Goal: Task Accomplishment & Management: Manage account settings

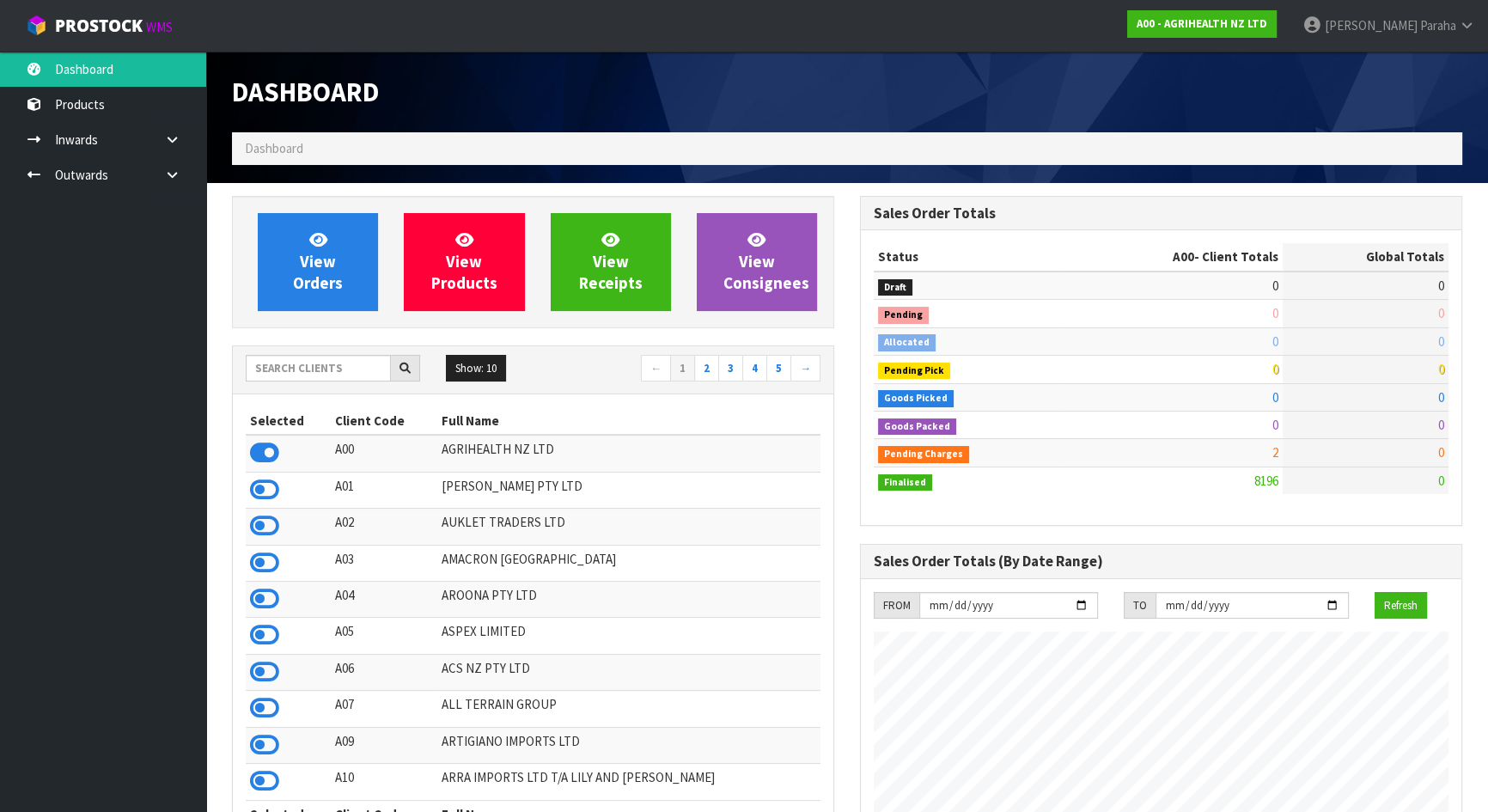
scroll to position [1299, 627]
click at [277, 371] on input "text" at bounding box center [318, 368] width 145 height 27
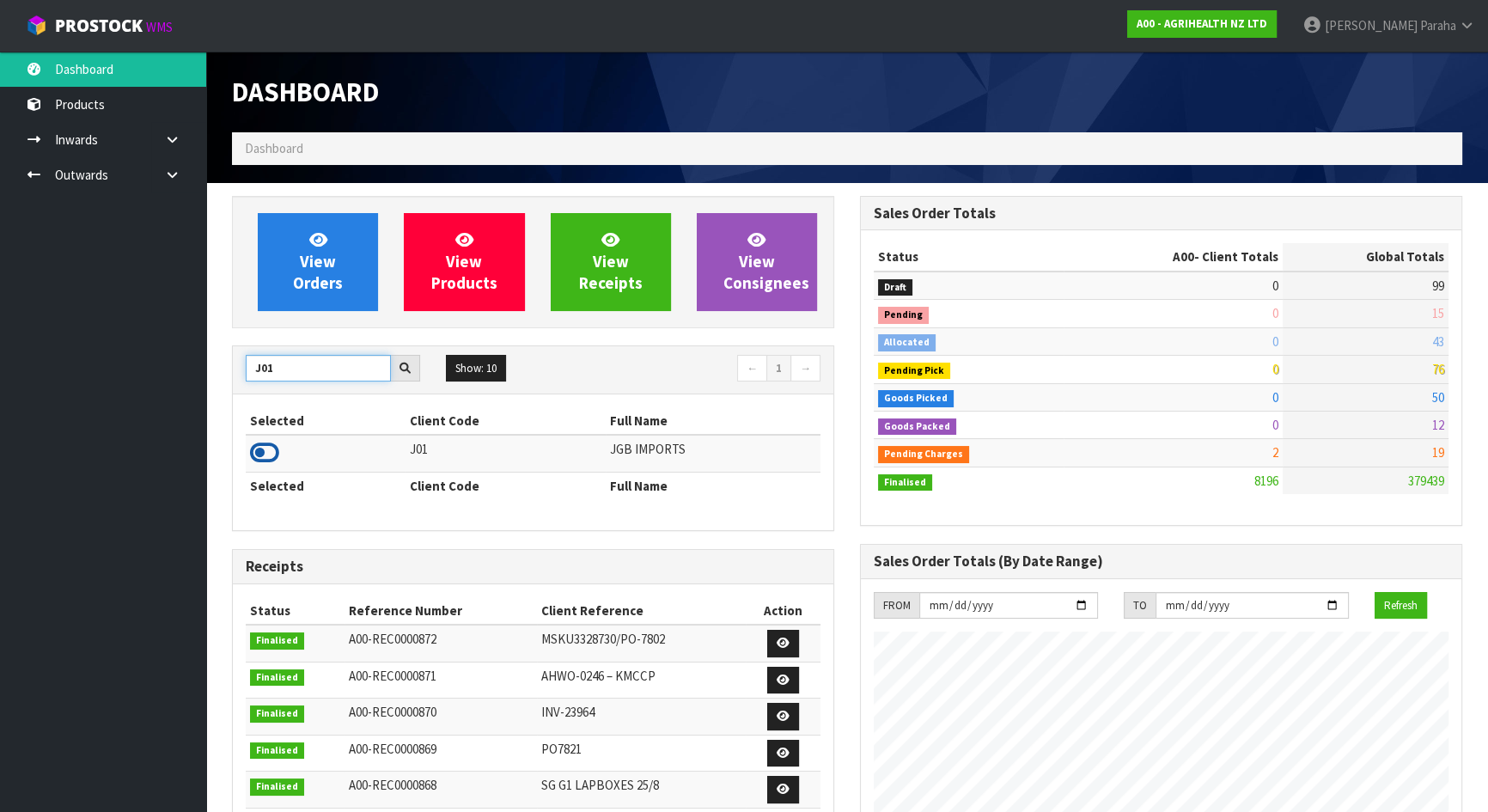
type input "J01"
click at [275, 447] on icon at bounding box center [265, 453] width 29 height 26
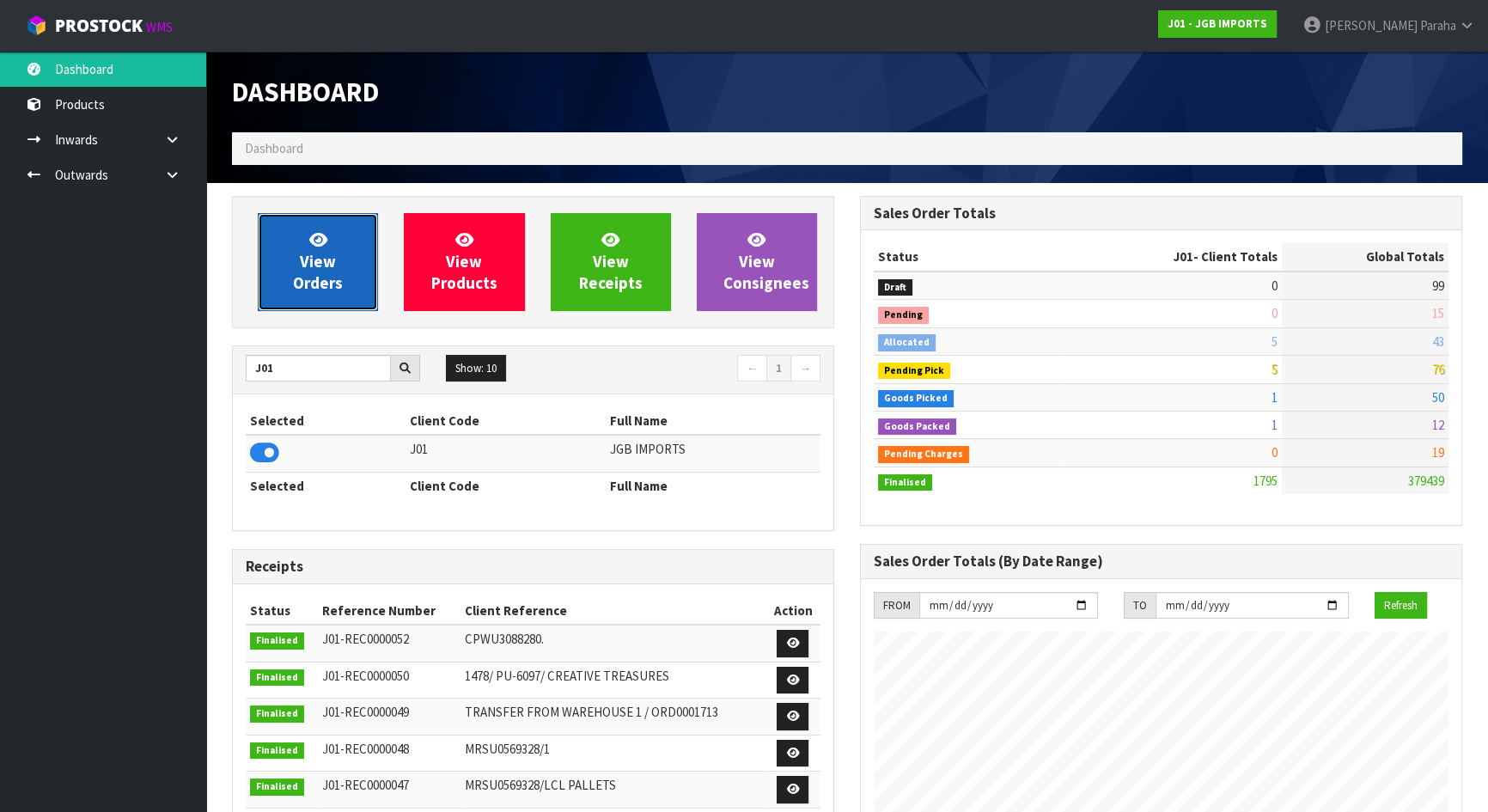
click at [289, 259] on link "View Orders" at bounding box center [318, 262] width 121 height 98
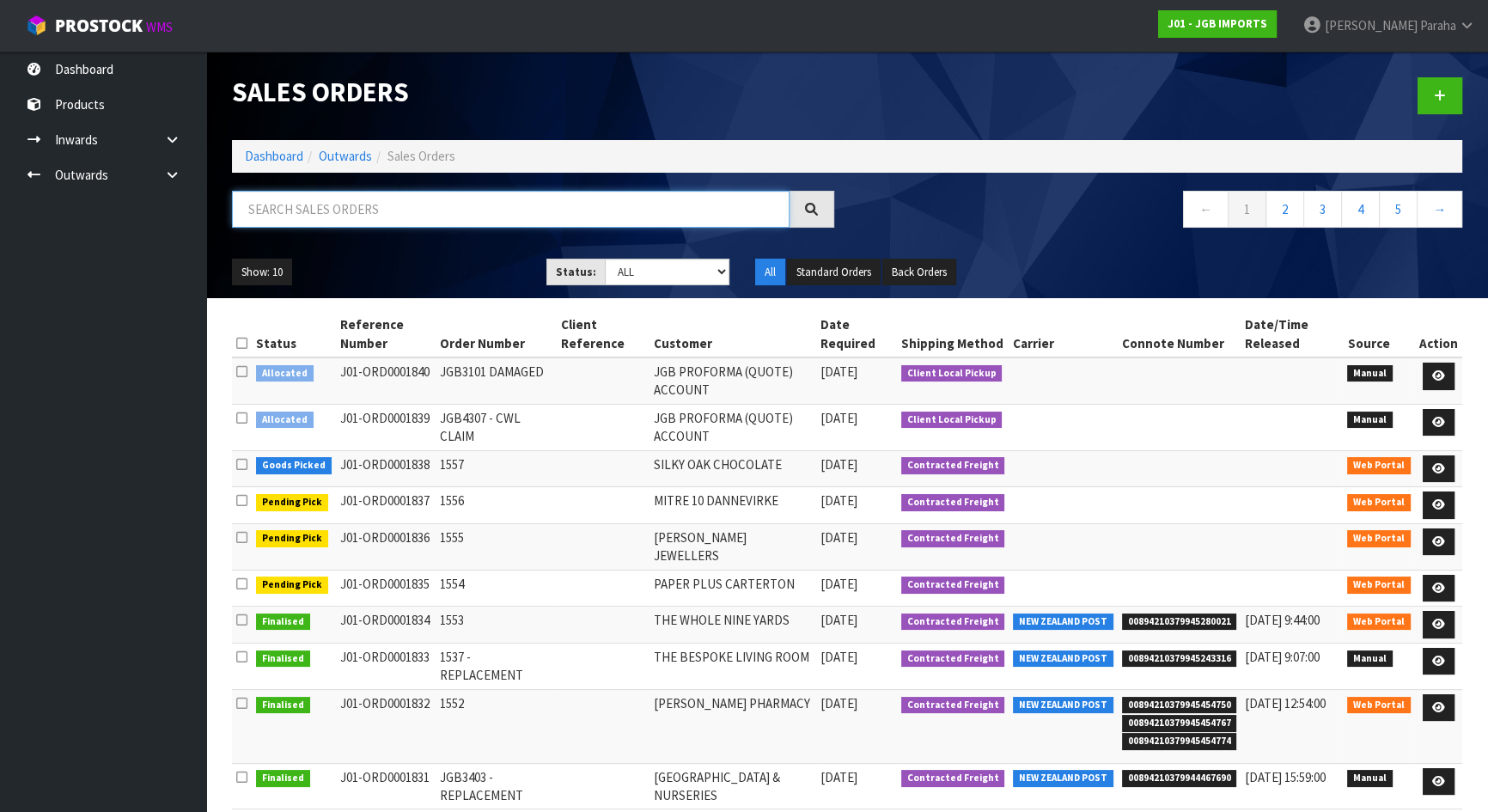
click at [403, 219] on input "text" at bounding box center [510, 209] width 558 height 37
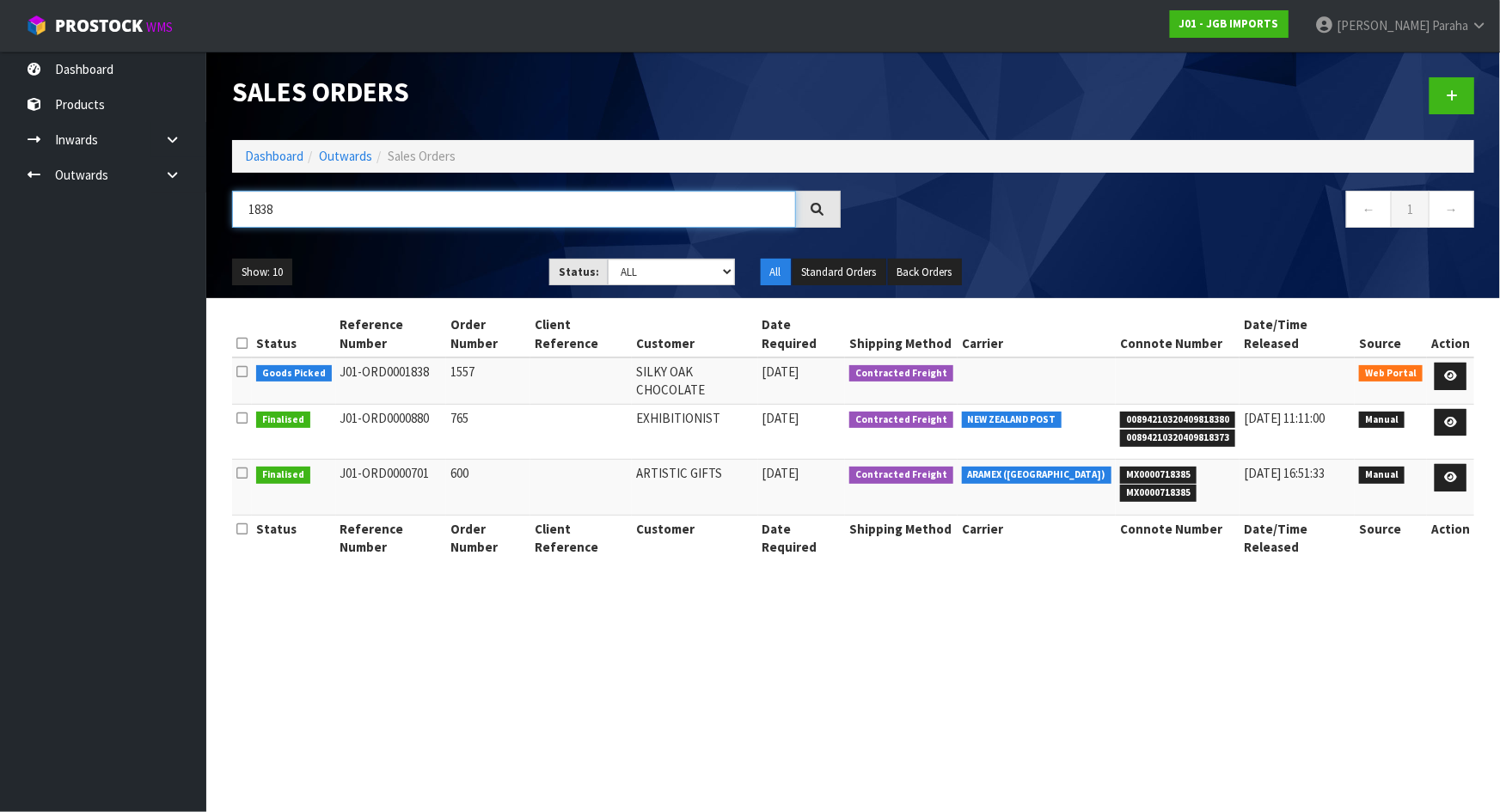
type input "1838"
click at [1451, 370] on icon at bounding box center [1451, 376] width 13 height 11
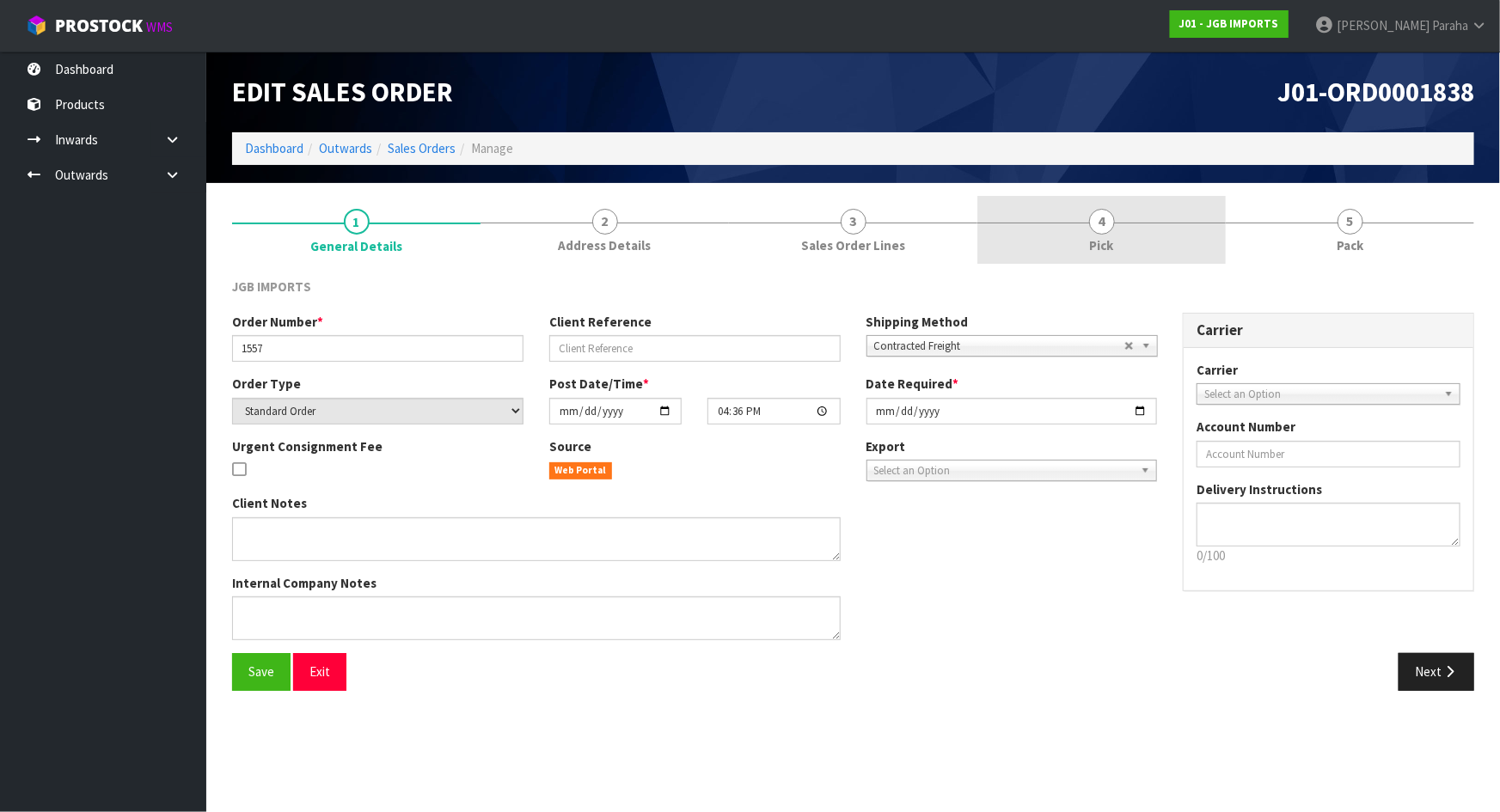
click at [1084, 224] on link "4 Pick" at bounding box center [1102, 230] width 248 height 68
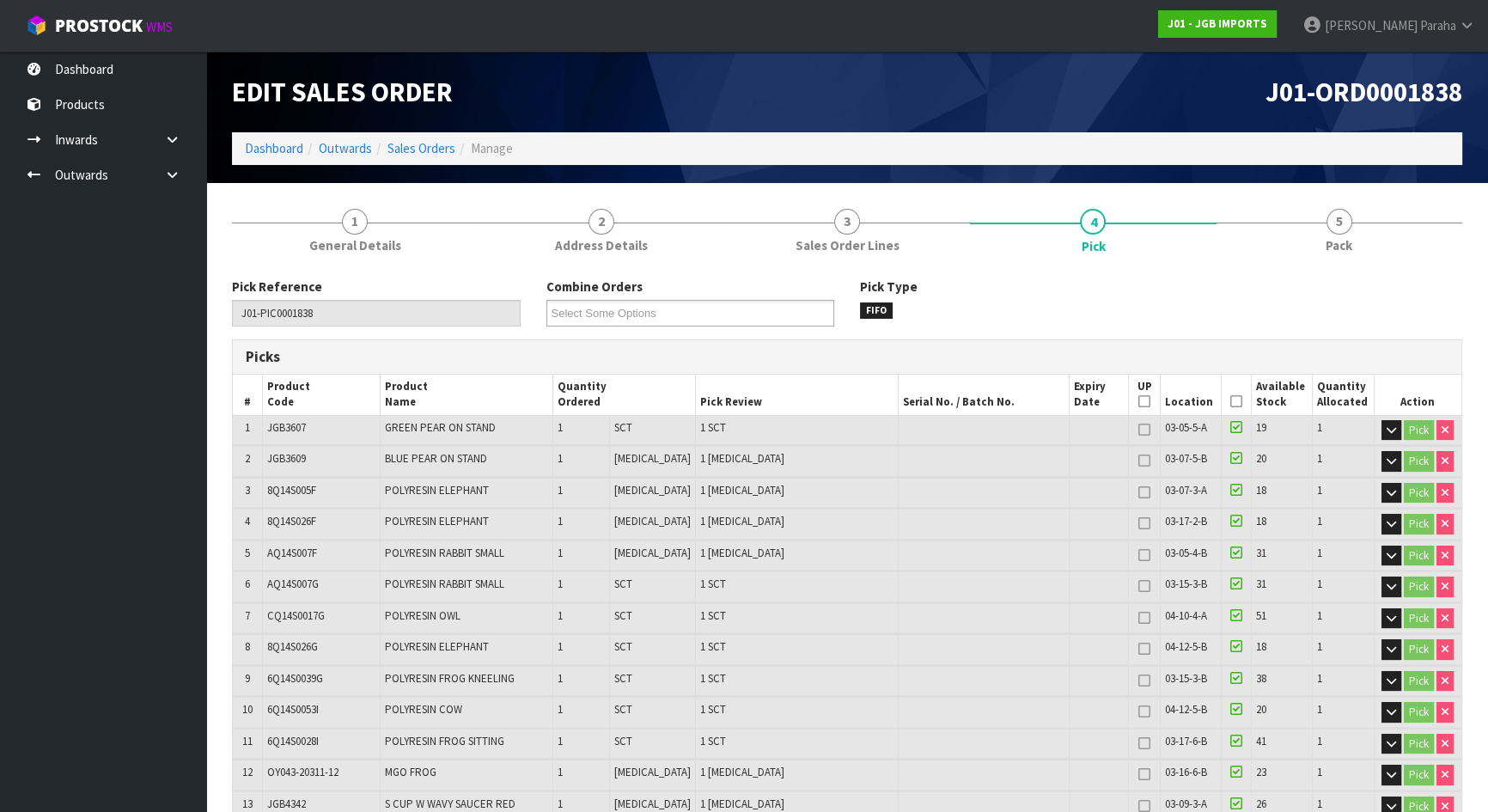
click at [1236, 402] on icon at bounding box center [1236, 401] width 12 height 1
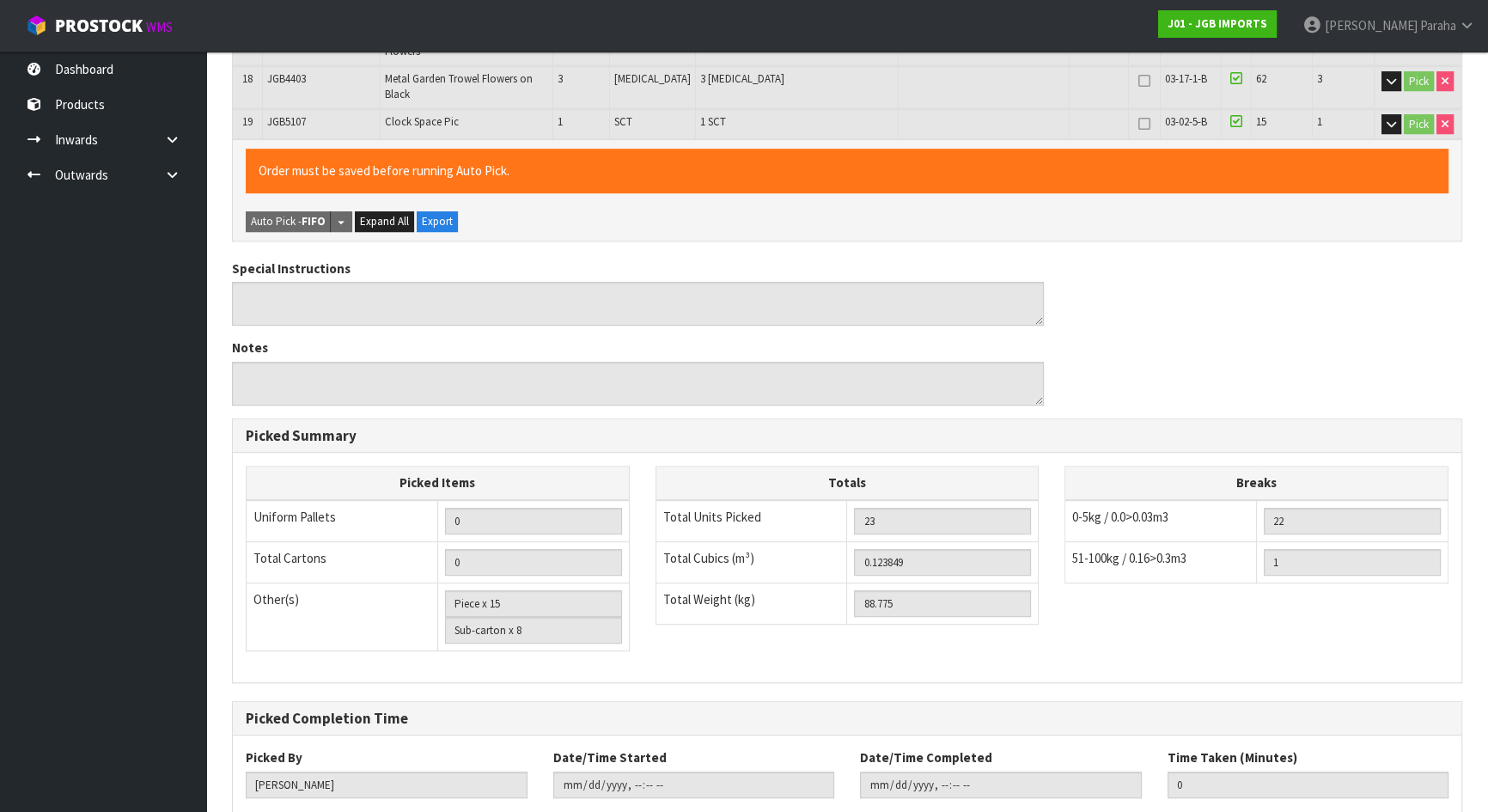
scroll to position [1025, 0]
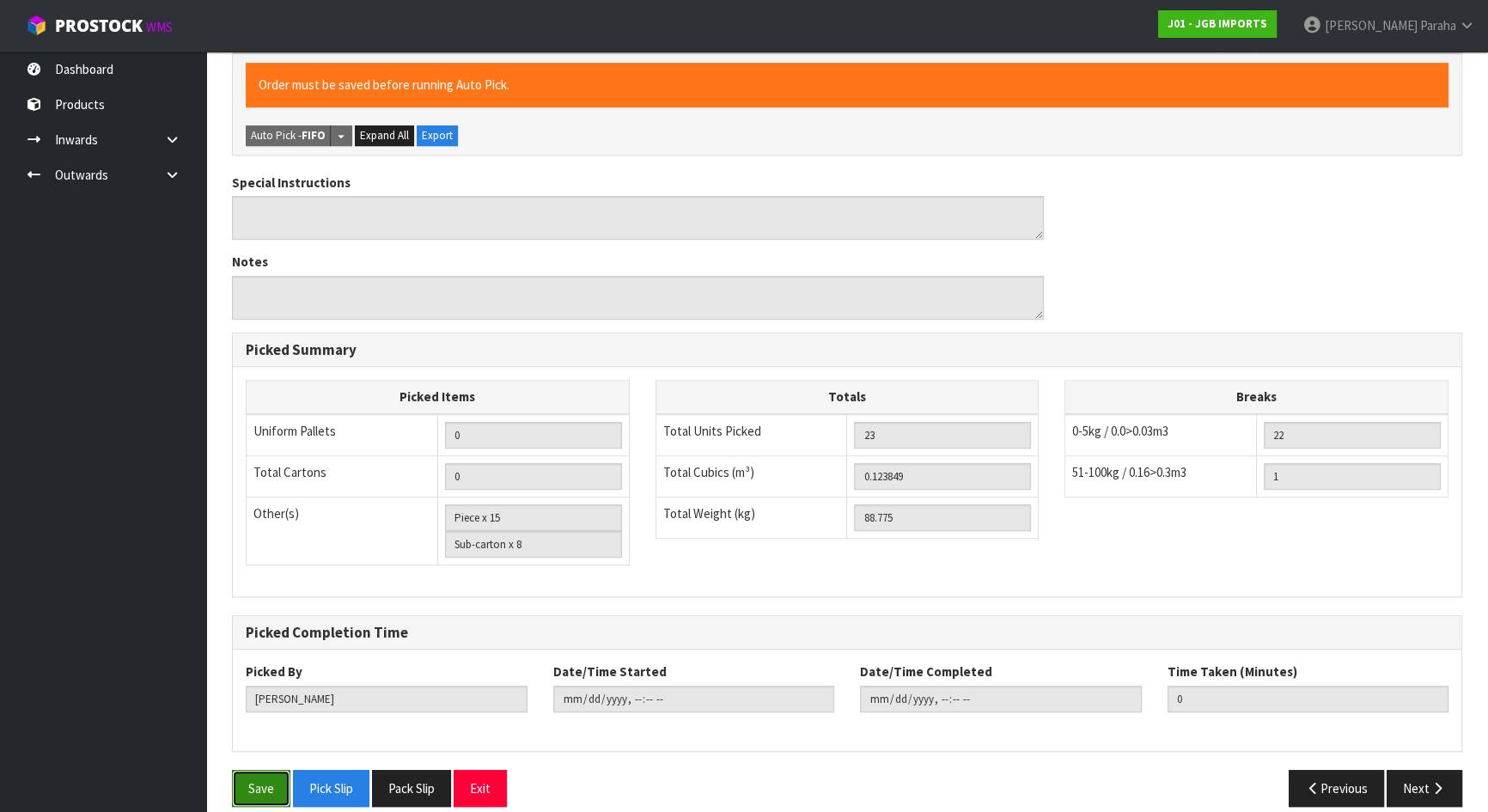
click at [269, 778] on button "Save" at bounding box center [260, 788] width 58 height 37
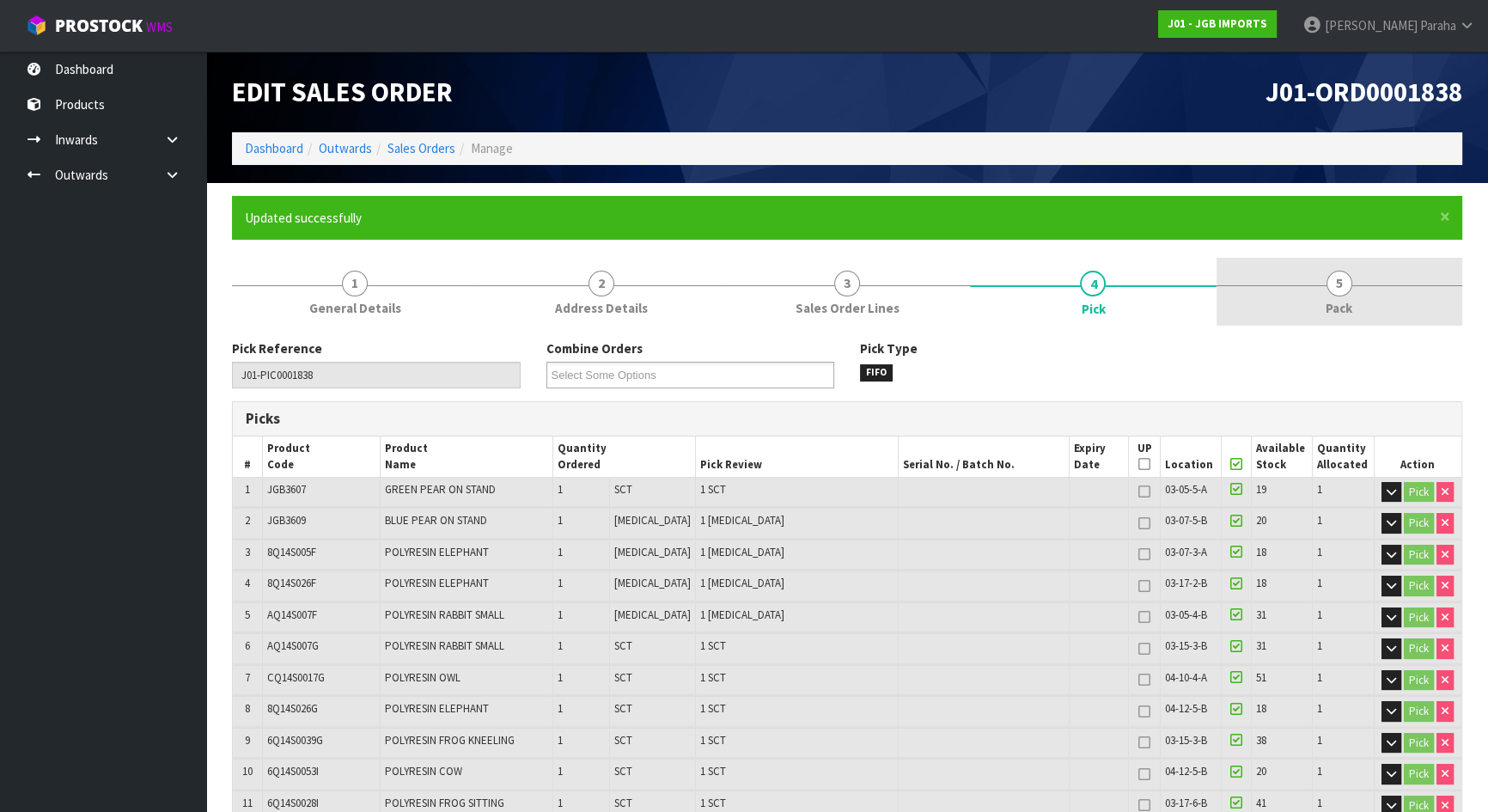
type input "[DATE]T15:34:34"
click at [1332, 280] on span "5" at bounding box center [1340, 284] width 26 height 26
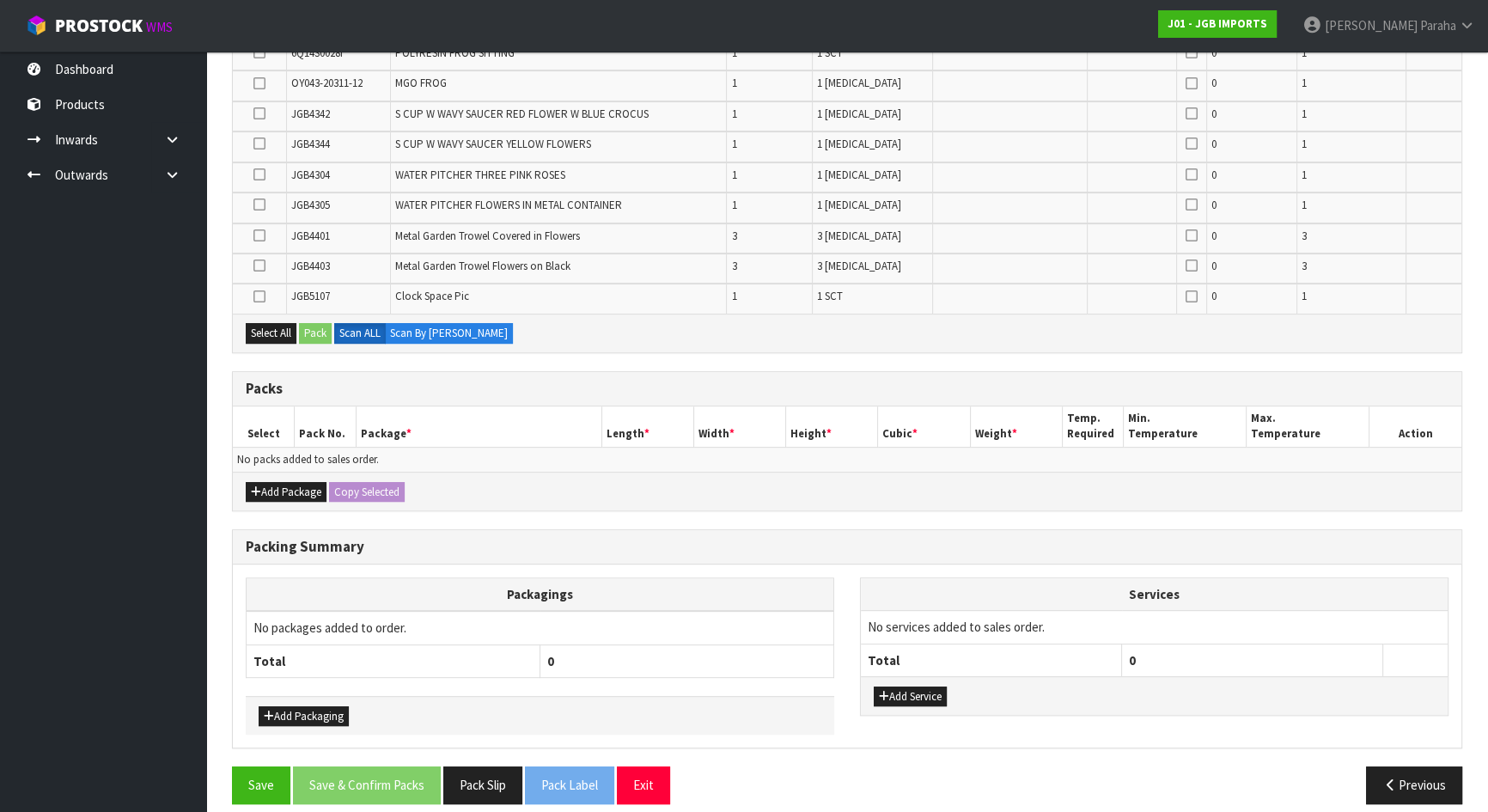
scroll to position [737, 0]
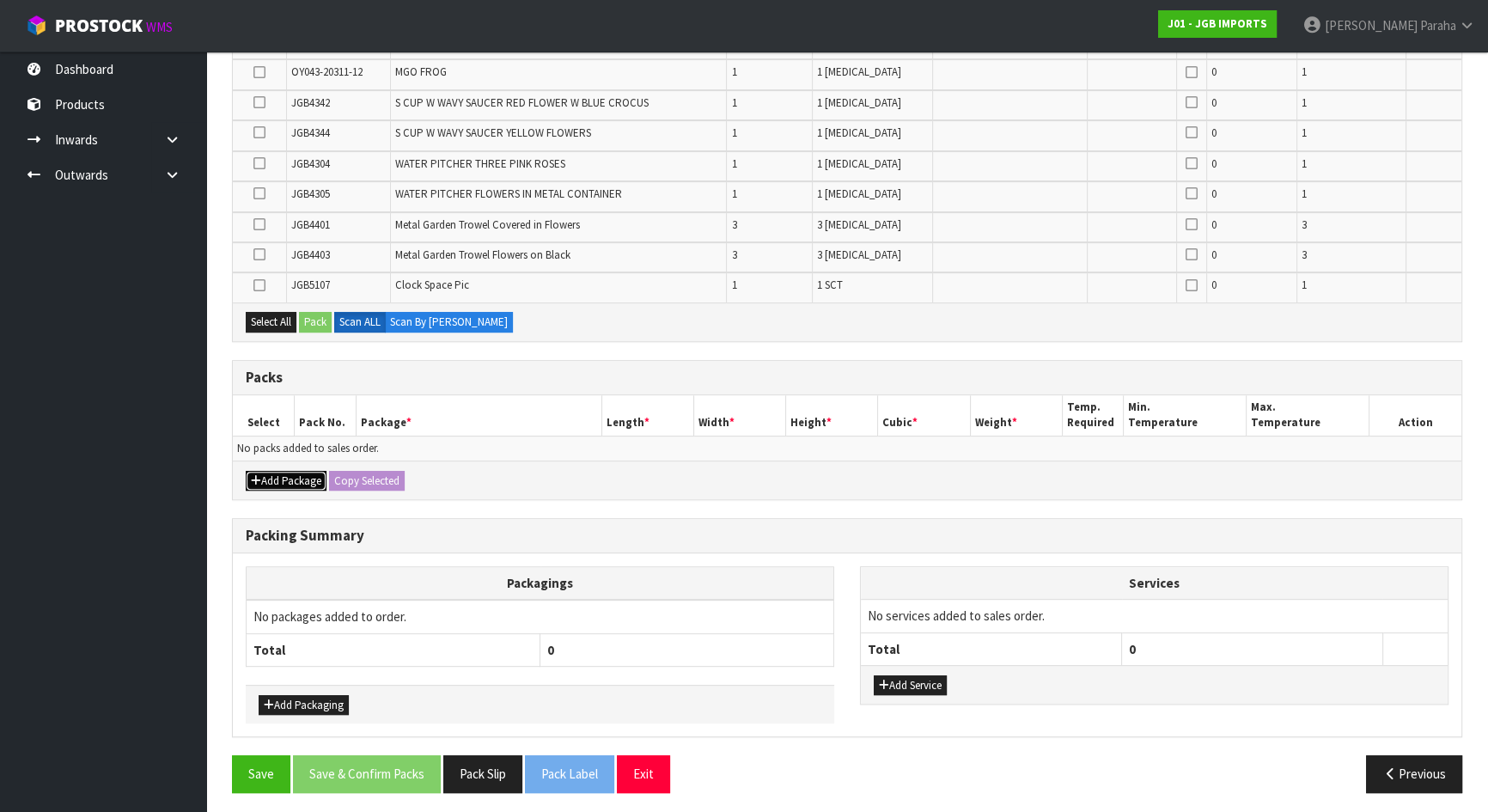
click at [278, 479] on button "Add Package" at bounding box center [285, 481] width 81 height 21
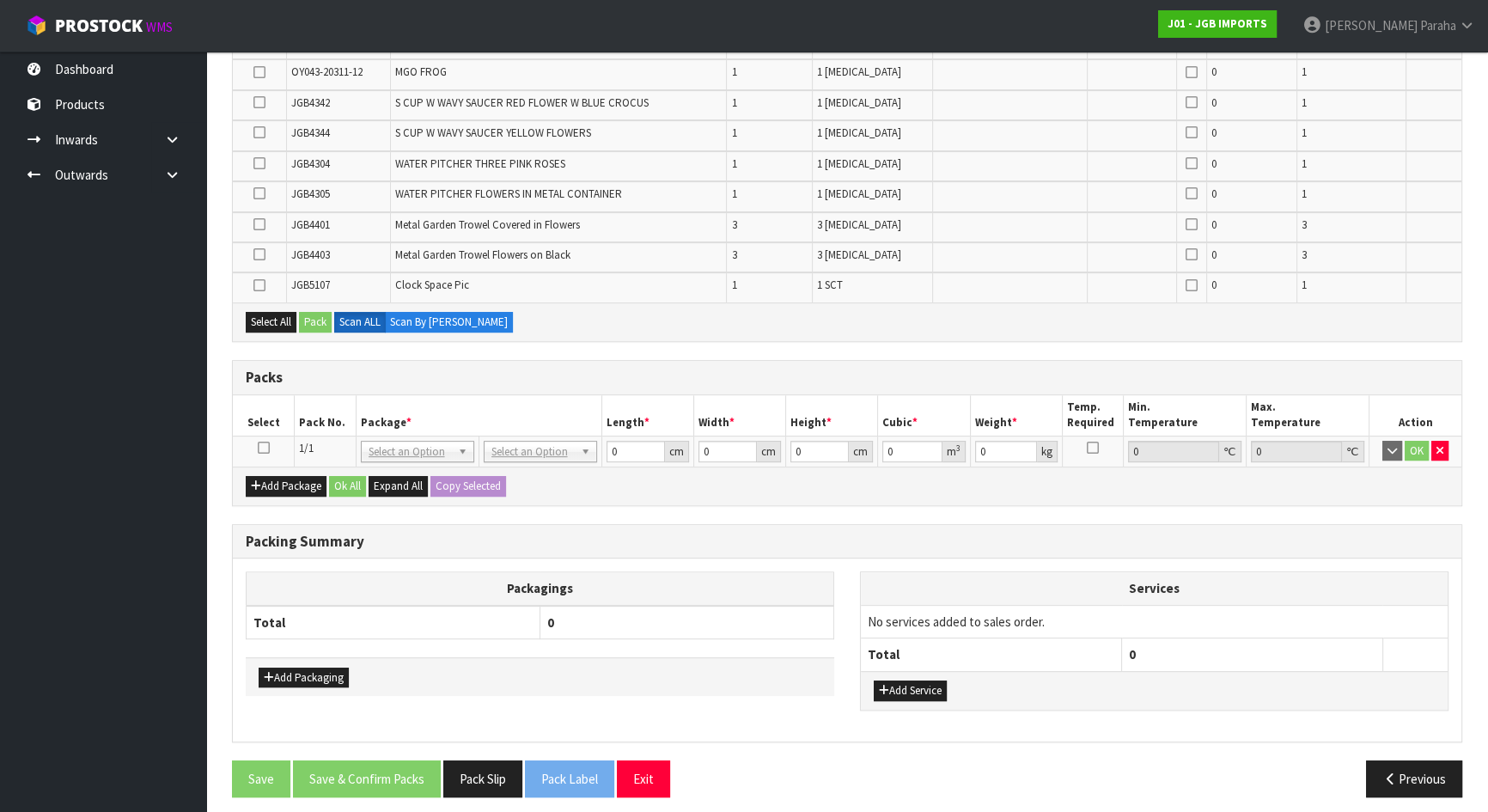
click at [266, 448] on icon at bounding box center [264, 448] width 12 height 1
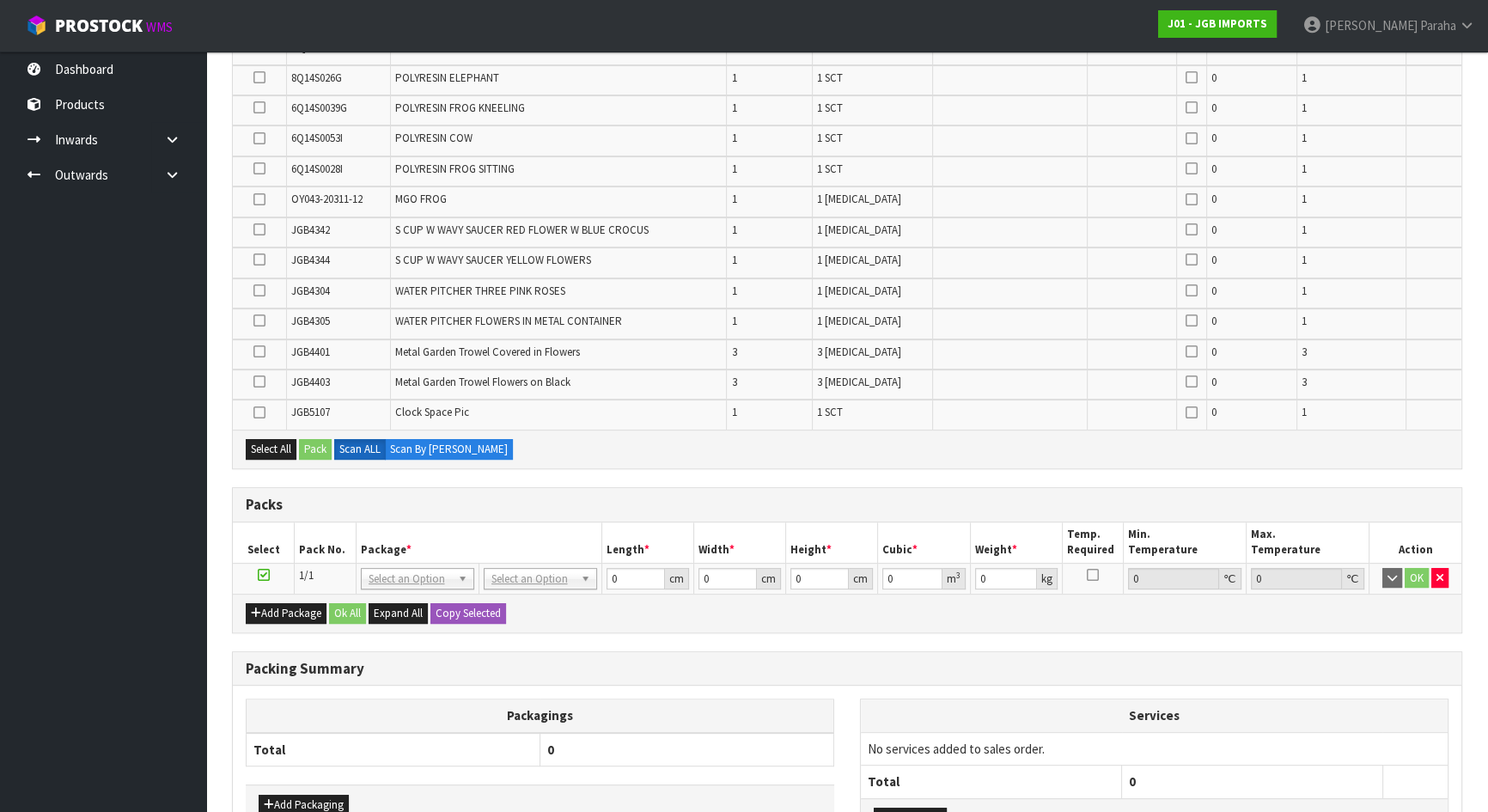
scroll to position [580, 0]
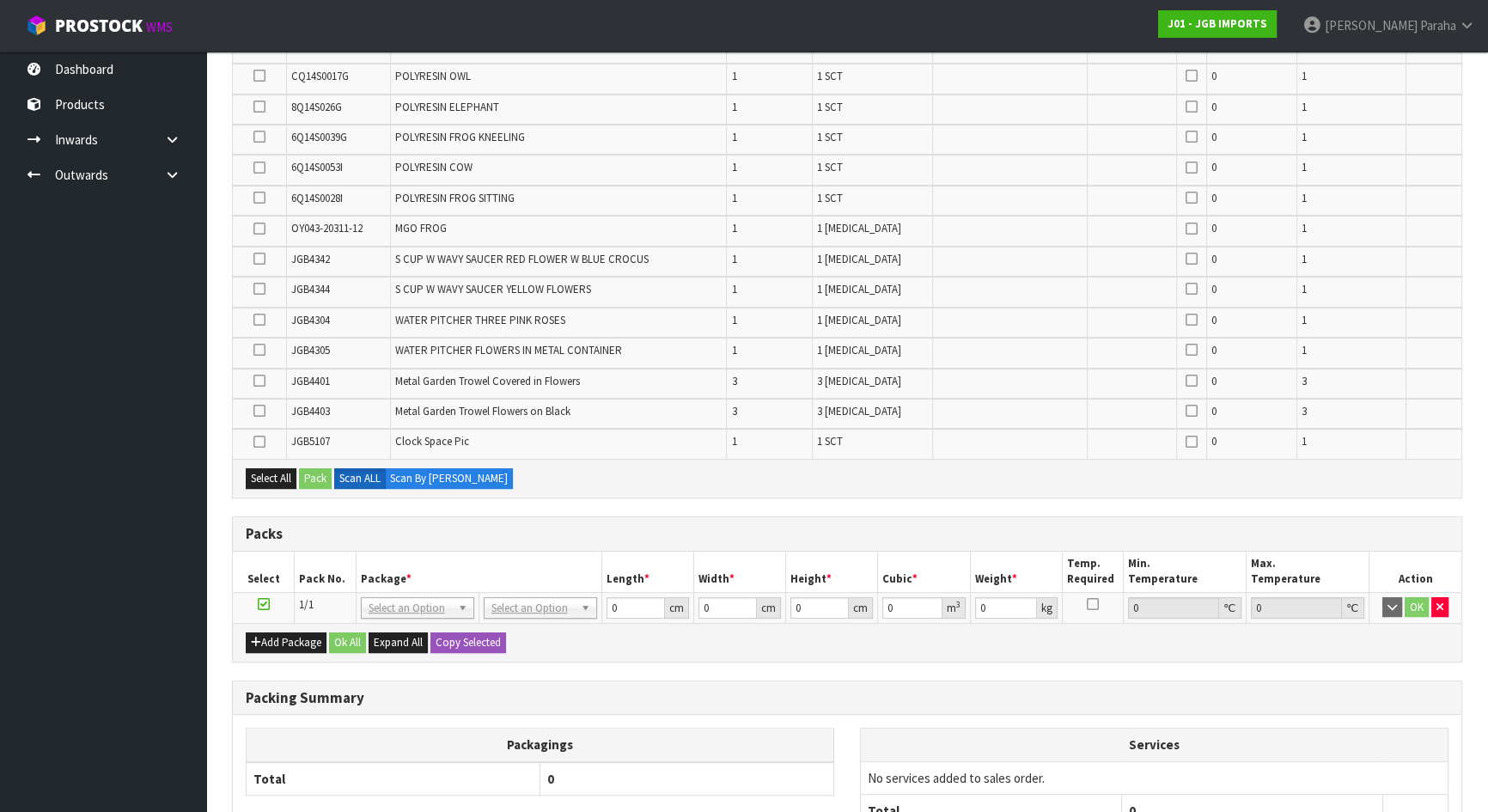
click at [259, 198] on icon at bounding box center [259, 198] width 12 height 1
click at [0, 0] on input "checkbox" at bounding box center [0, 0] width 0 height 0
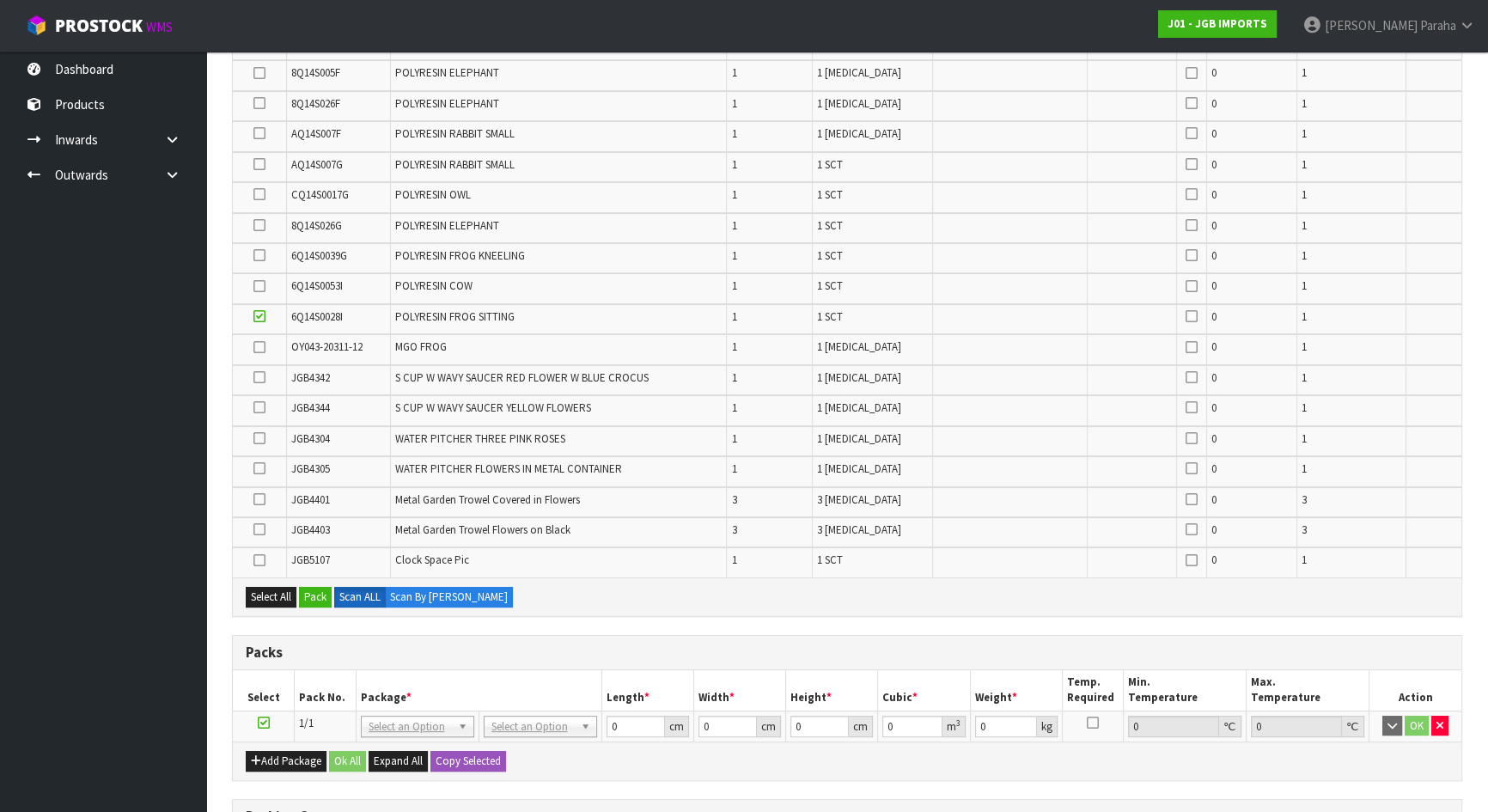
scroll to position [424, 0]
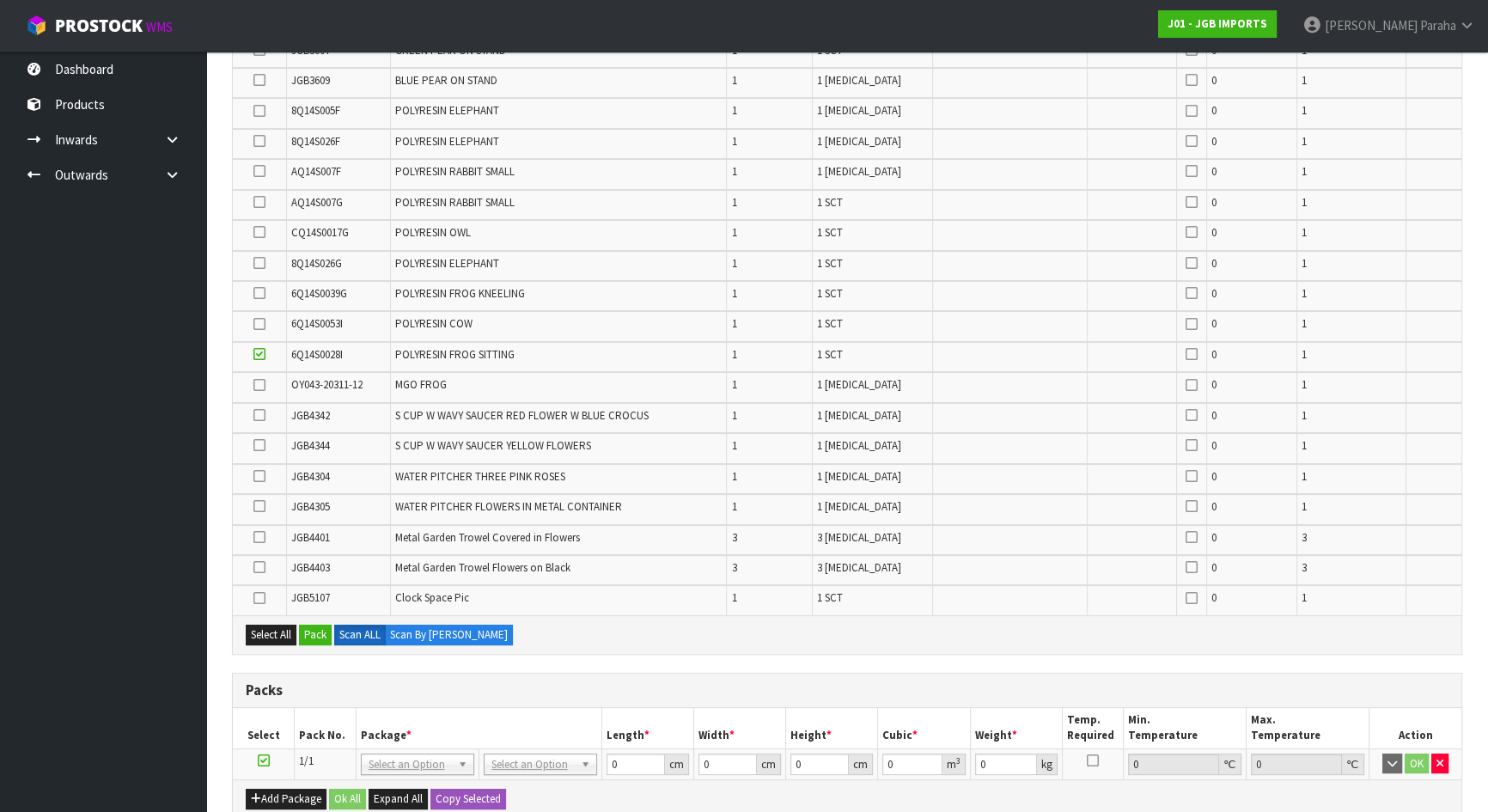
click at [261, 141] on icon at bounding box center [259, 141] width 12 height 1
click at [0, 0] on input "checkbox" at bounding box center [0, 0] width 0 height 0
click at [259, 293] on icon at bounding box center [259, 293] width 12 height 1
click at [0, 0] on input "checkbox" at bounding box center [0, 0] width 0 height 0
click at [259, 506] on icon at bounding box center [259, 506] width 12 height 1
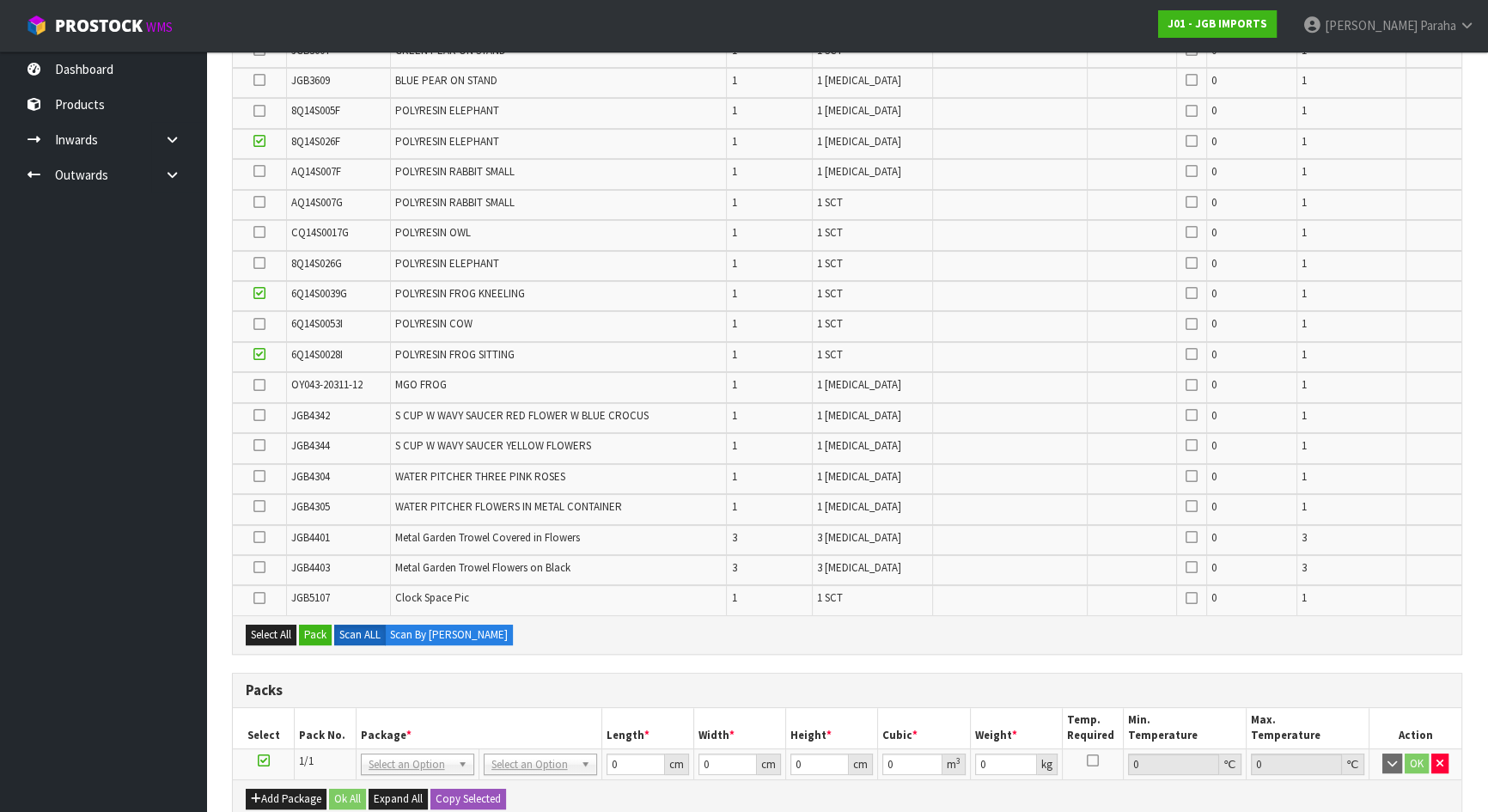
click at [0, 0] on input "checkbox" at bounding box center [0, 0] width 0 height 0
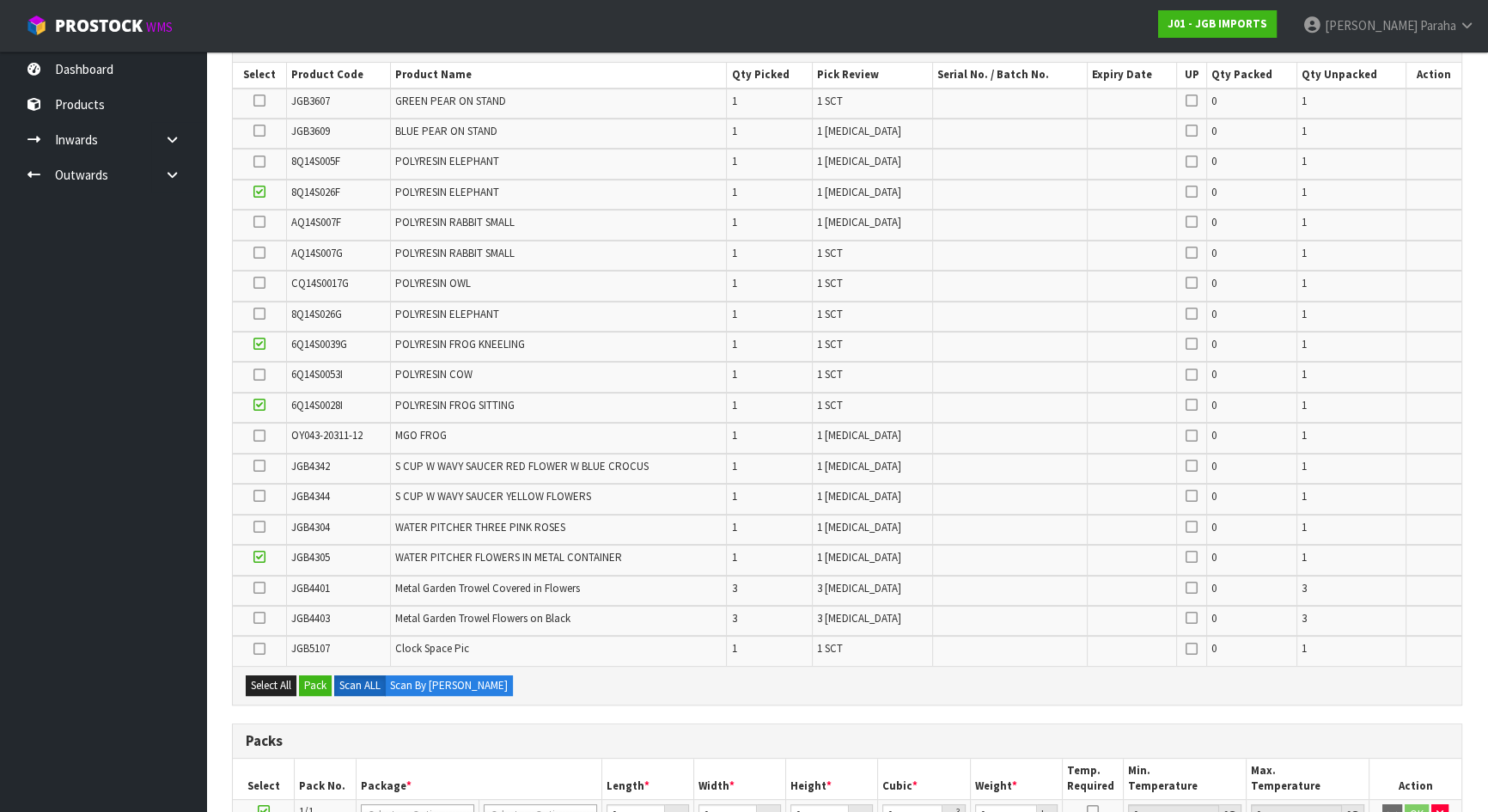
scroll to position [346, 0]
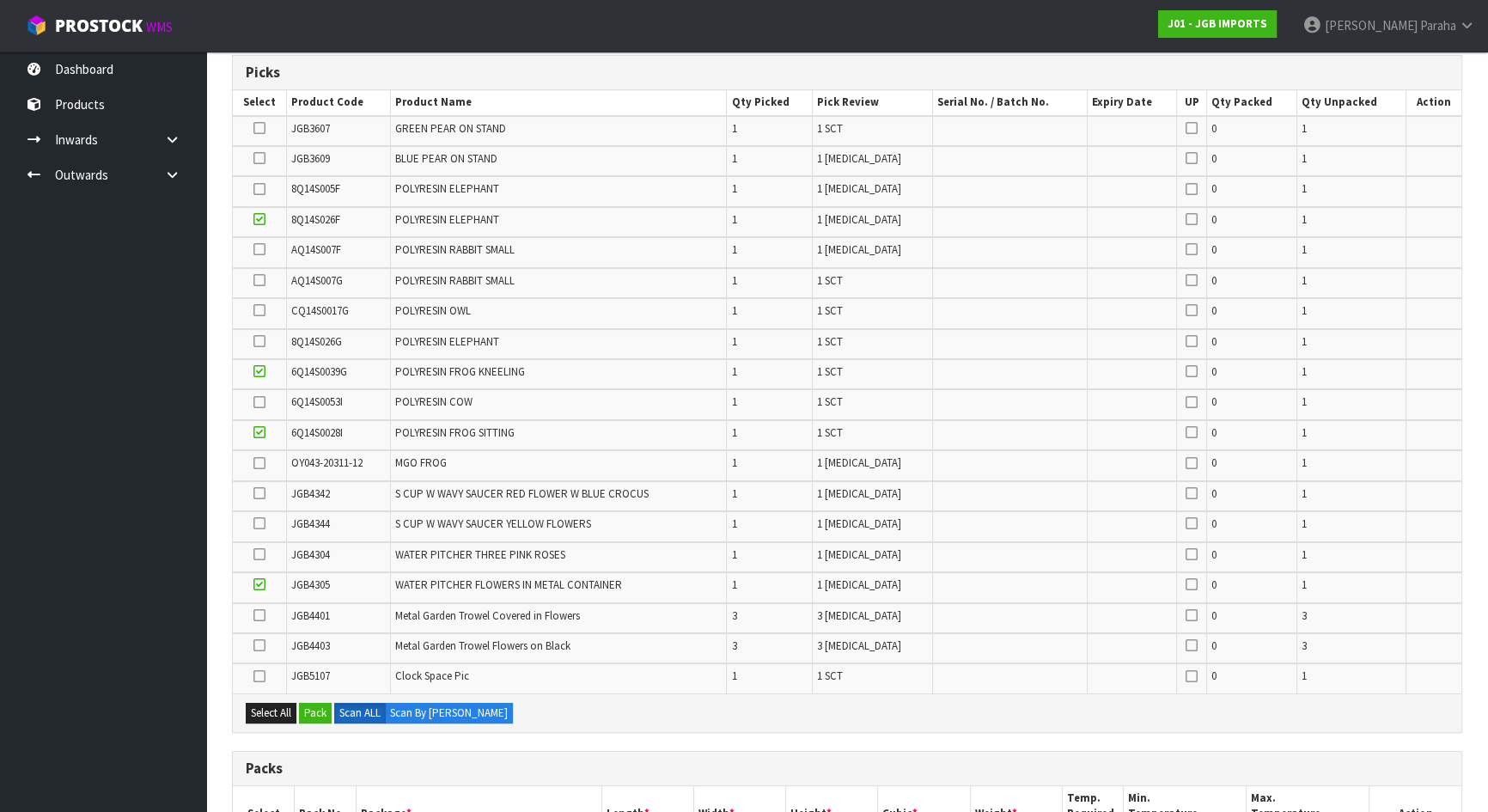
click at [258, 190] on icon at bounding box center [259, 189] width 12 height 1
click at [0, 0] on input "checkbox" at bounding box center [0, 0] width 0 height 0
click at [260, 158] on icon at bounding box center [259, 158] width 12 height 1
click at [0, 0] on input "checkbox" at bounding box center [0, 0] width 0 height 0
click at [258, 128] on icon at bounding box center [259, 128] width 12 height 1
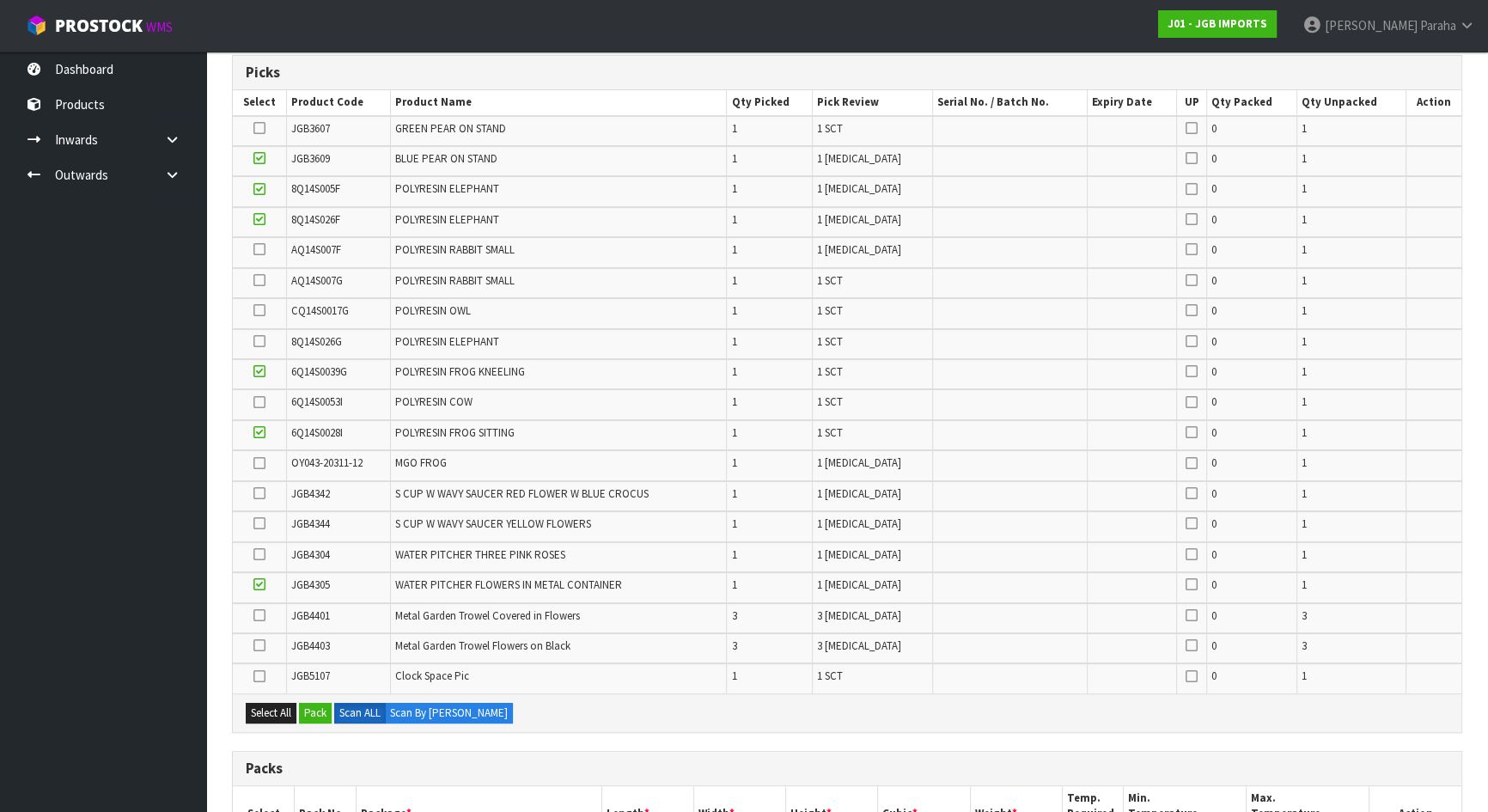
click at [0, 0] on input "checkbox" at bounding box center [0, 0] width 0 height 0
click at [258, 341] on icon at bounding box center [259, 341] width 12 height 1
click at [0, 0] on input "checkbox" at bounding box center [0, 0] width 0 height 0
click at [259, 402] on icon at bounding box center [259, 402] width 12 height 1
click at [0, 0] on input "checkbox" at bounding box center [0, 0] width 0 height 0
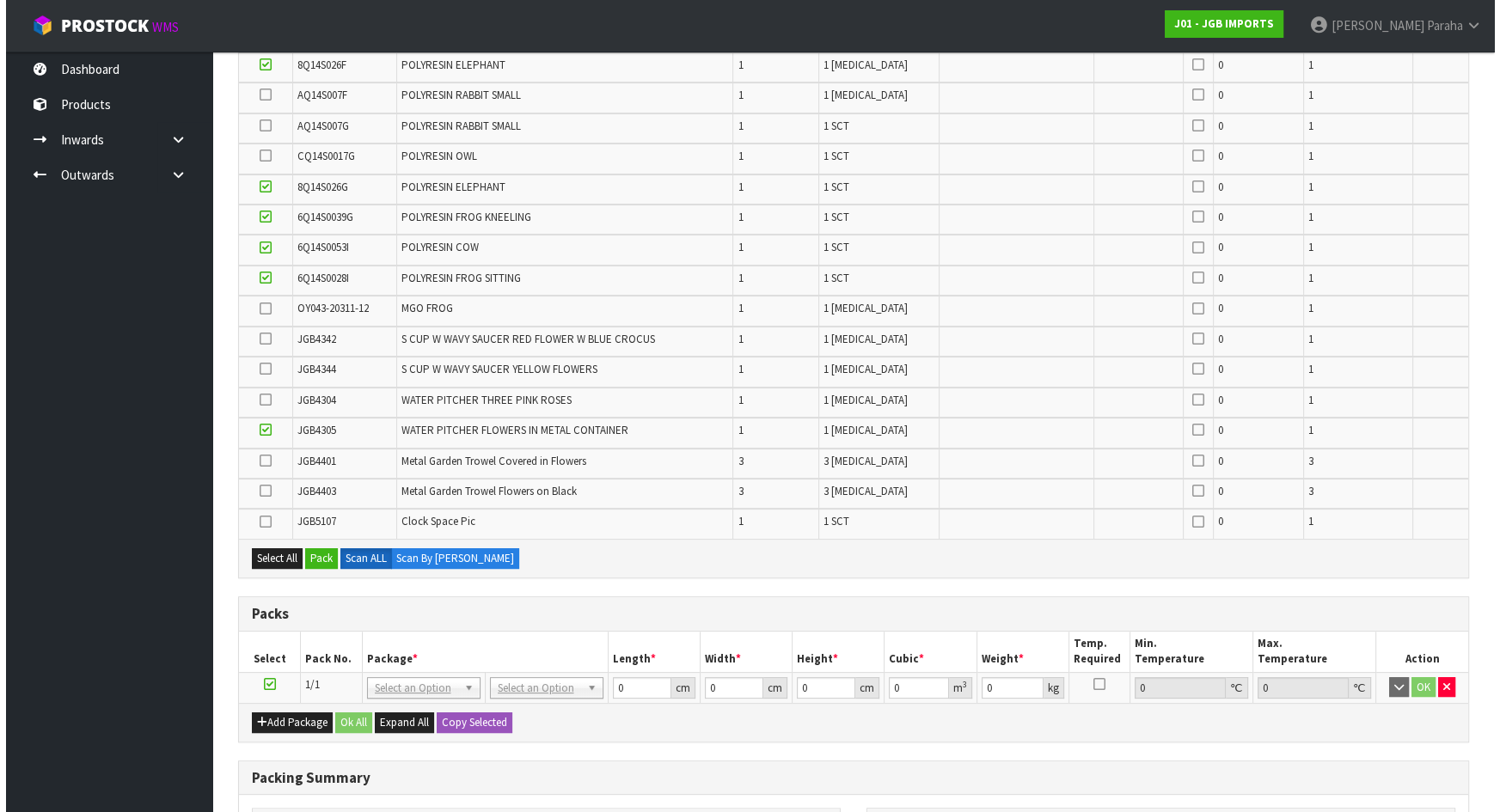
scroll to position [502, 0]
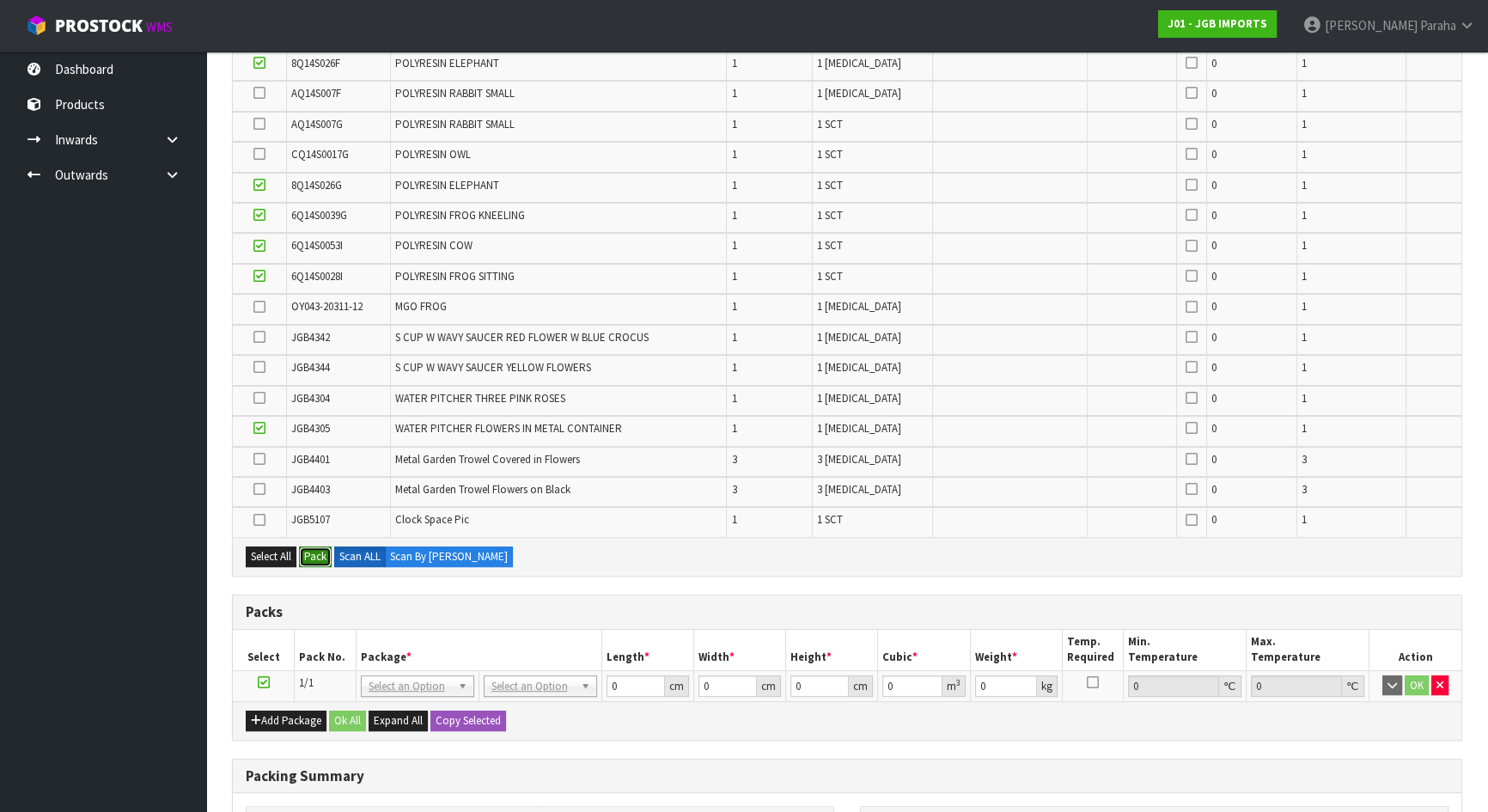
click at [324, 560] on button "Pack" at bounding box center [316, 557] width 33 height 21
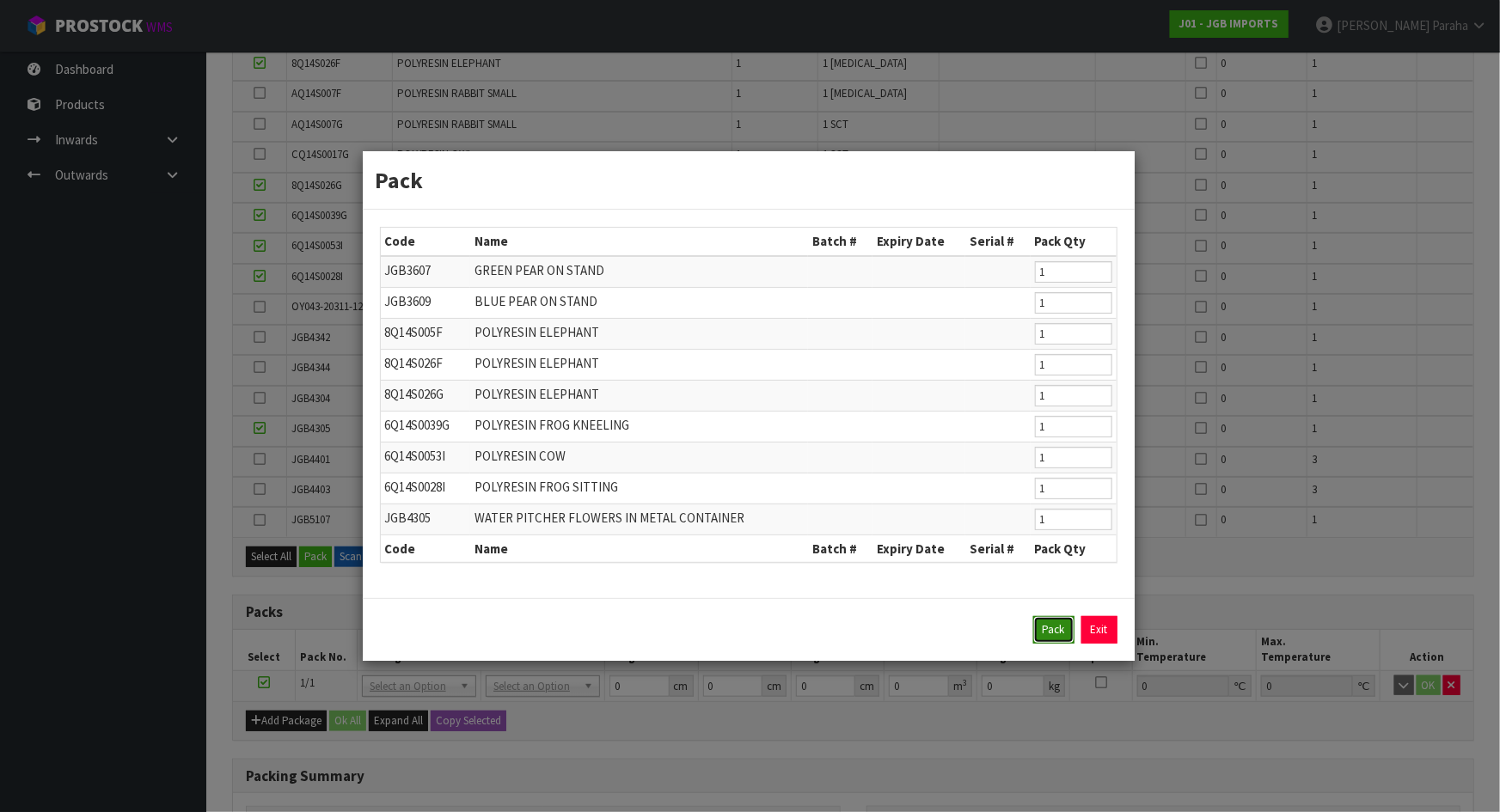
click at [1063, 628] on button "Pack" at bounding box center [1054, 630] width 42 height 28
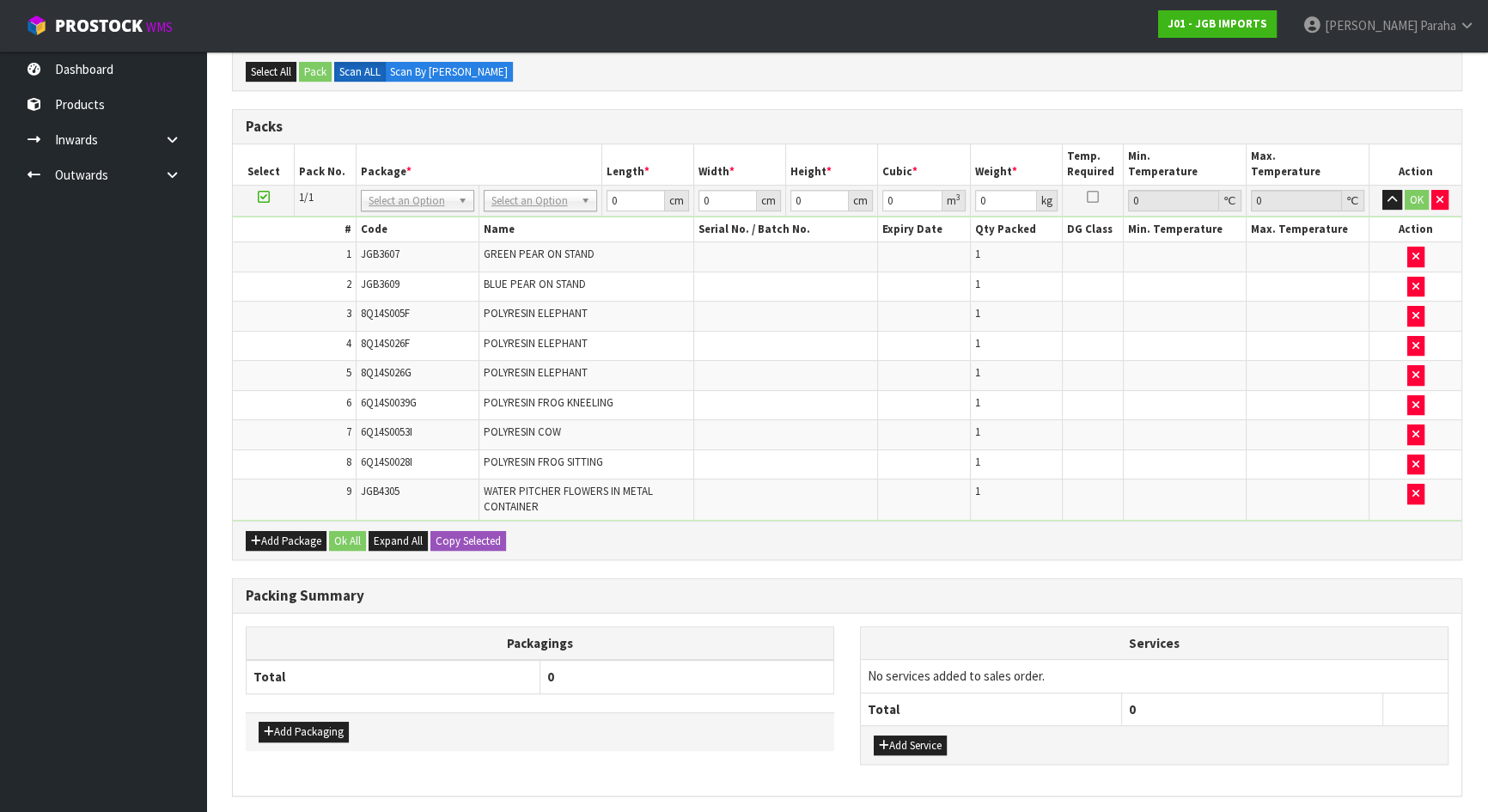
scroll to position [772, 0]
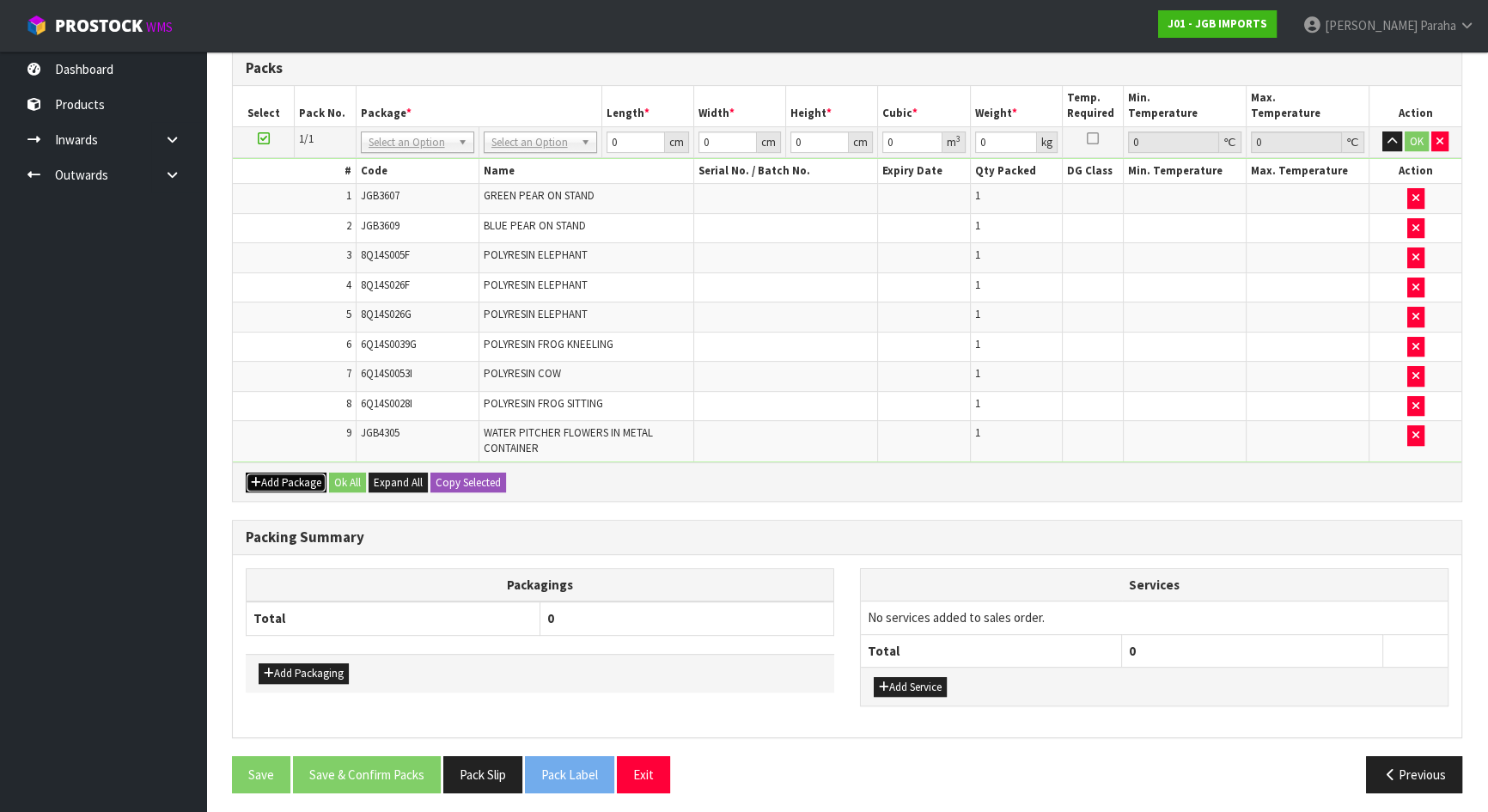
click at [295, 482] on button "Add Package" at bounding box center [285, 483] width 81 height 21
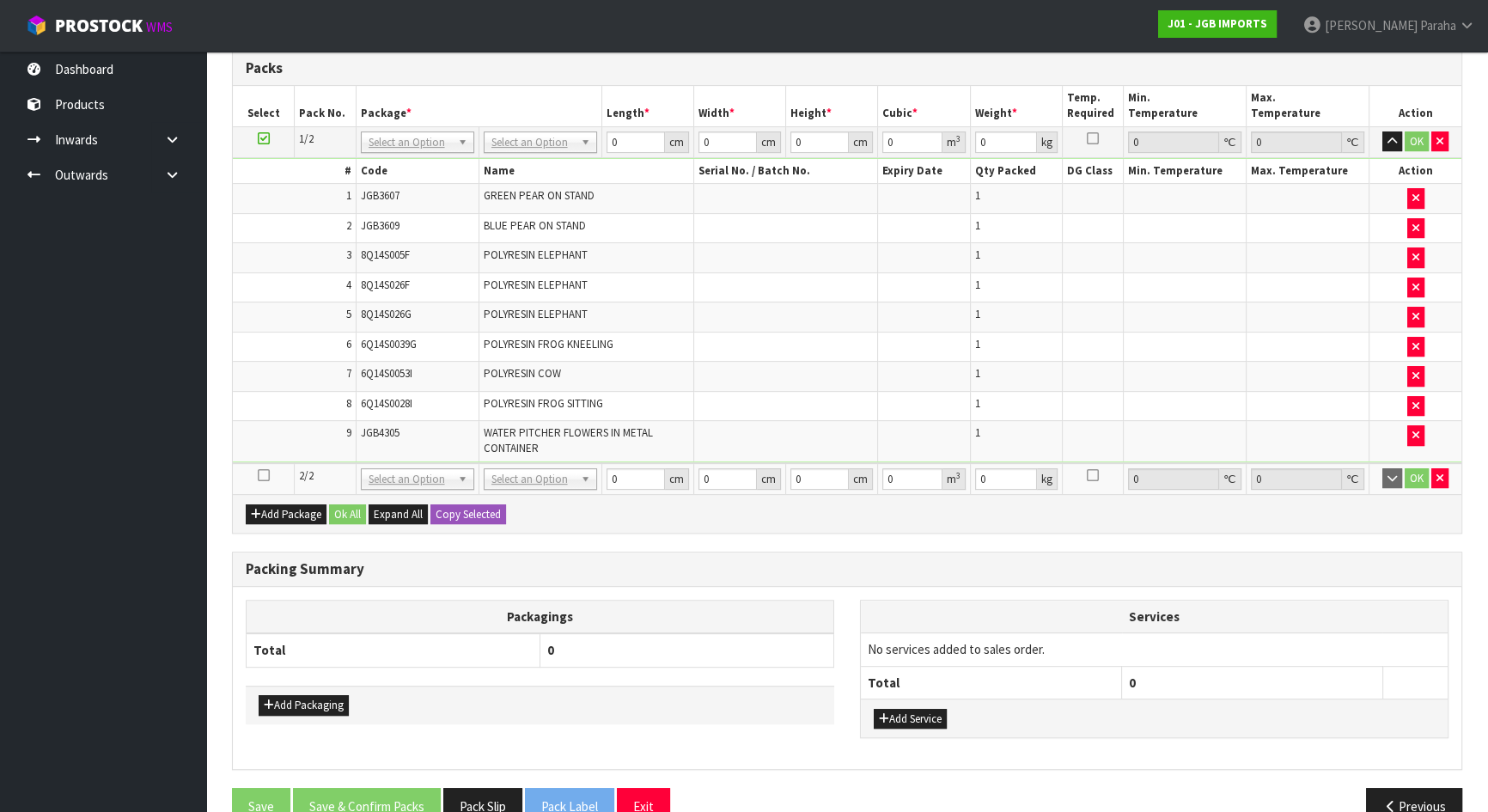
click at [266, 475] on icon at bounding box center [264, 475] width 12 height 1
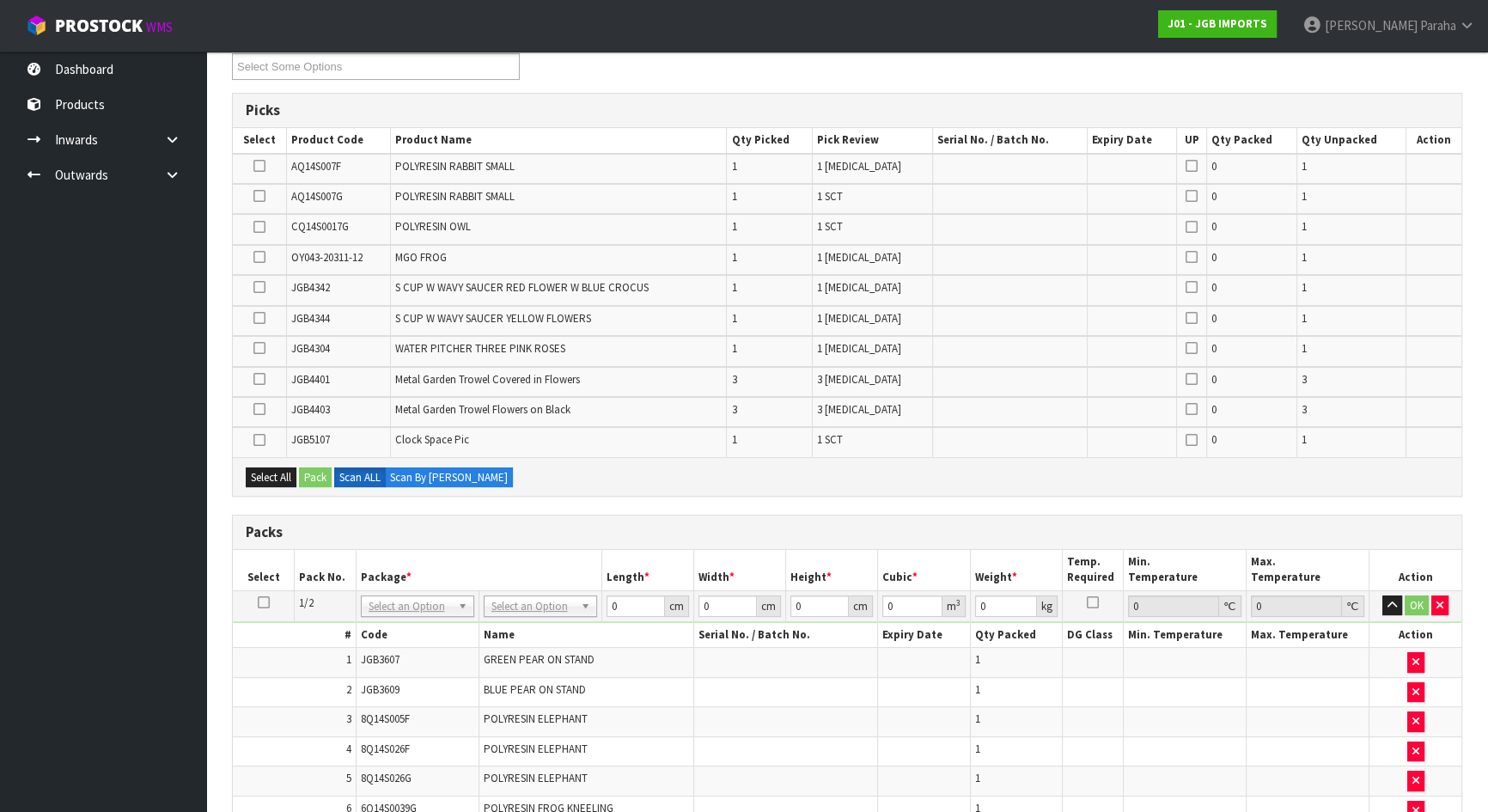
scroll to position [304, 0]
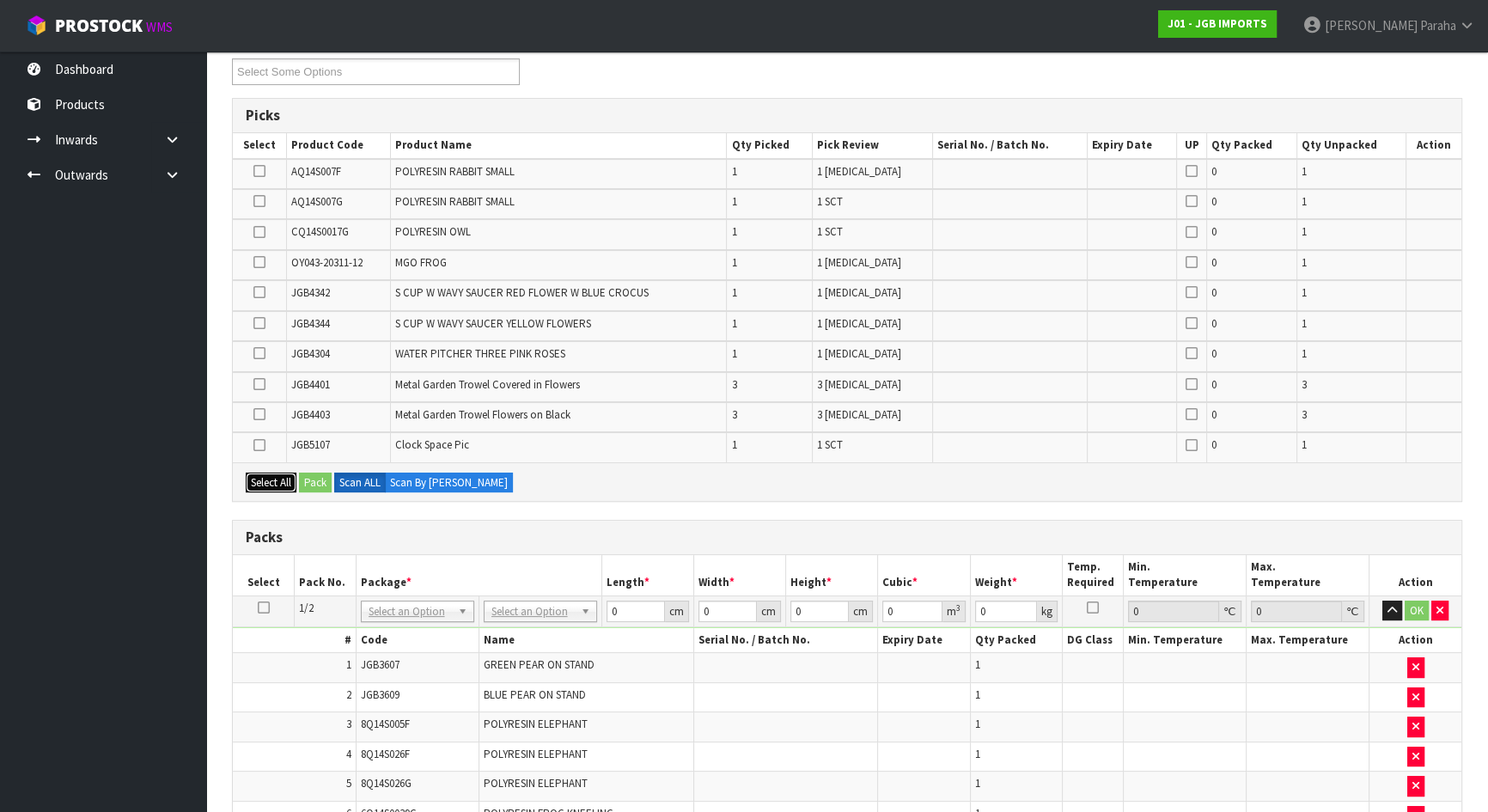
click at [271, 475] on button "Select All" at bounding box center [271, 483] width 50 height 21
click at [322, 481] on button "Pack" at bounding box center [316, 483] width 33 height 21
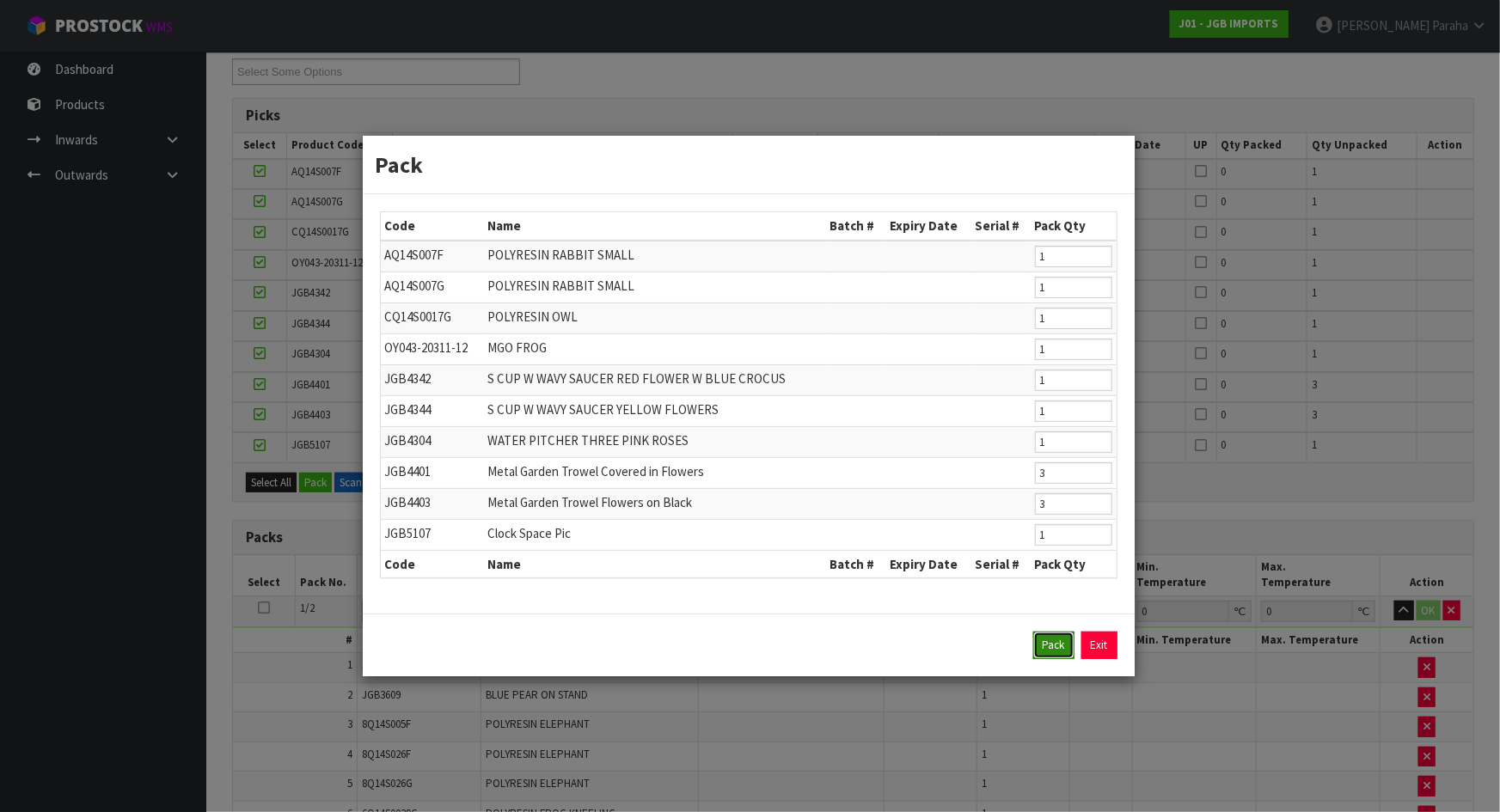
click at [1052, 634] on button "Pack" at bounding box center [1054, 645] width 42 height 28
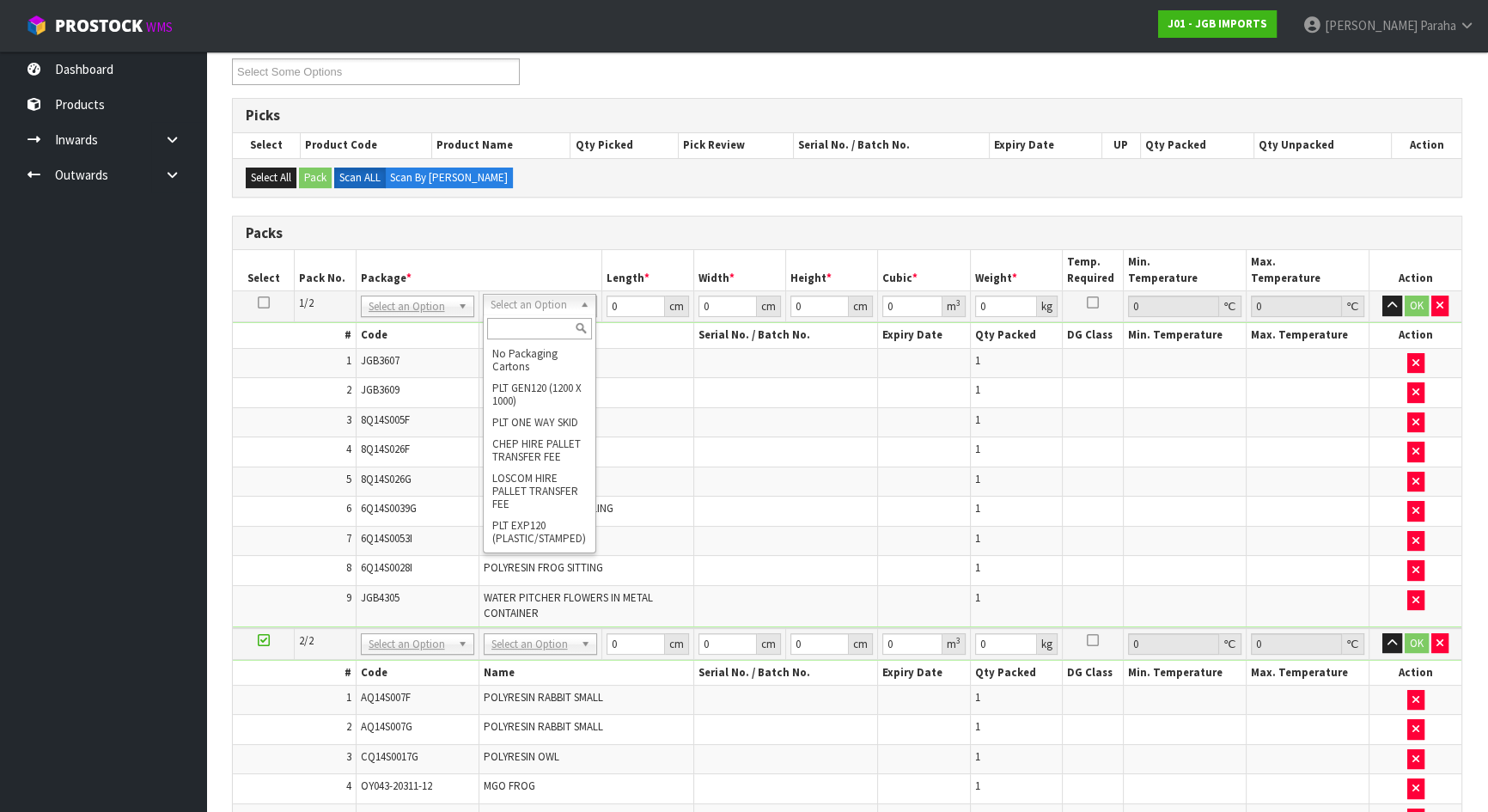
click at [523, 323] on input "text" at bounding box center [539, 328] width 105 height 22
type input "CTN9"
type input "51"
type input "38"
type input "58.5"
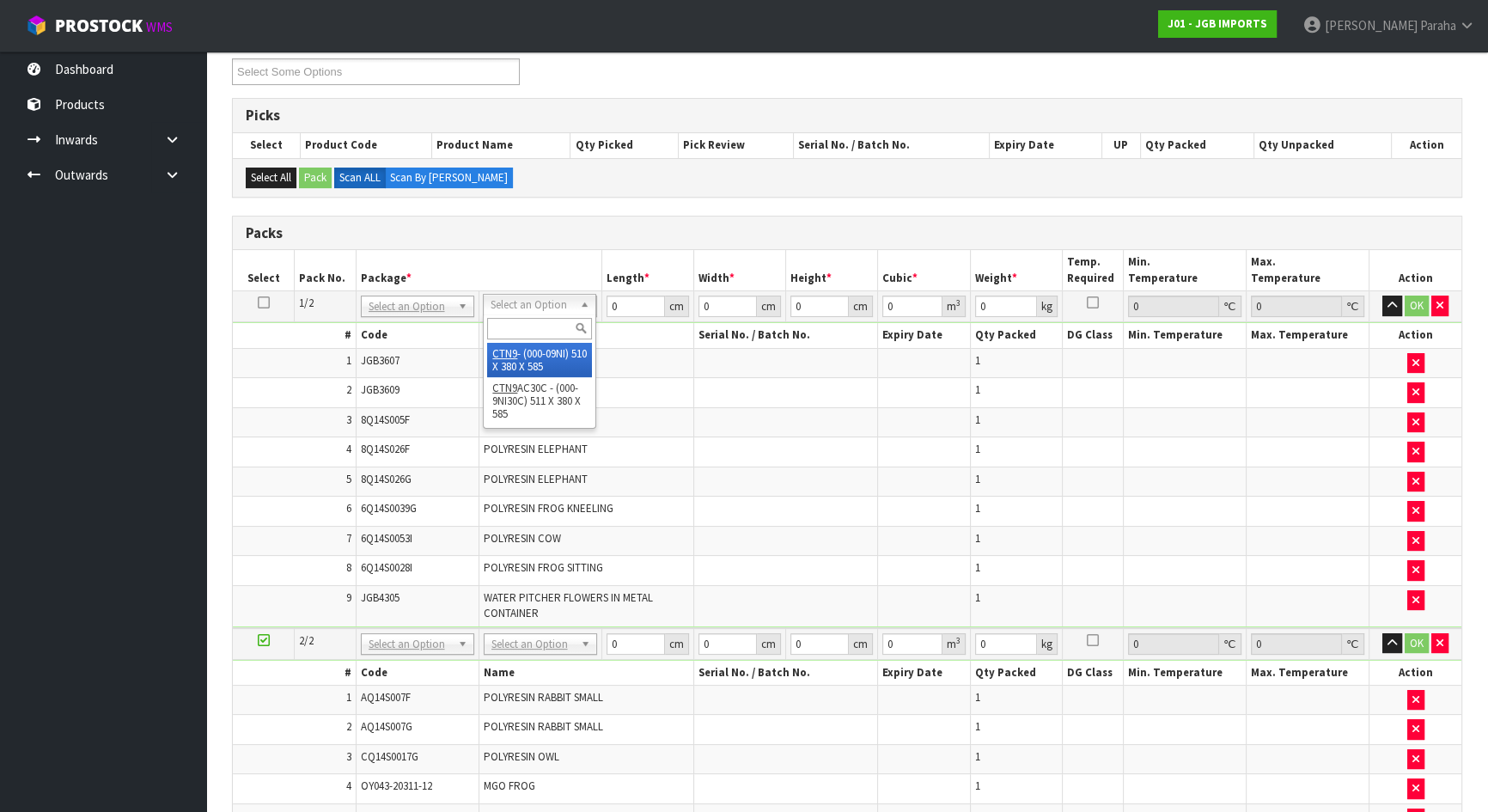
type input "0.113373"
type input "81.975"
click at [620, 304] on input "51" at bounding box center [634, 306] width 58 height 22
type input "5"
type input "0.011115"
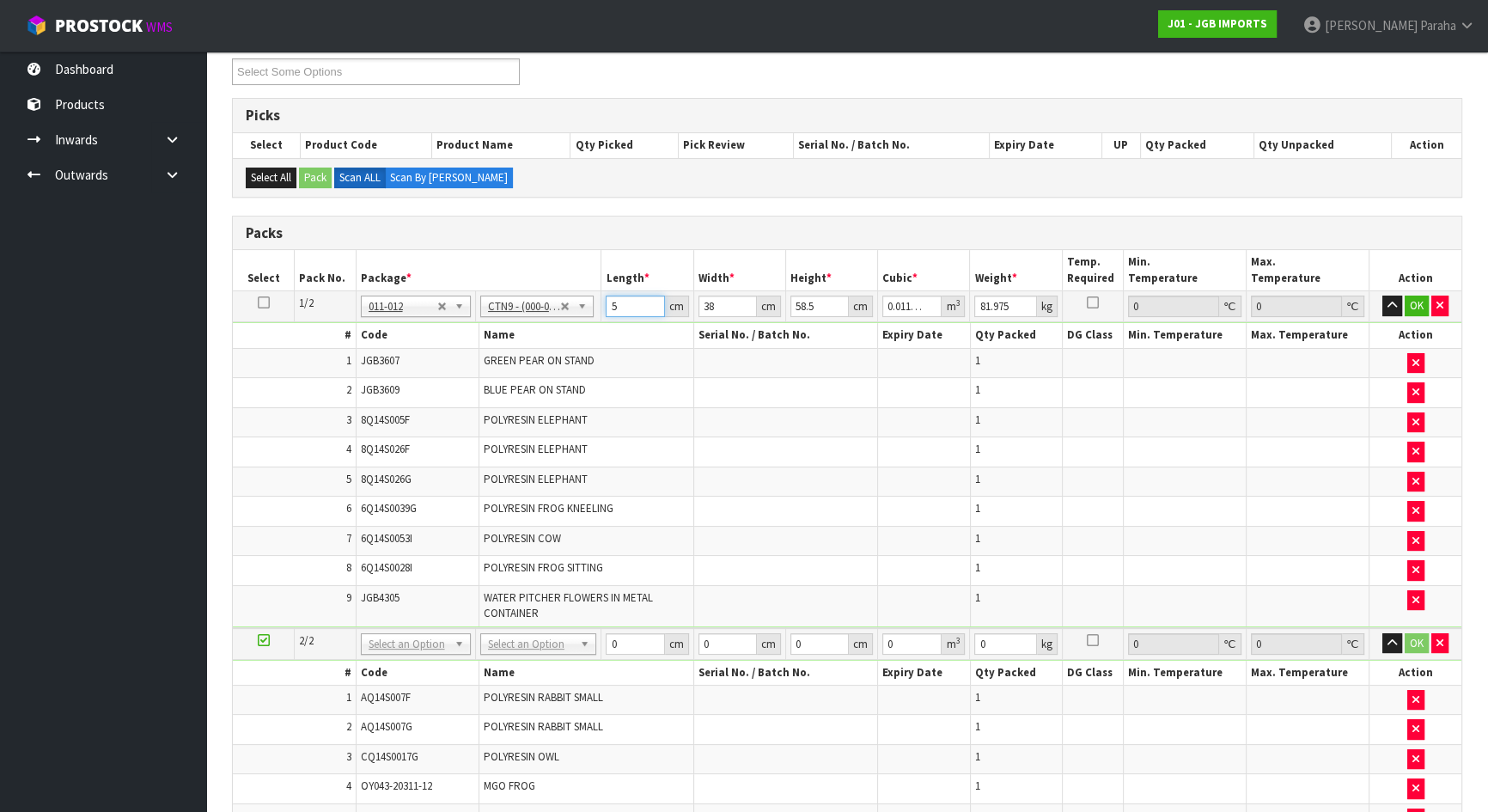
type input "0"
type input "5"
type input "0.011115"
type input "52"
type input "0.115596"
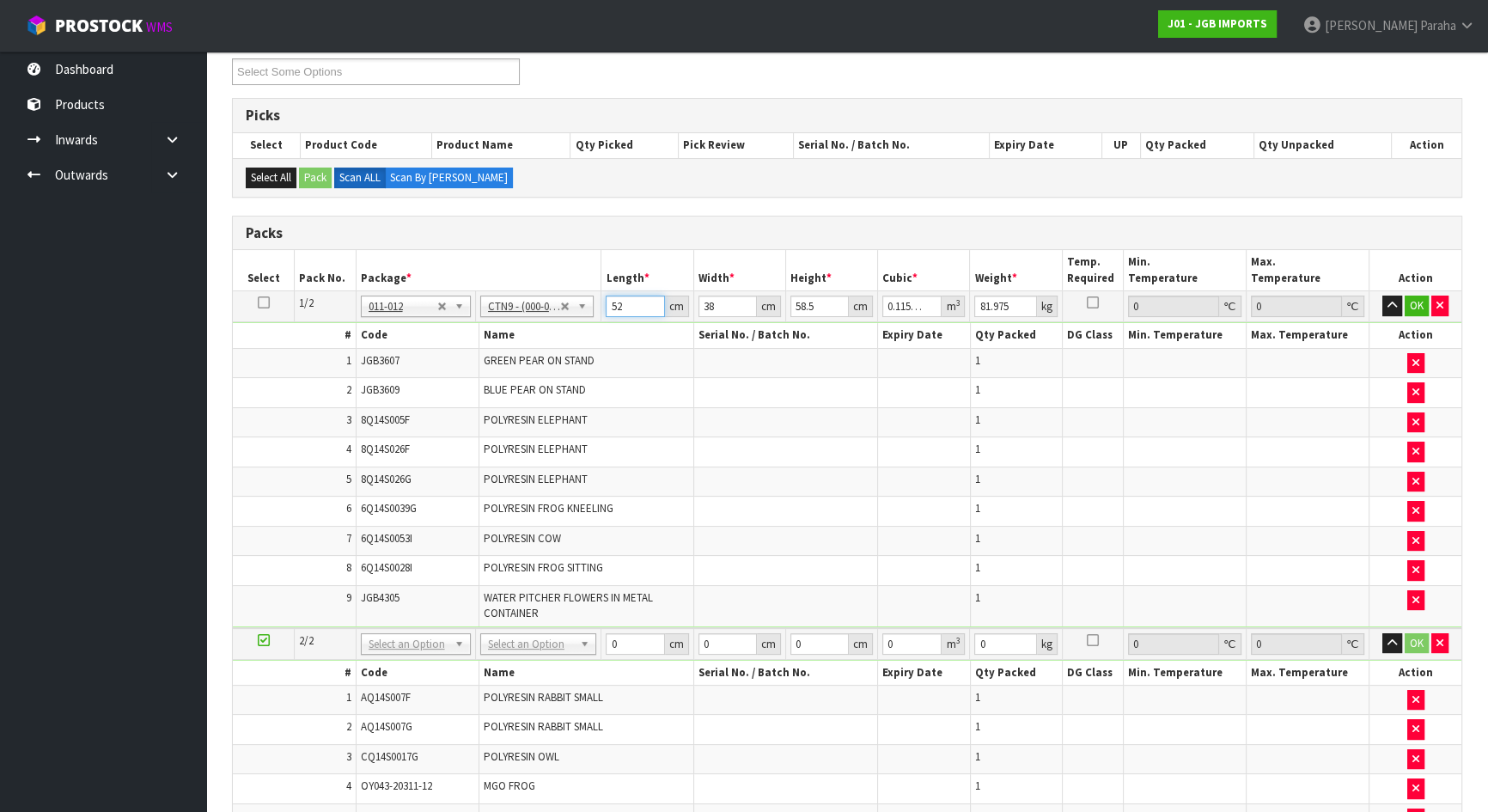
type input "52"
type input "4"
type input "0.012168"
type input "40"
type input "0.12168"
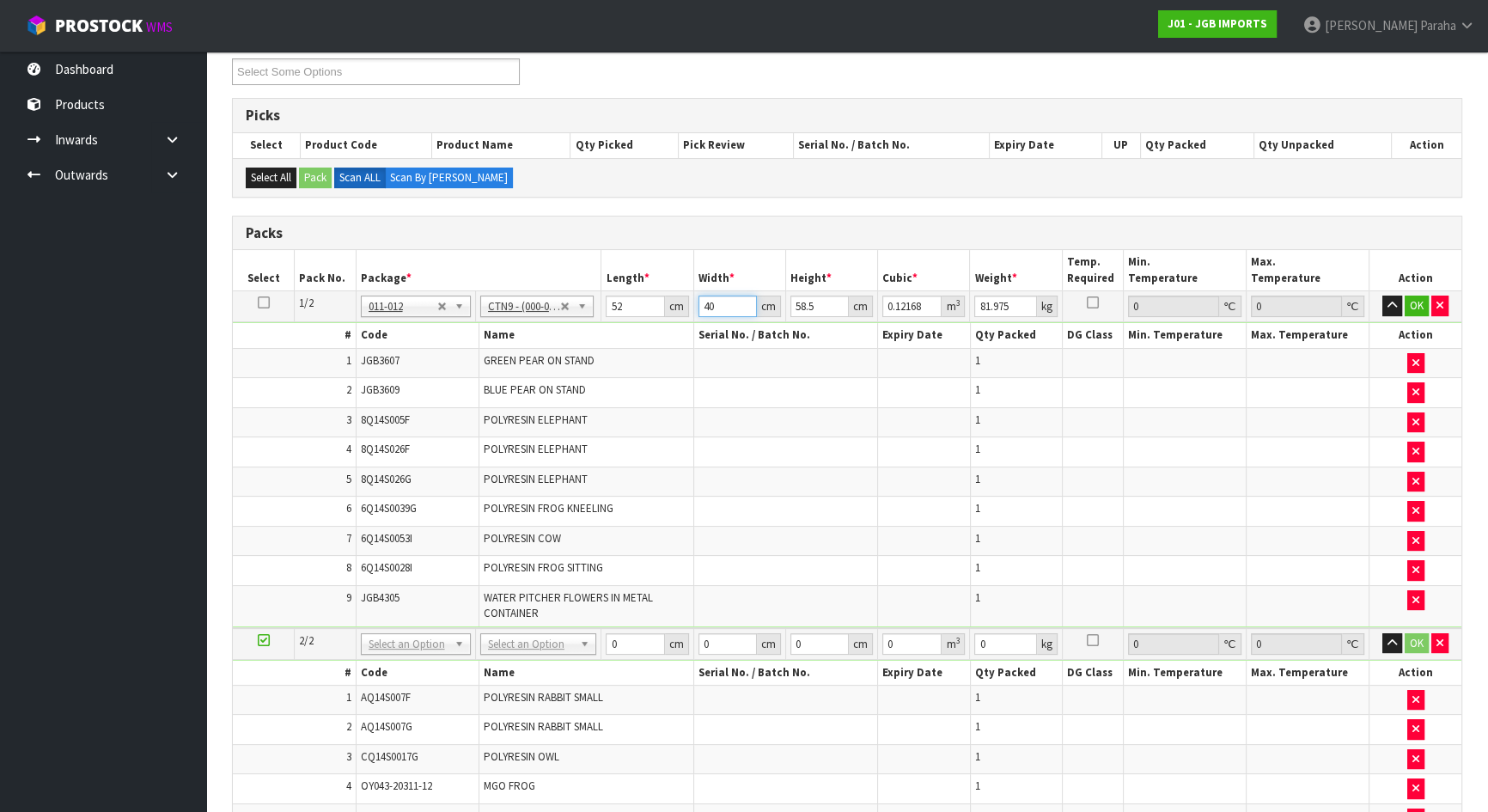
type input "40"
type input "5"
type input "0.0104"
type input "50"
type input "0.104"
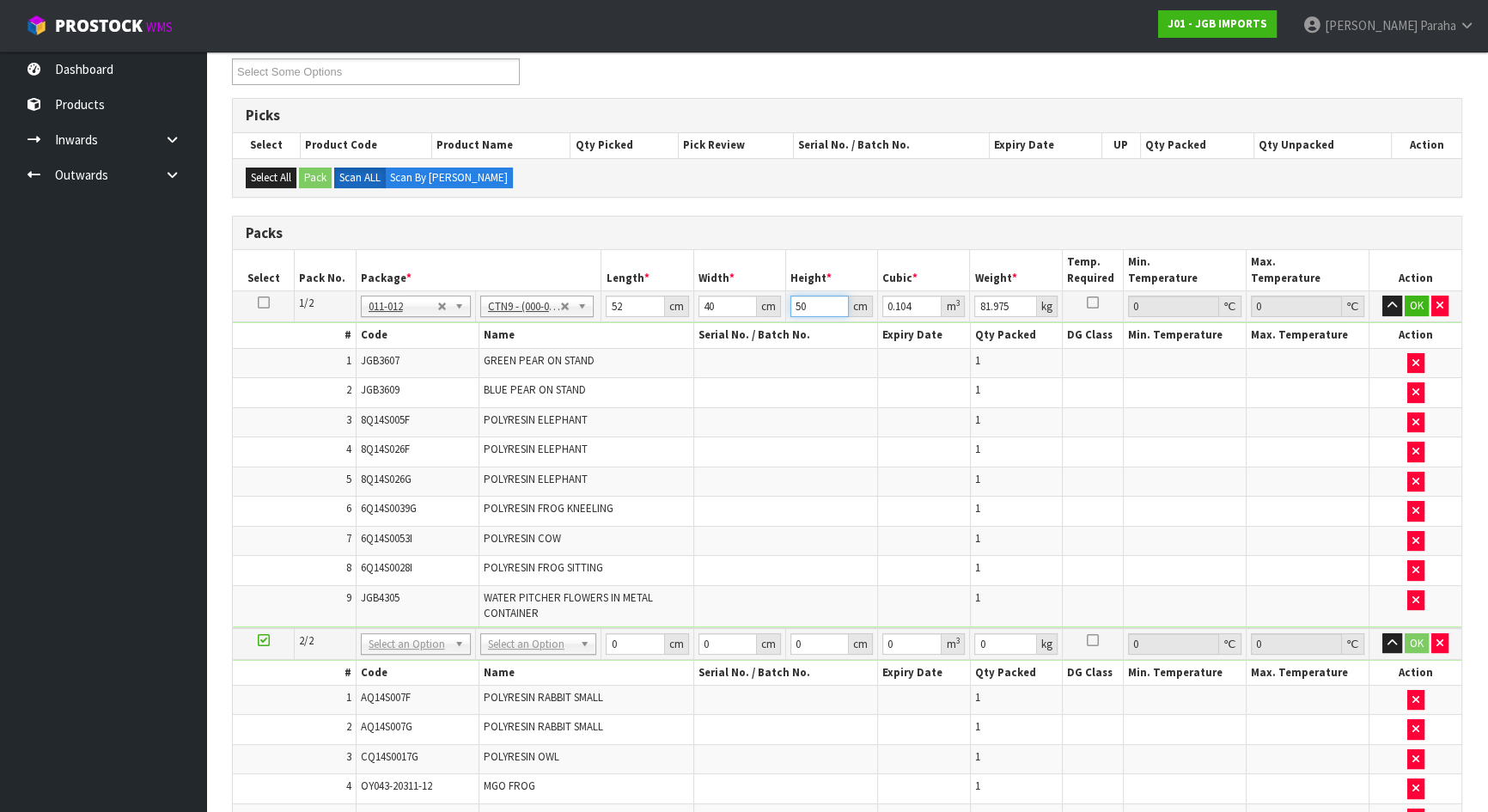
type input "50"
type input "9"
click at [1382, 296] on button "button" at bounding box center [1392, 306] width 20 height 21
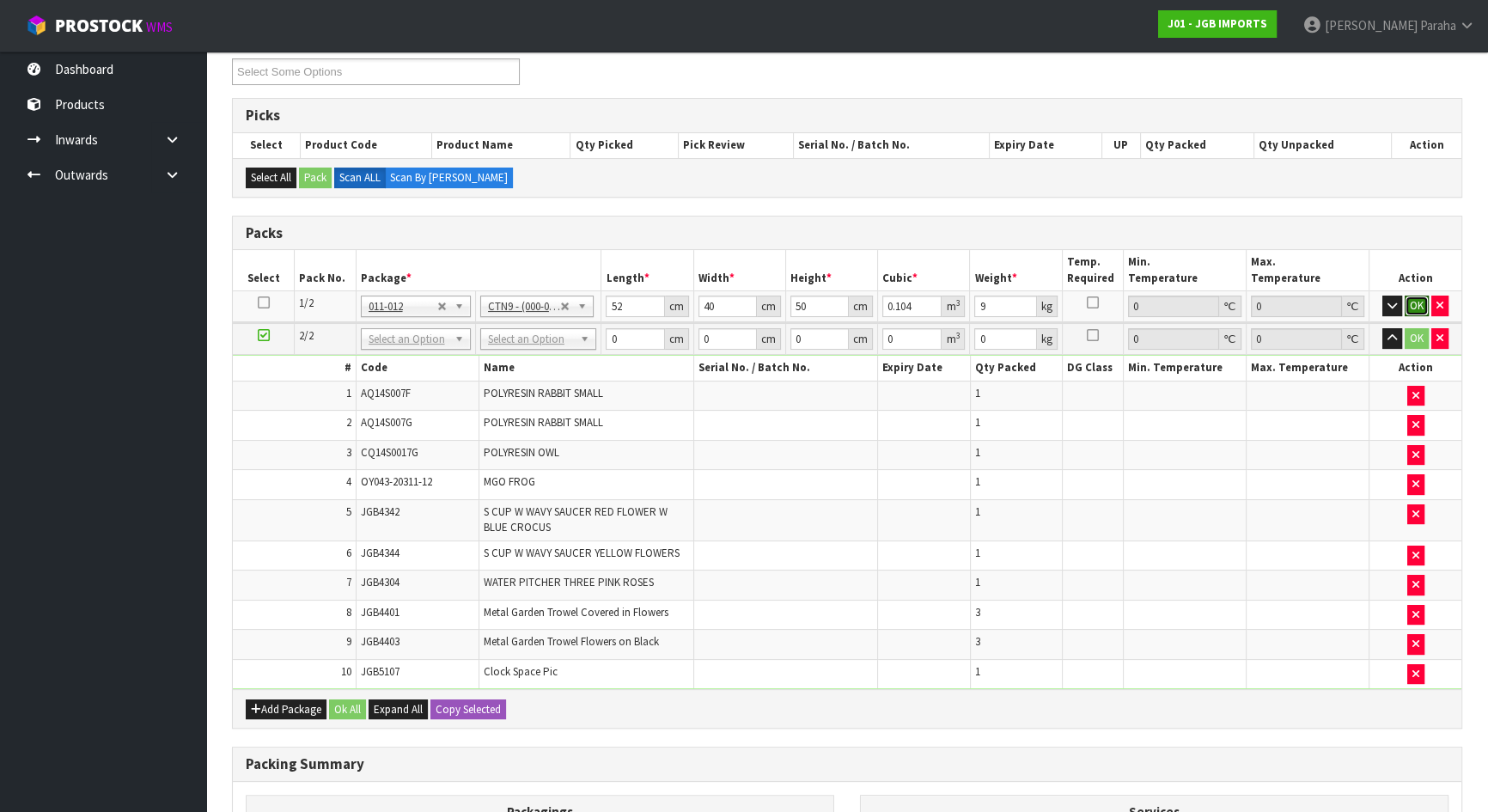
click button "OK" at bounding box center [1417, 306] width 24 height 21
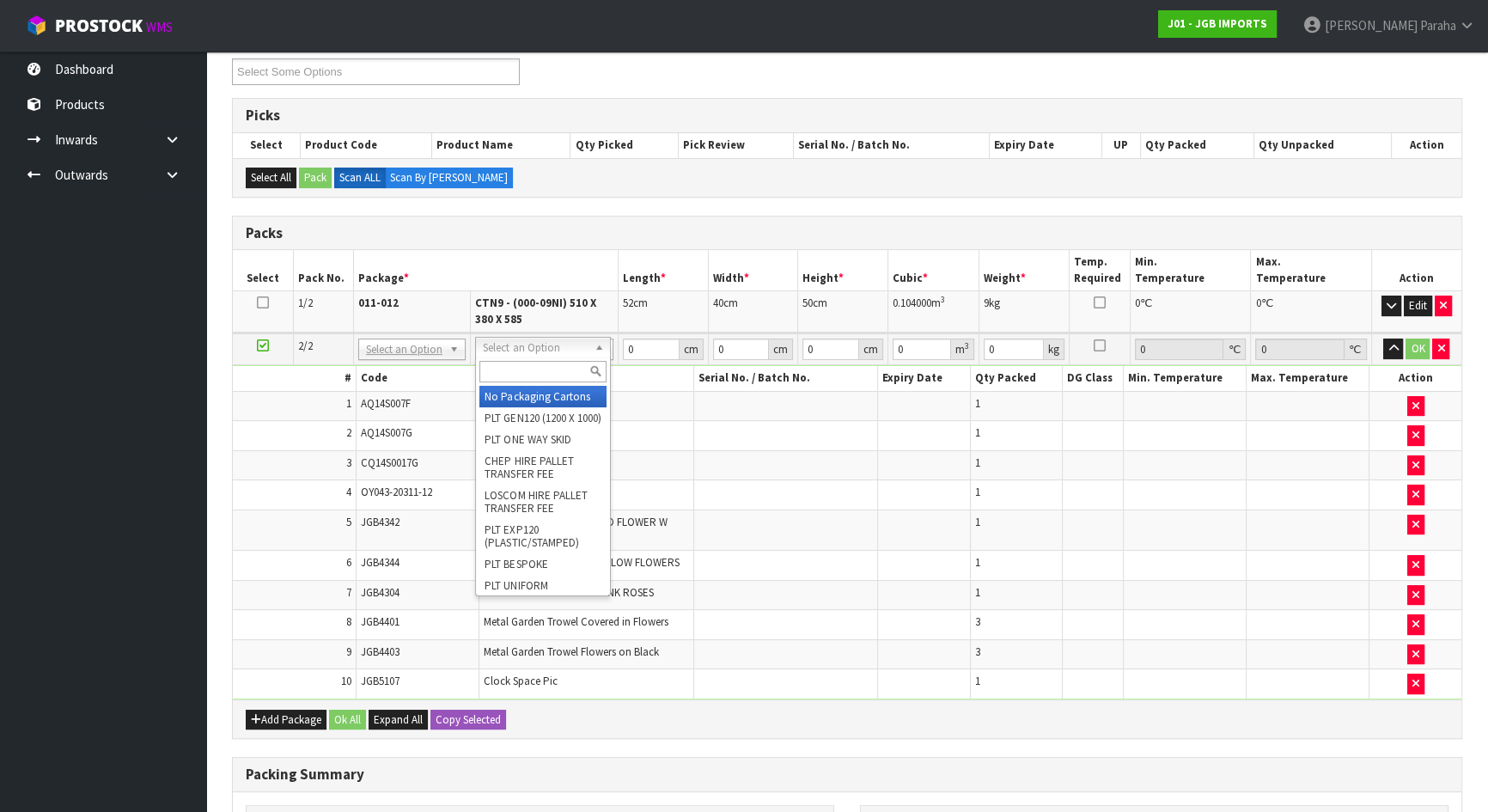
click at [521, 366] on input "text" at bounding box center [543, 371] width 128 height 22
type input "OC"
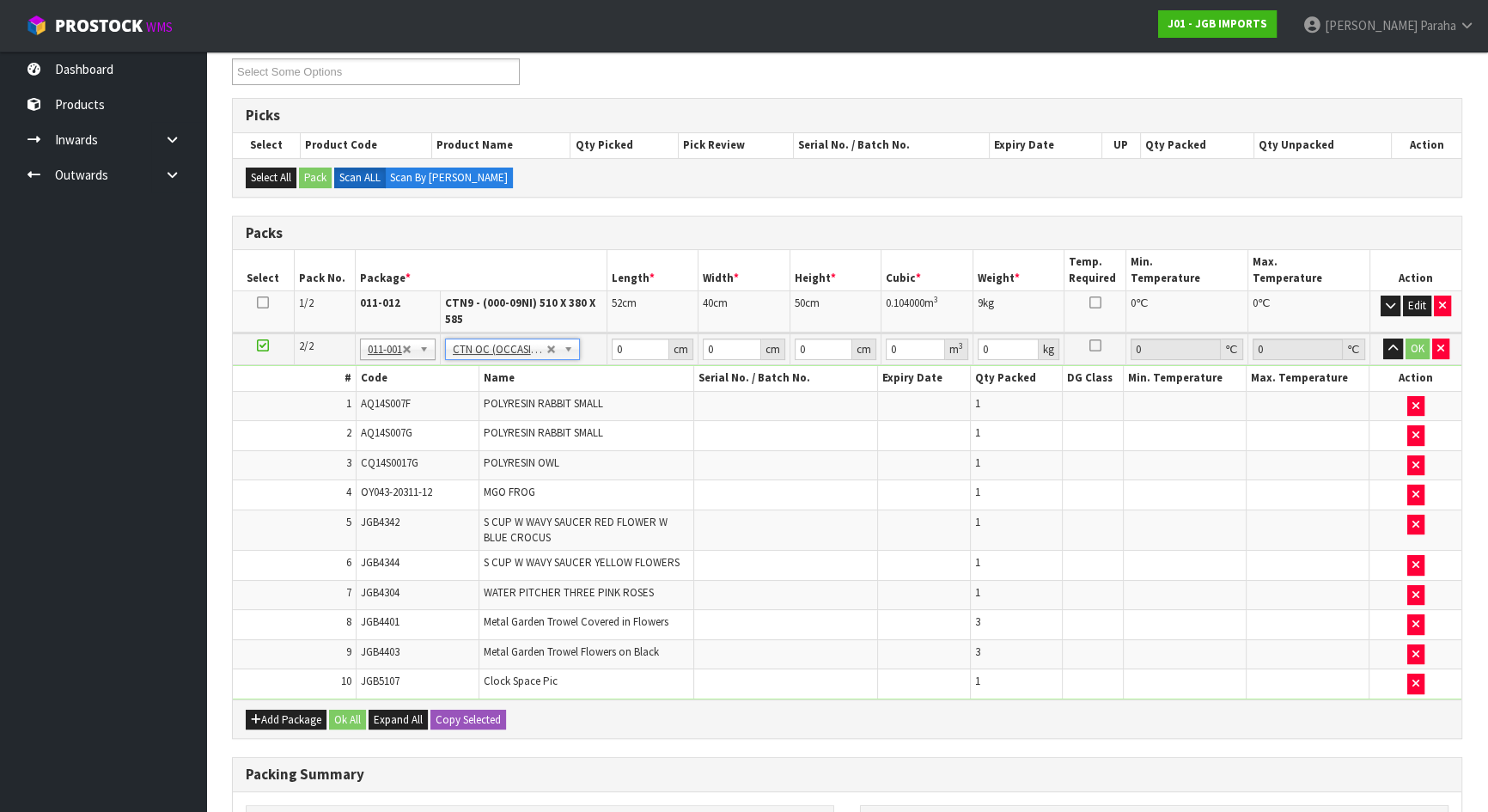
type input "7"
click at [627, 342] on input "0" at bounding box center [640, 349] width 58 height 22
type input "53"
type input "29"
type input "4"
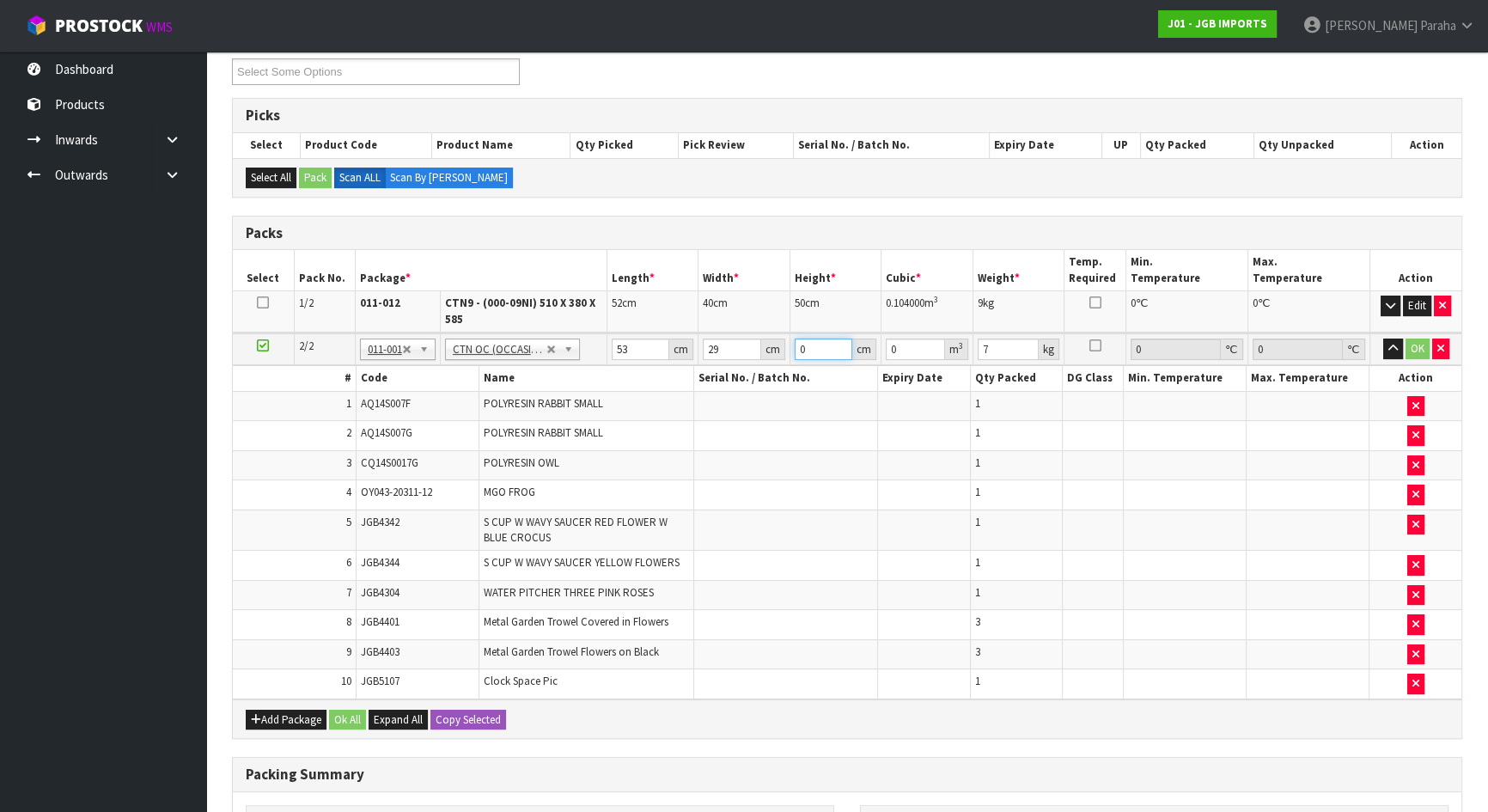
type input "0.006148"
type input "46"
type input "0.070702"
type input "46"
type input "8"
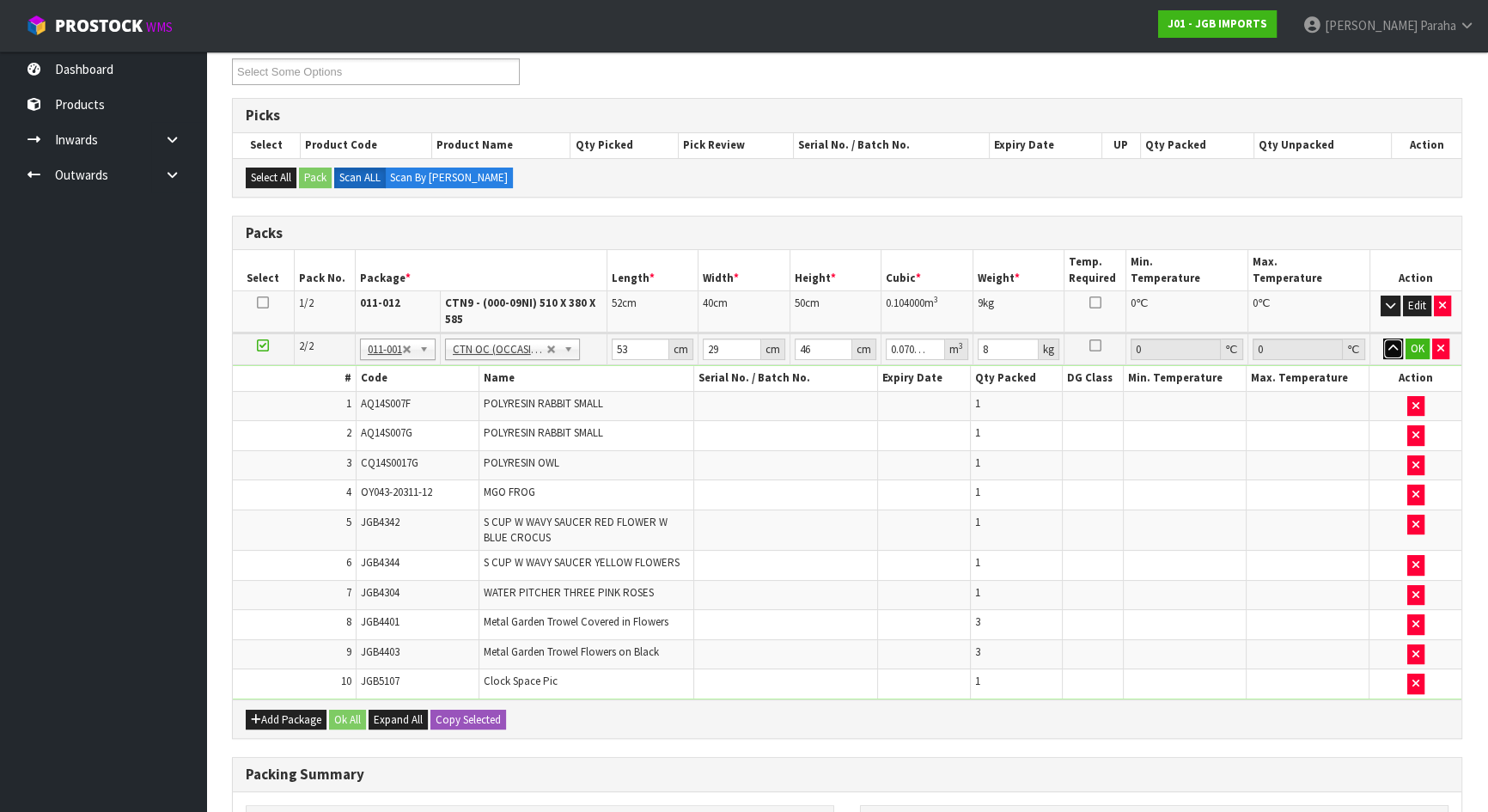
click at [1383, 338] on button "button" at bounding box center [1393, 349] width 20 height 21
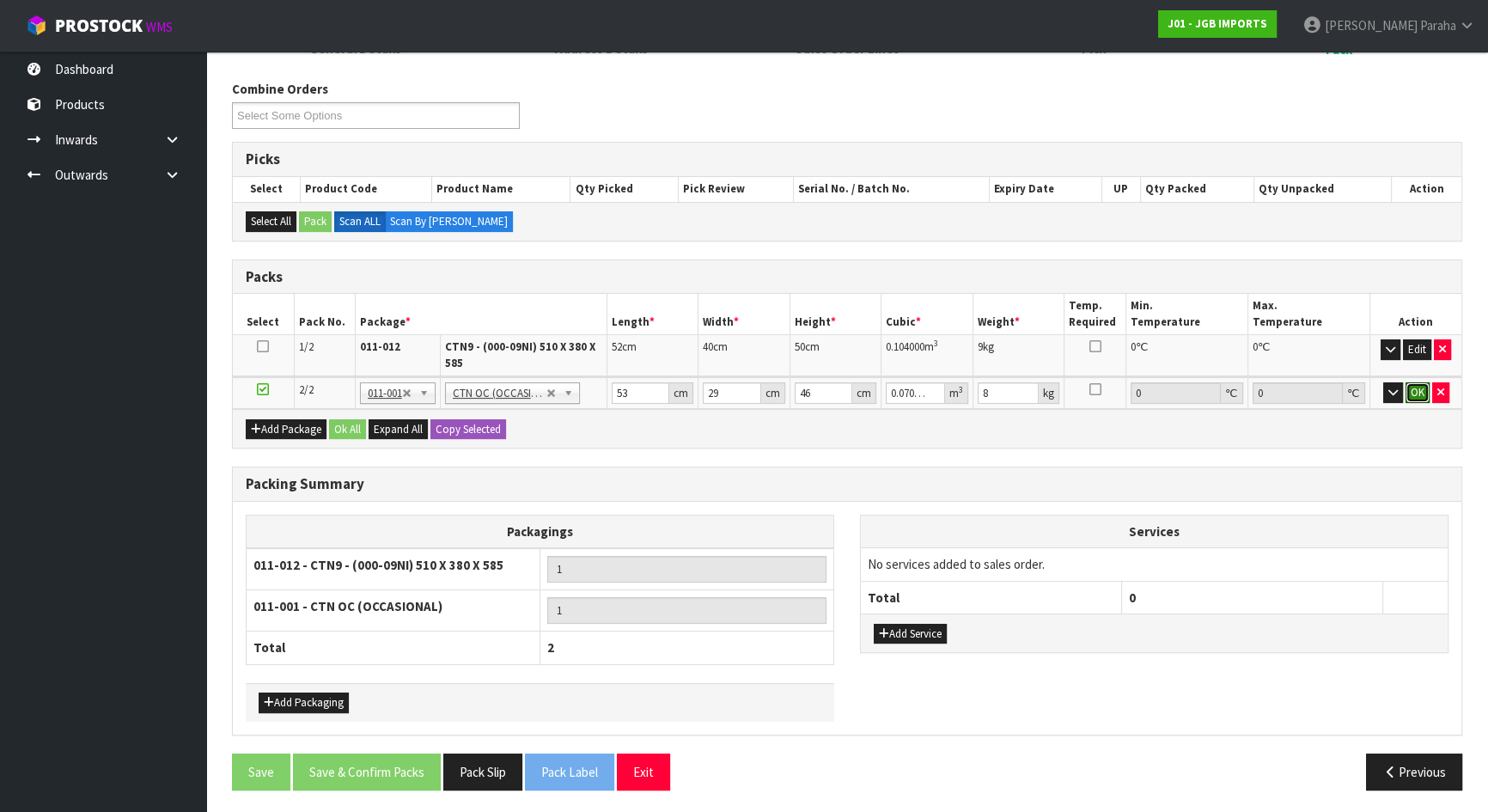
click button "OK" at bounding box center [1418, 393] width 24 height 21
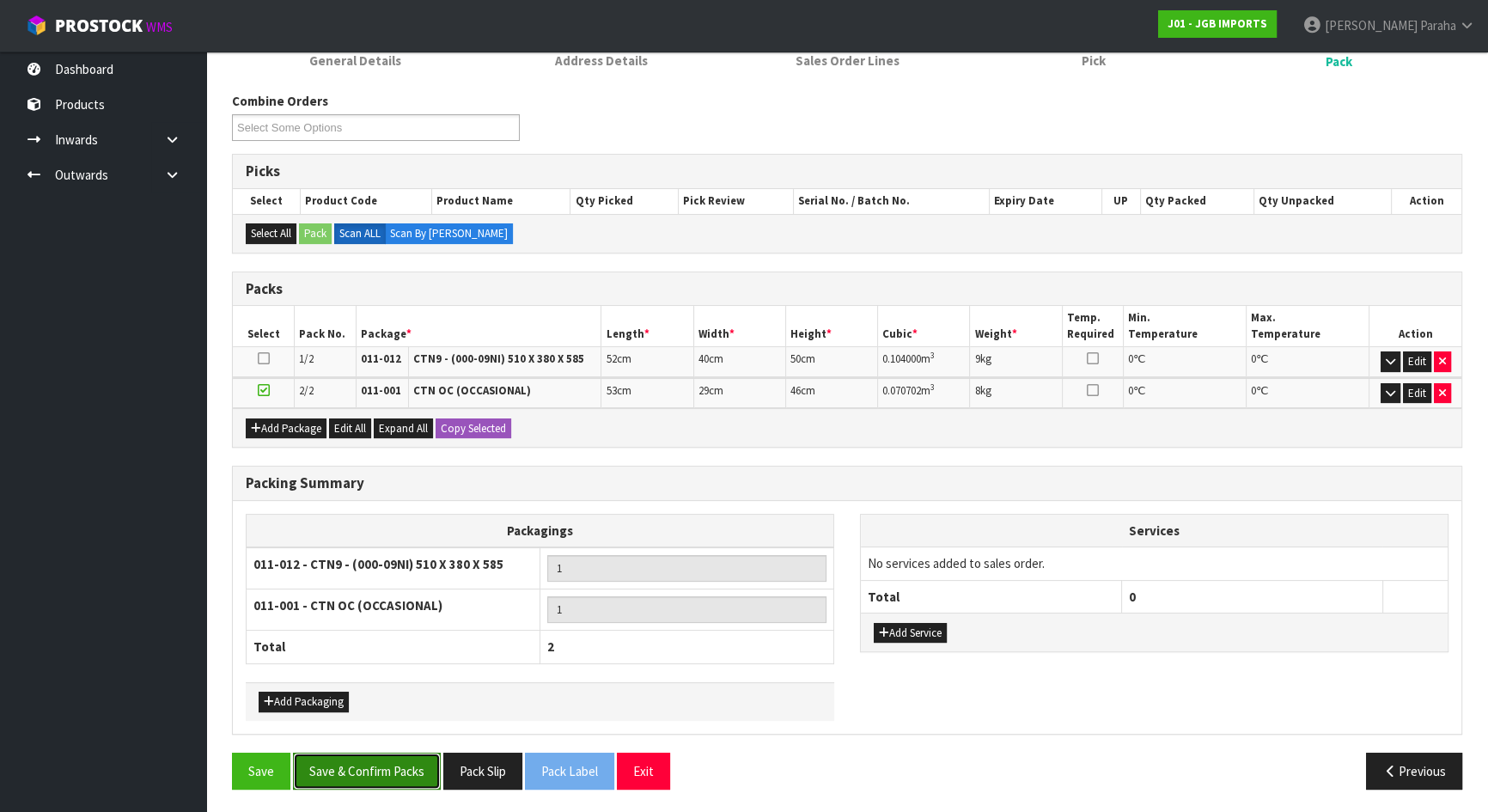
click at [396, 766] on button "Save & Confirm Packs" at bounding box center [367, 770] width 147 height 37
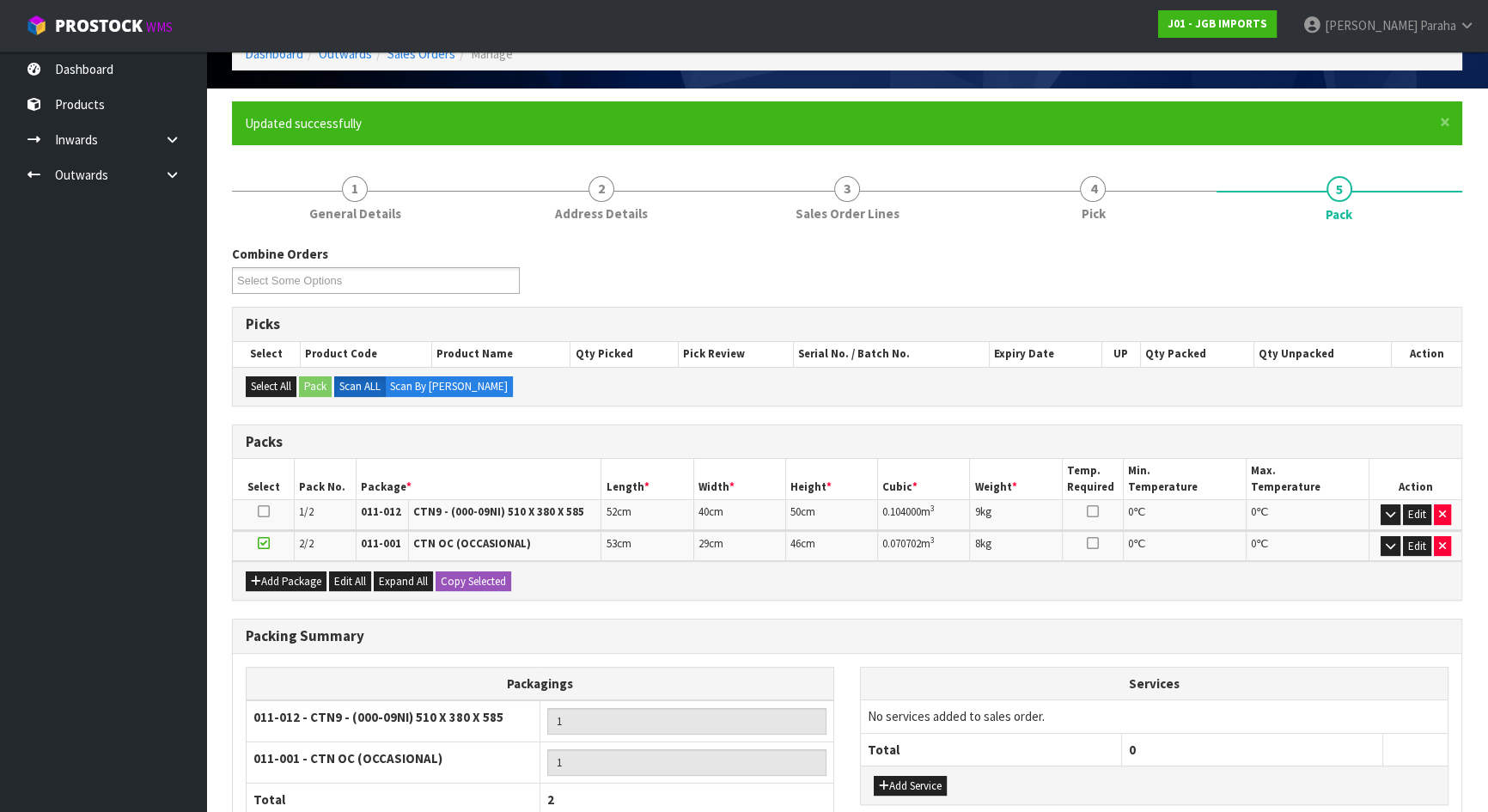
scroll to position [209, 0]
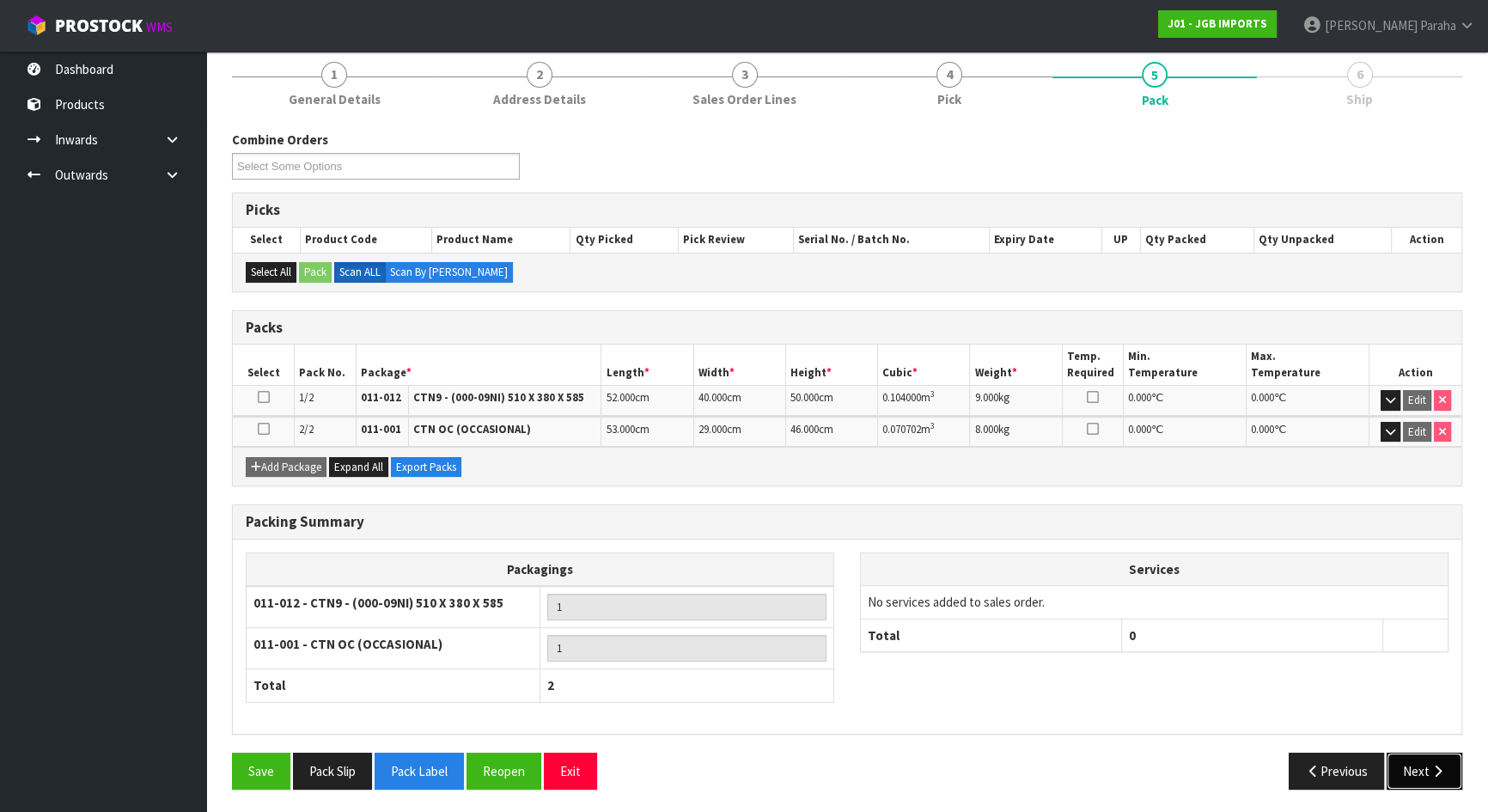
click at [1457, 774] on button "Next" at bounding box center [1424, 770] width 75 height 37
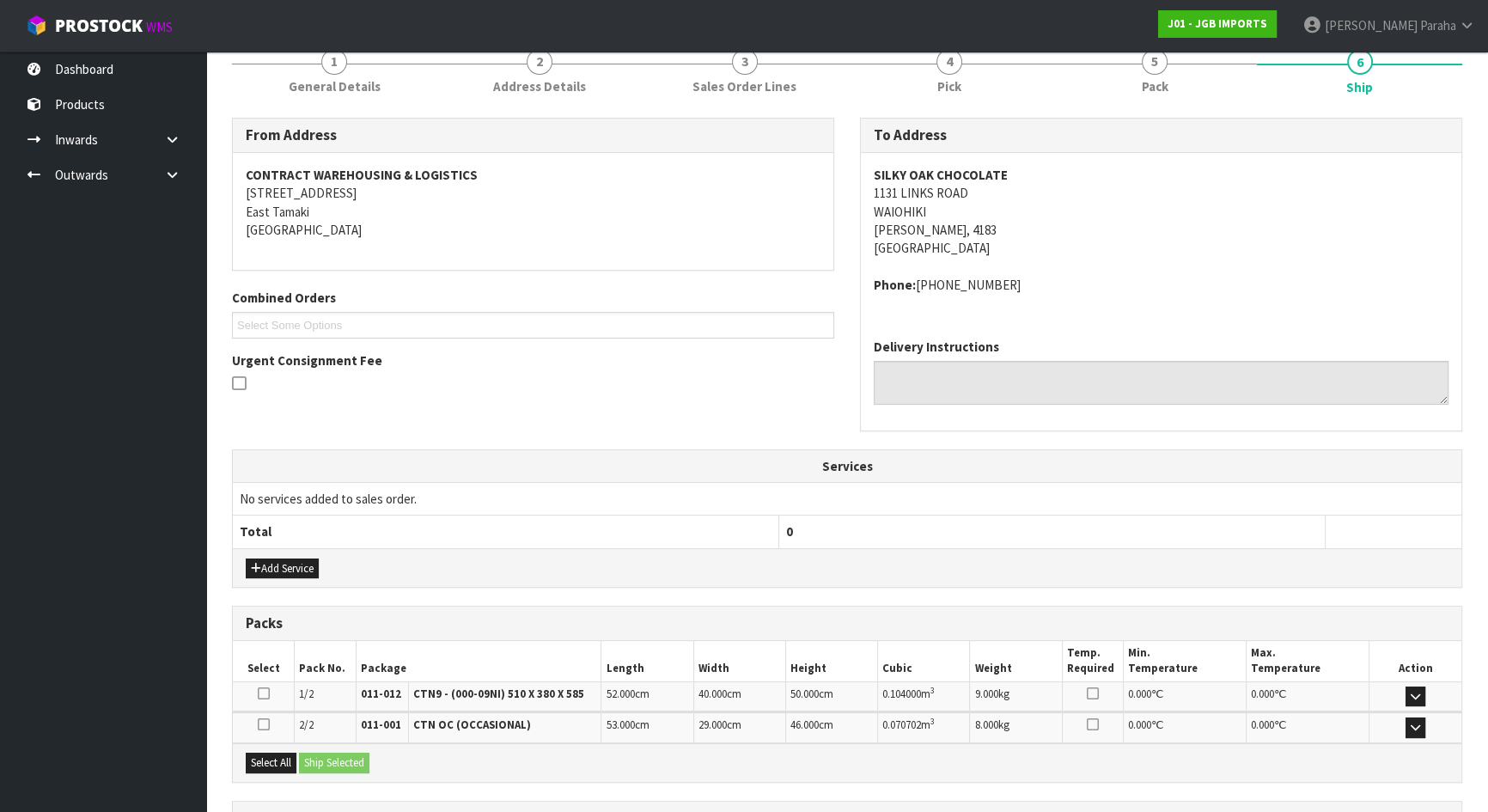
scroll to position [374, 0]
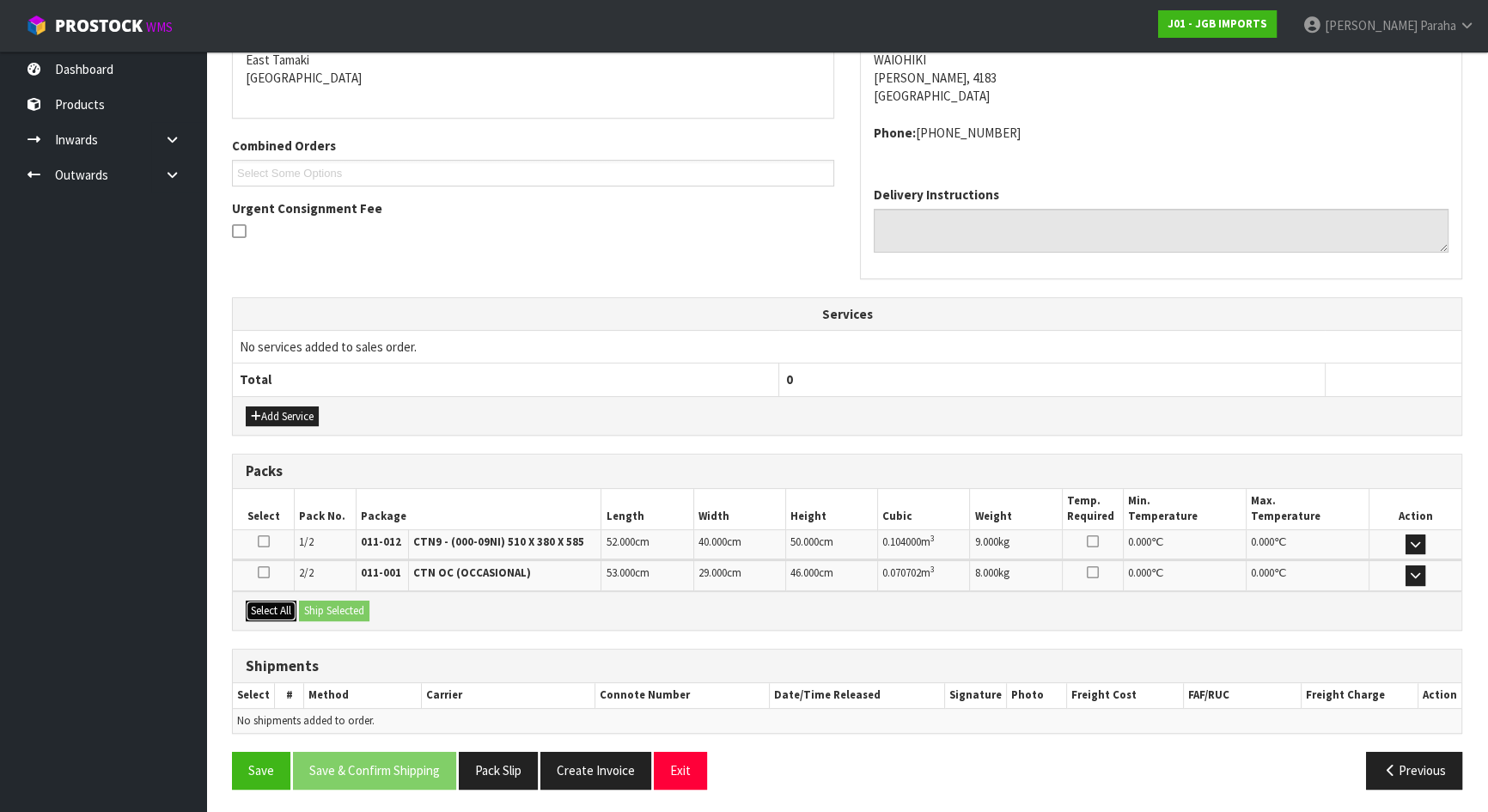
click at [275, 600] on button "Select All" at bounding box center [271, 611] width 50 height 21
click at [319, 611] on button "Ship Selected" at bounding box center [334, 611] width 70 height 21
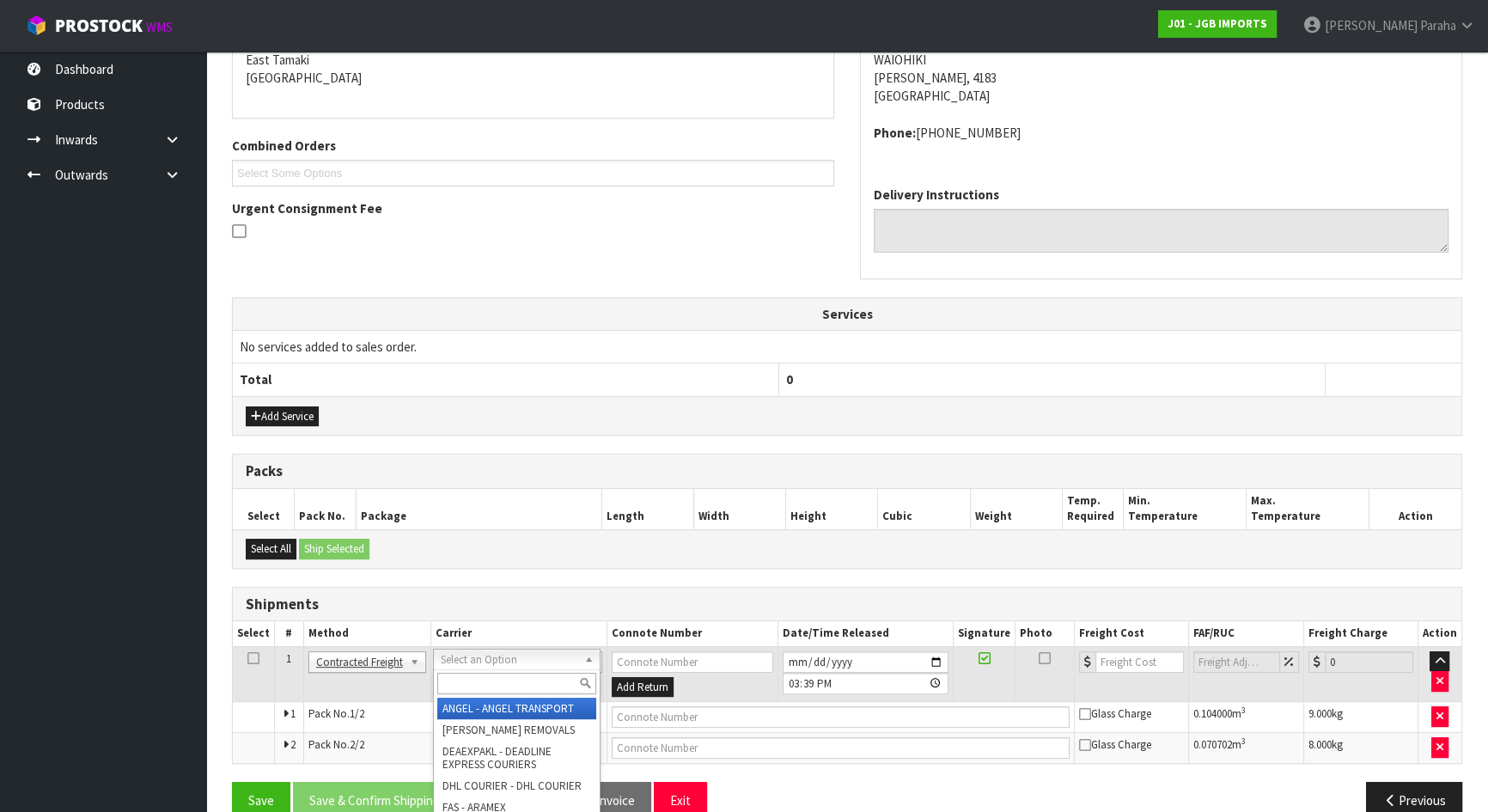
click at [496, 678] on input "text" at bounding box center [516, 683] width 159 height 22
type input "NZP"
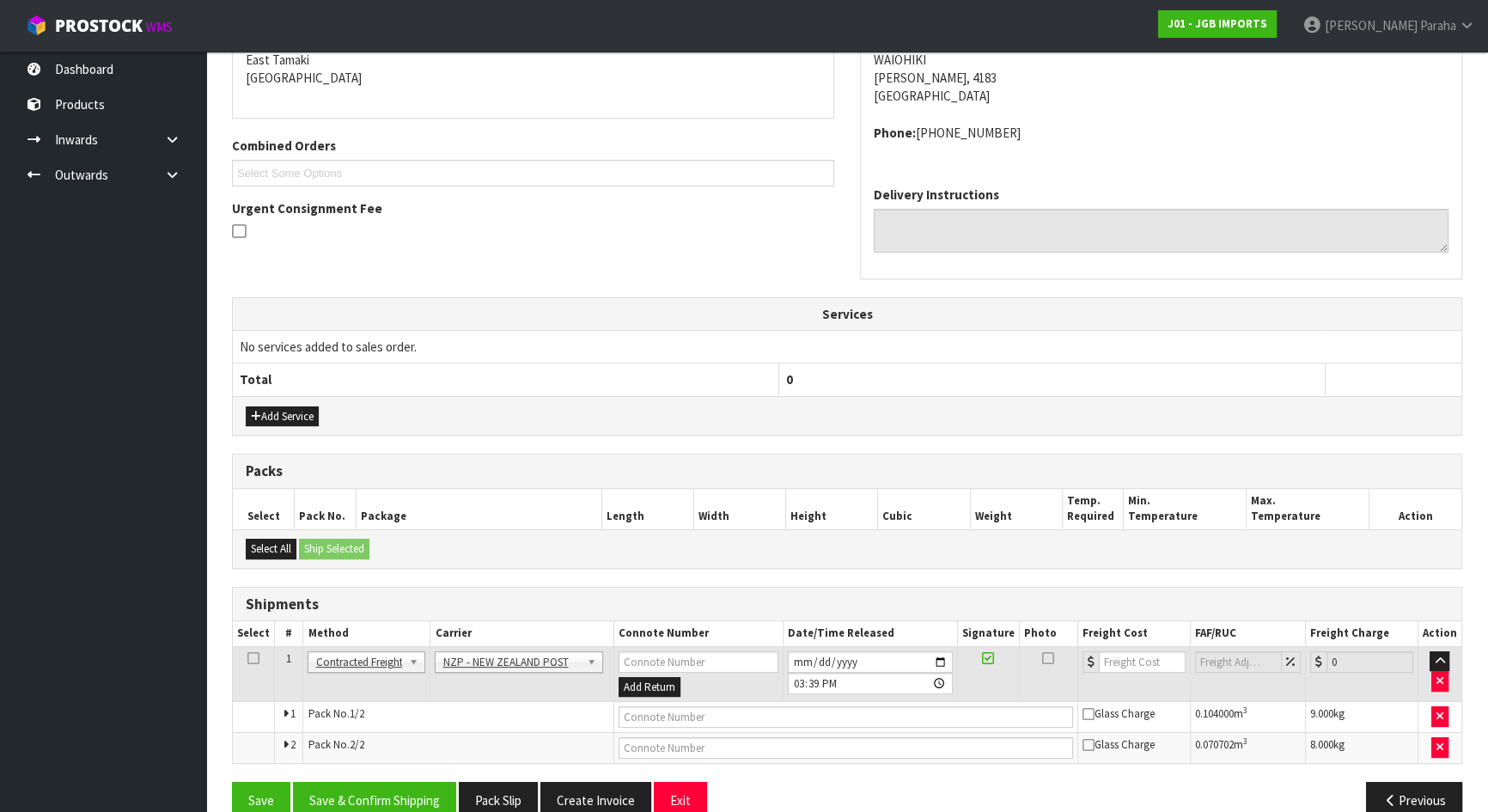
scroll to position [403, 0]
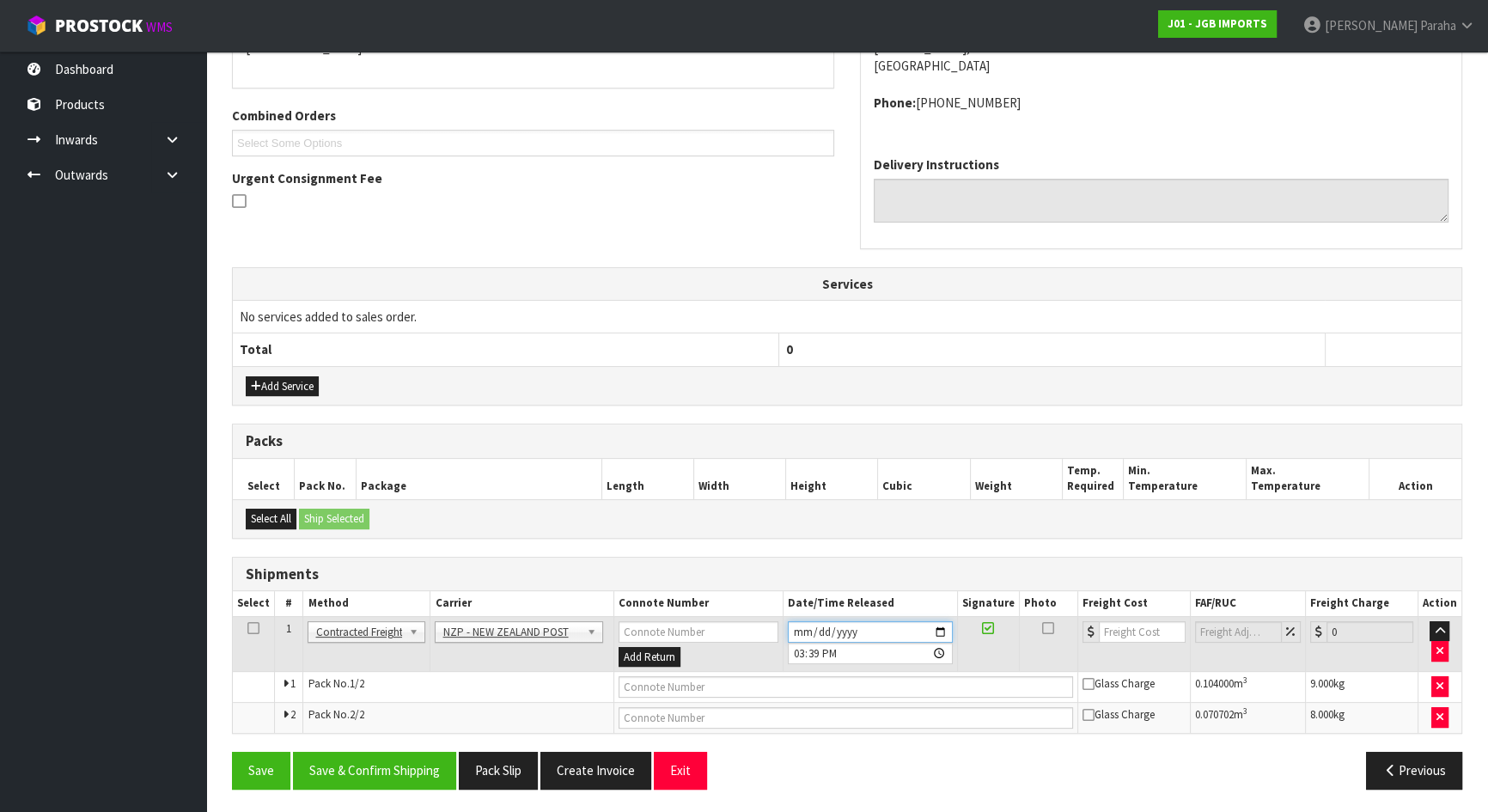
click at [945, 628] on input "[DATE]" at bounding box center [870, 632] width 165 height 22
type input "[DATE]"
click at [421, 766] on button "Save & Confirm Shipping" at bounding box center [375, 769] width 163 height 37
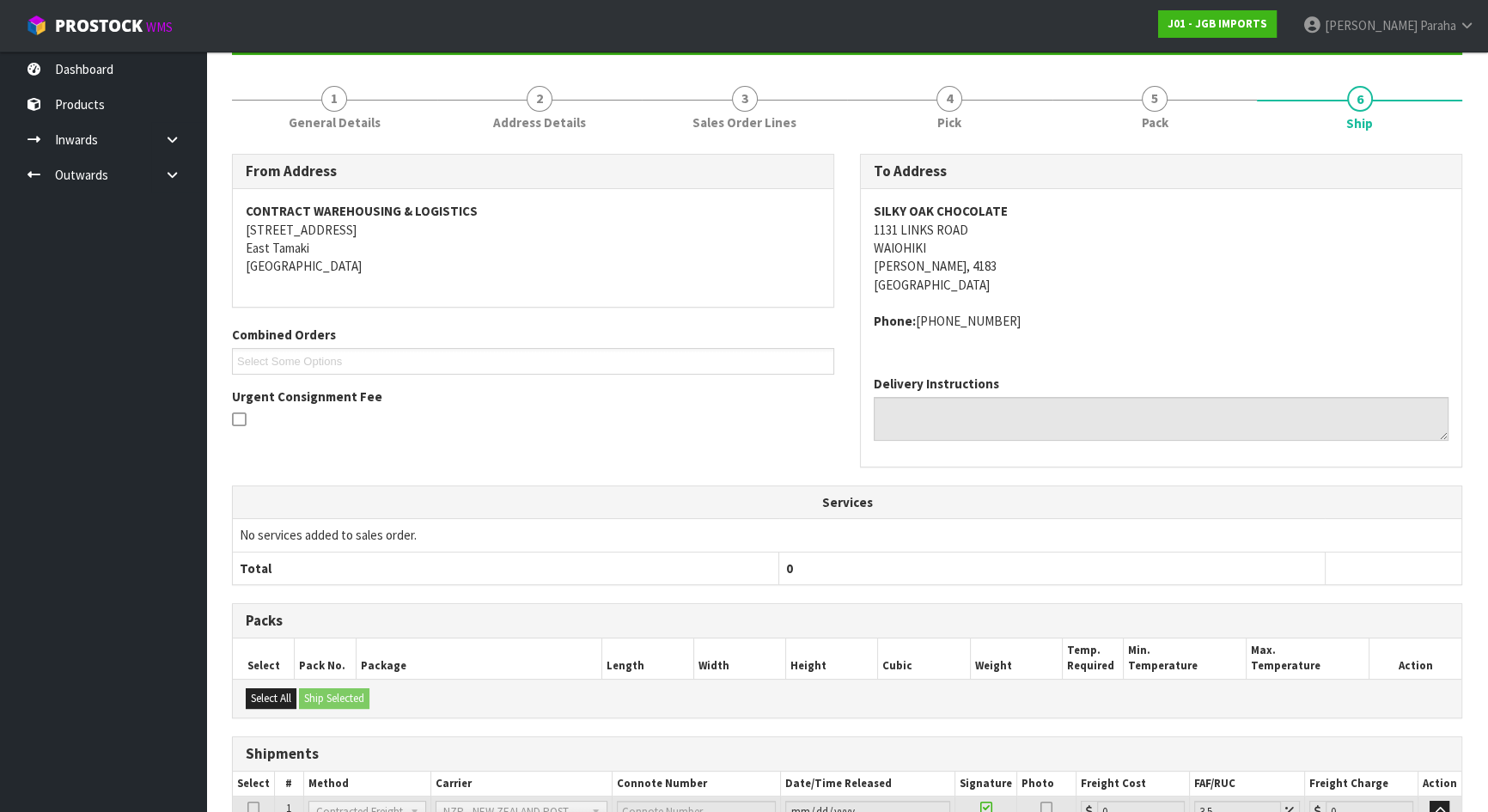
scroll to position [378, 0]
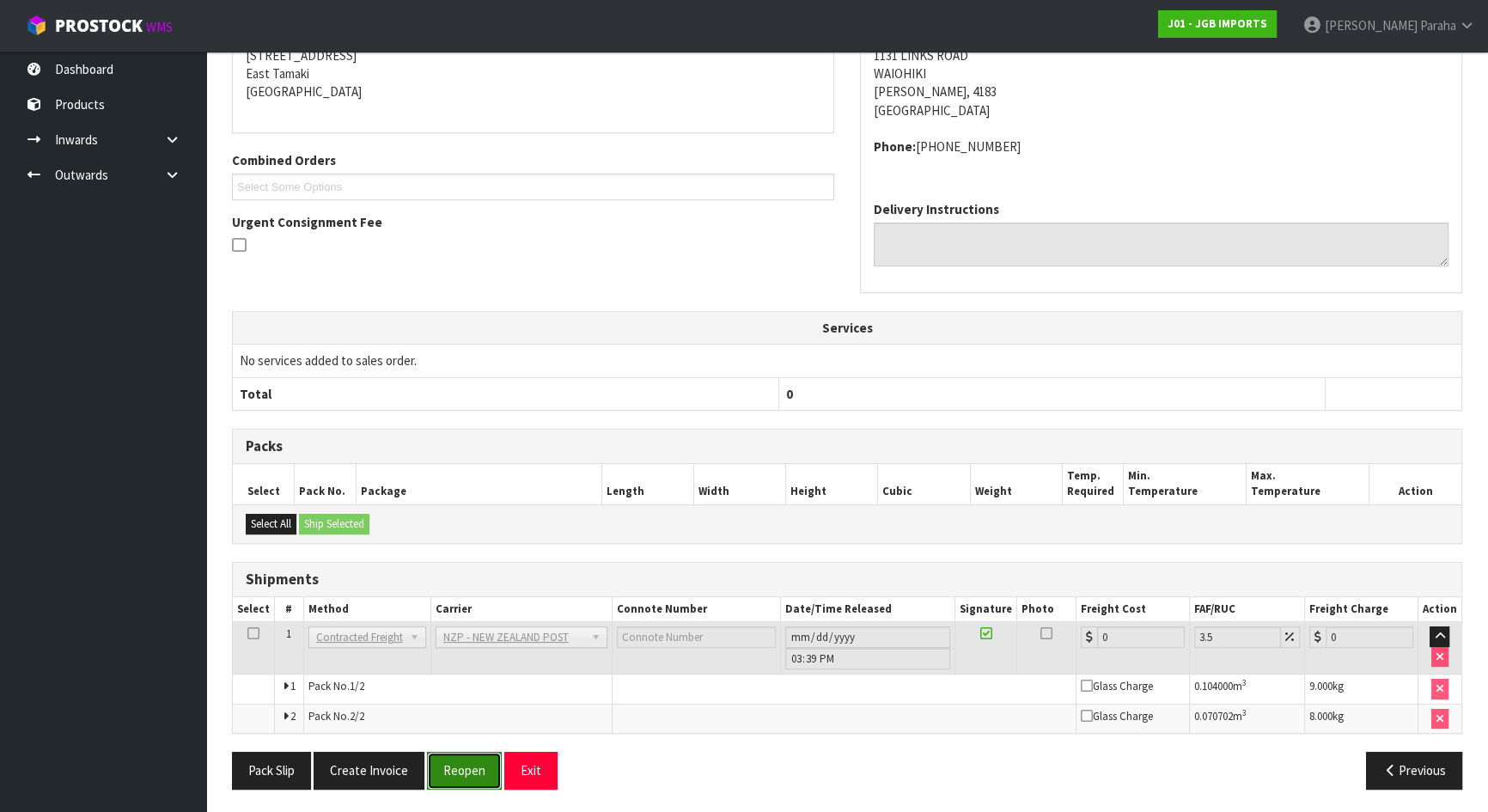
click at [473, 768] on button "Reopen" at bounding box center [464, 769] width 75 height 37
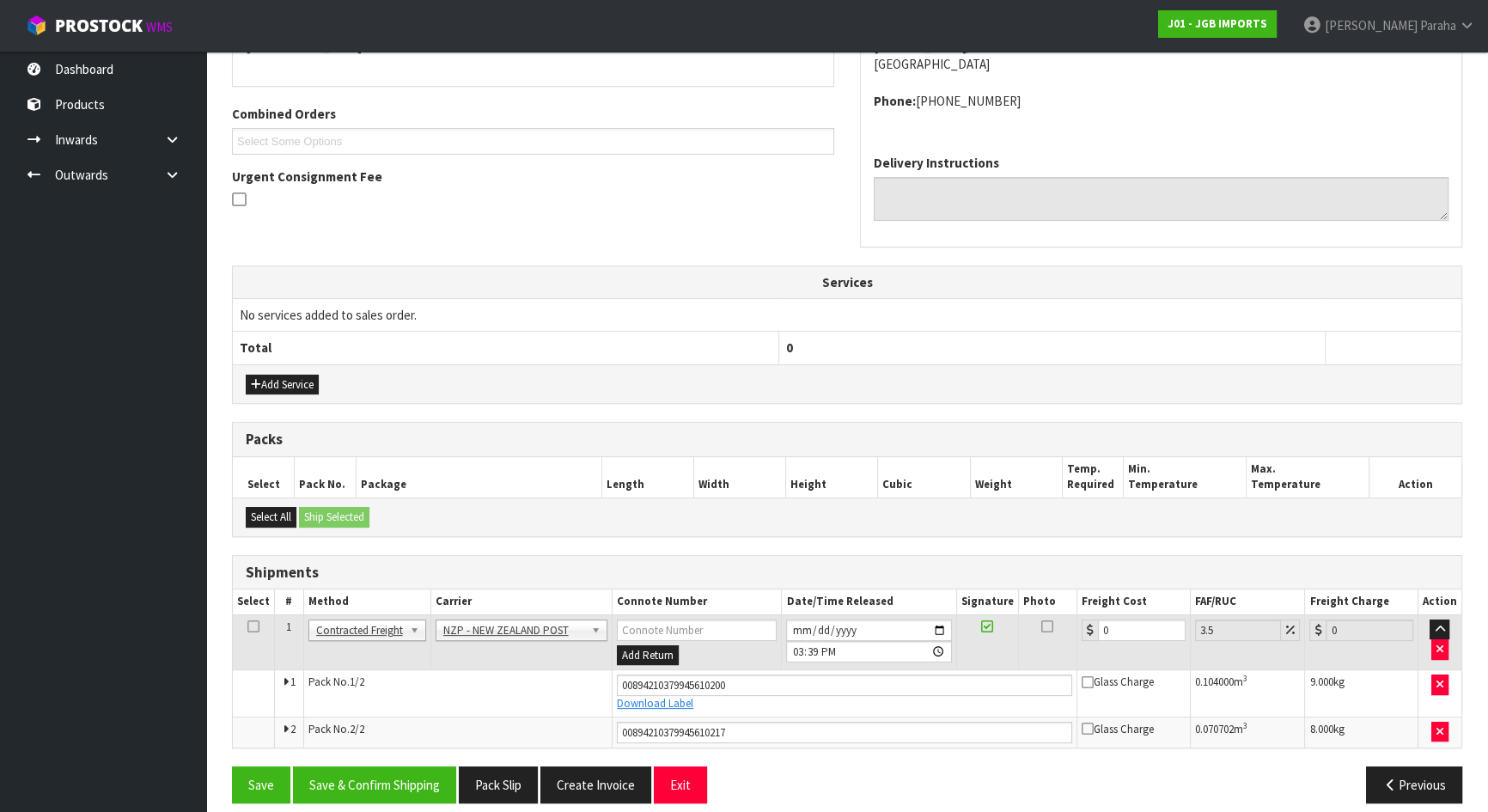
scroll to position [420, 0]
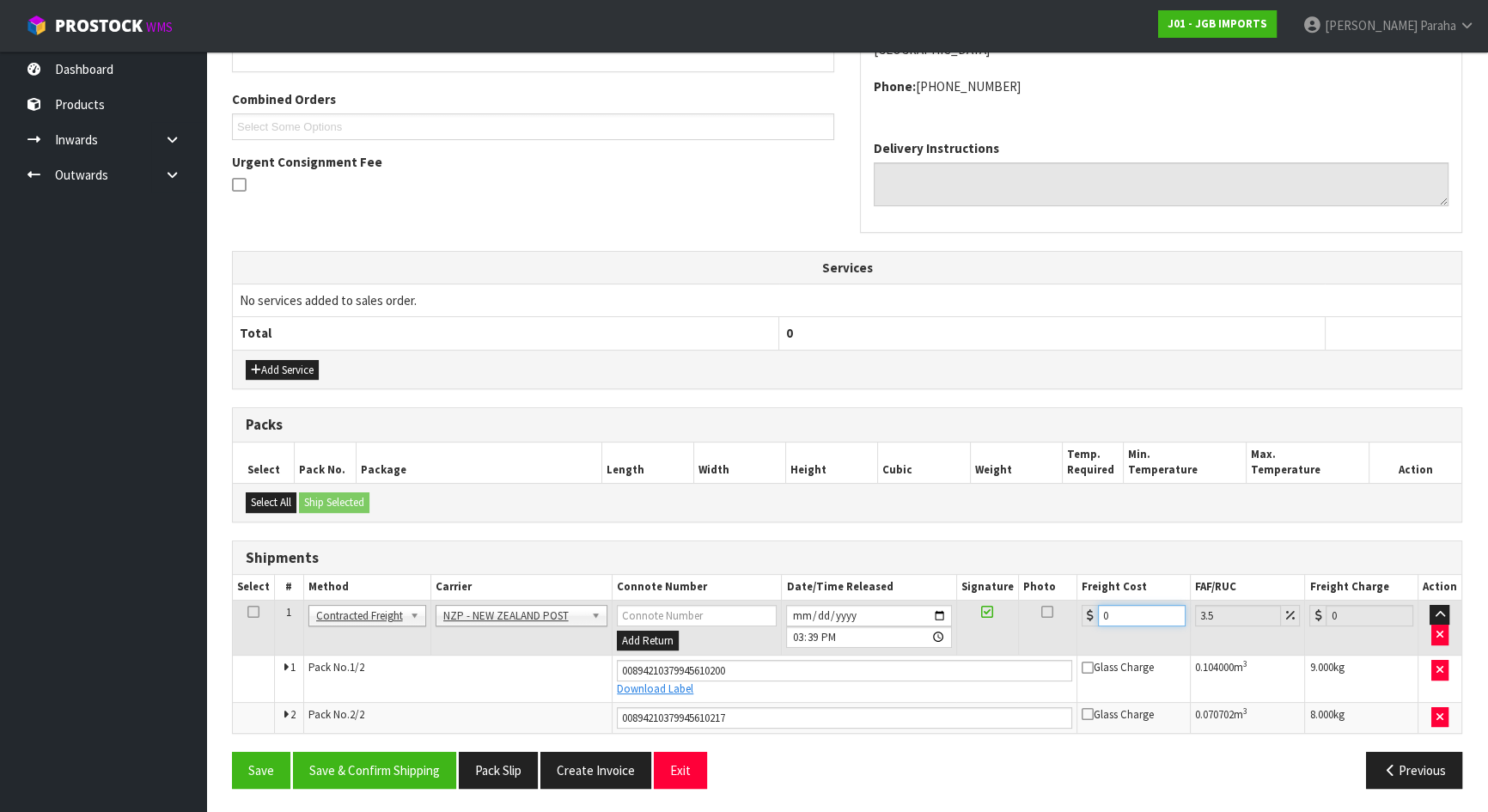
click at [1127, 615] on input "0" at bounding box center [1142, 615] width 88 height 22
type input "3"
type input "3.1"
type input "39"
type input "40.36"
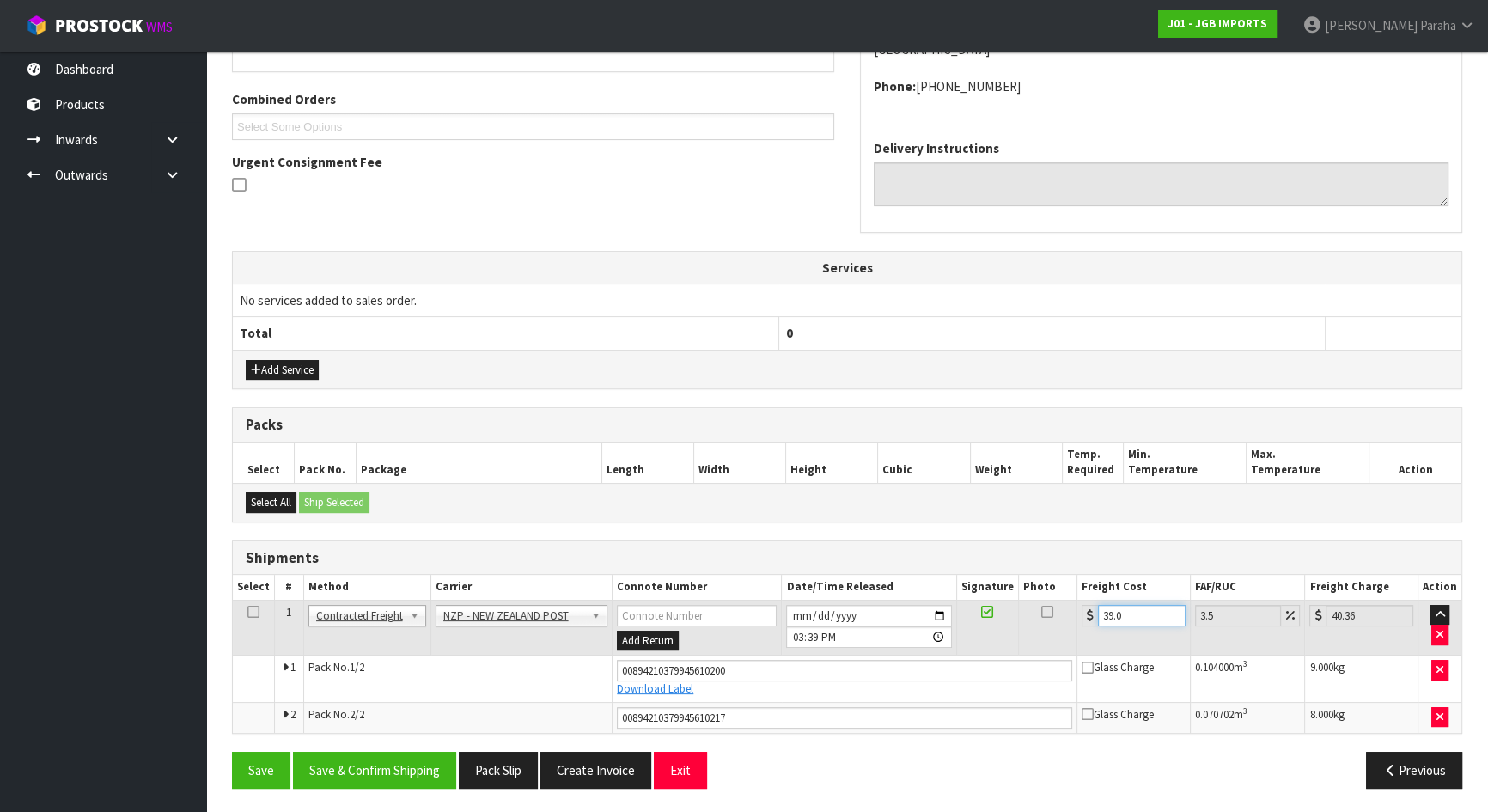
type input "39.08"
type input "40.45"
type input "39.08"
click at [385, 766] on button "Save & Confirm Shipping" at bounding box center [375, 769] width 163 height 37
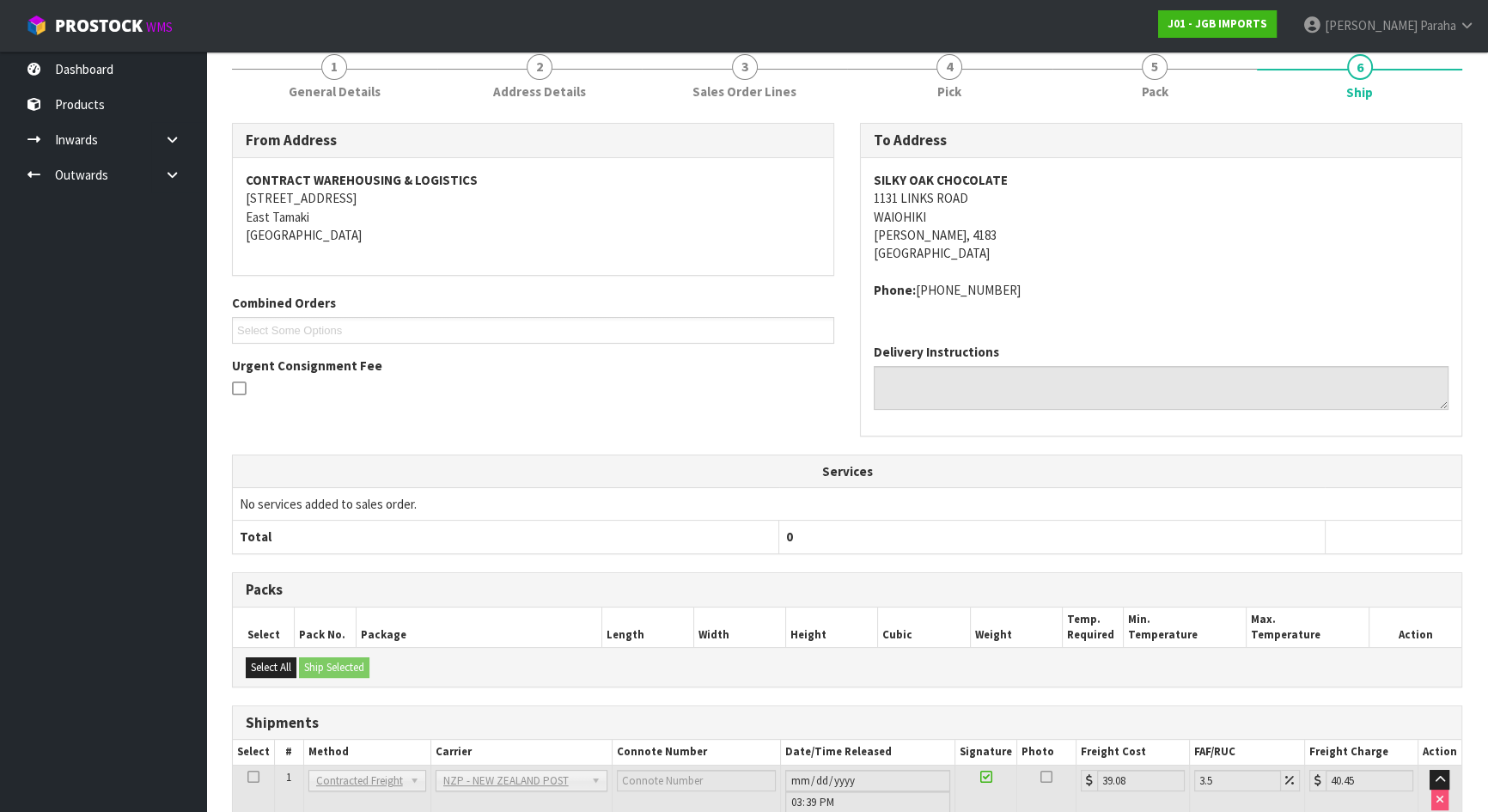
scroll to position [0, 0]
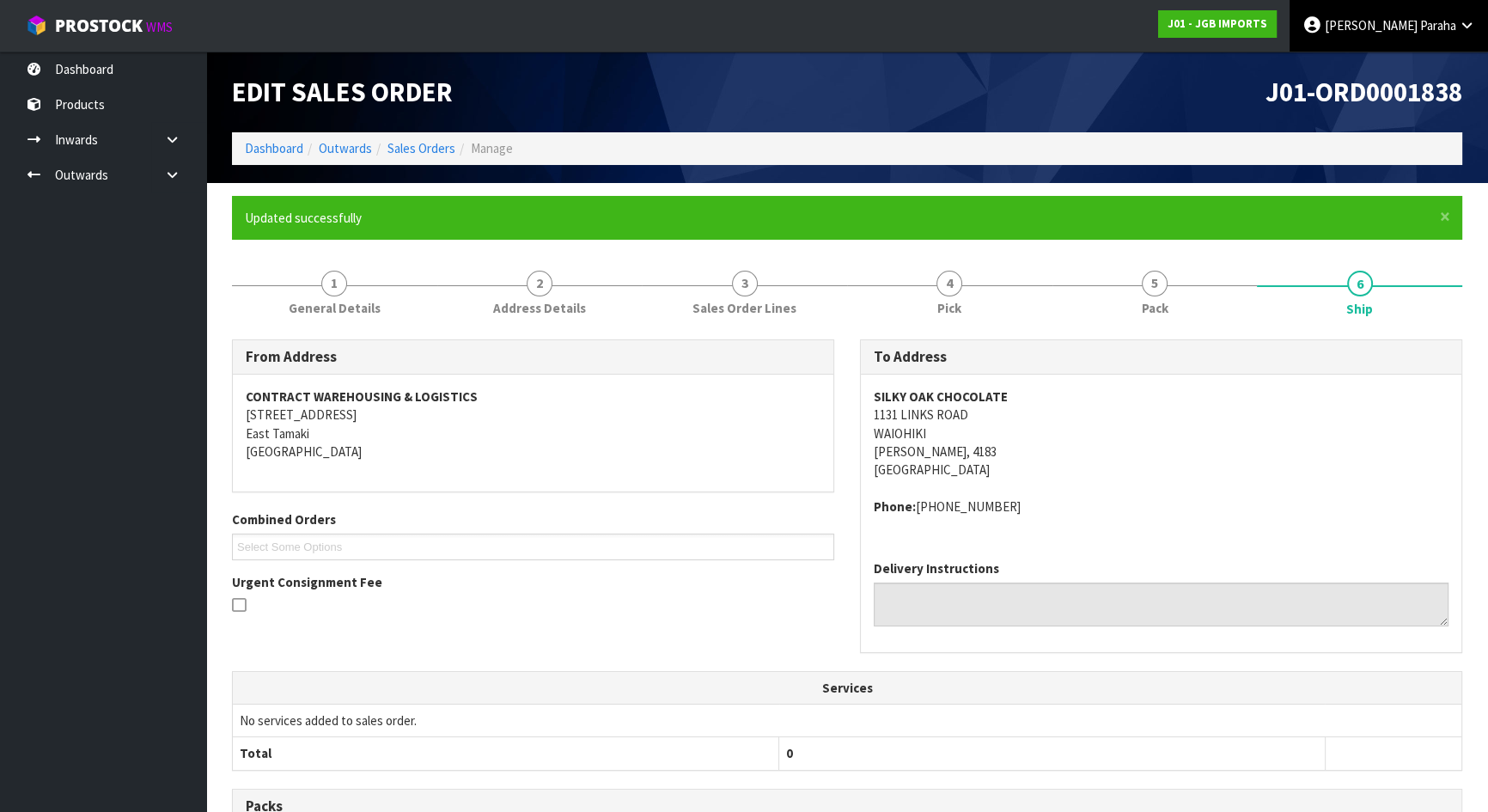
click at [1444, 30] on span "Paraha" at bounding box center [1439, 25] width 36 height 16
click at [1426, 59] on link "Logout" at bounding box center [1419, 68] width 135 height 23
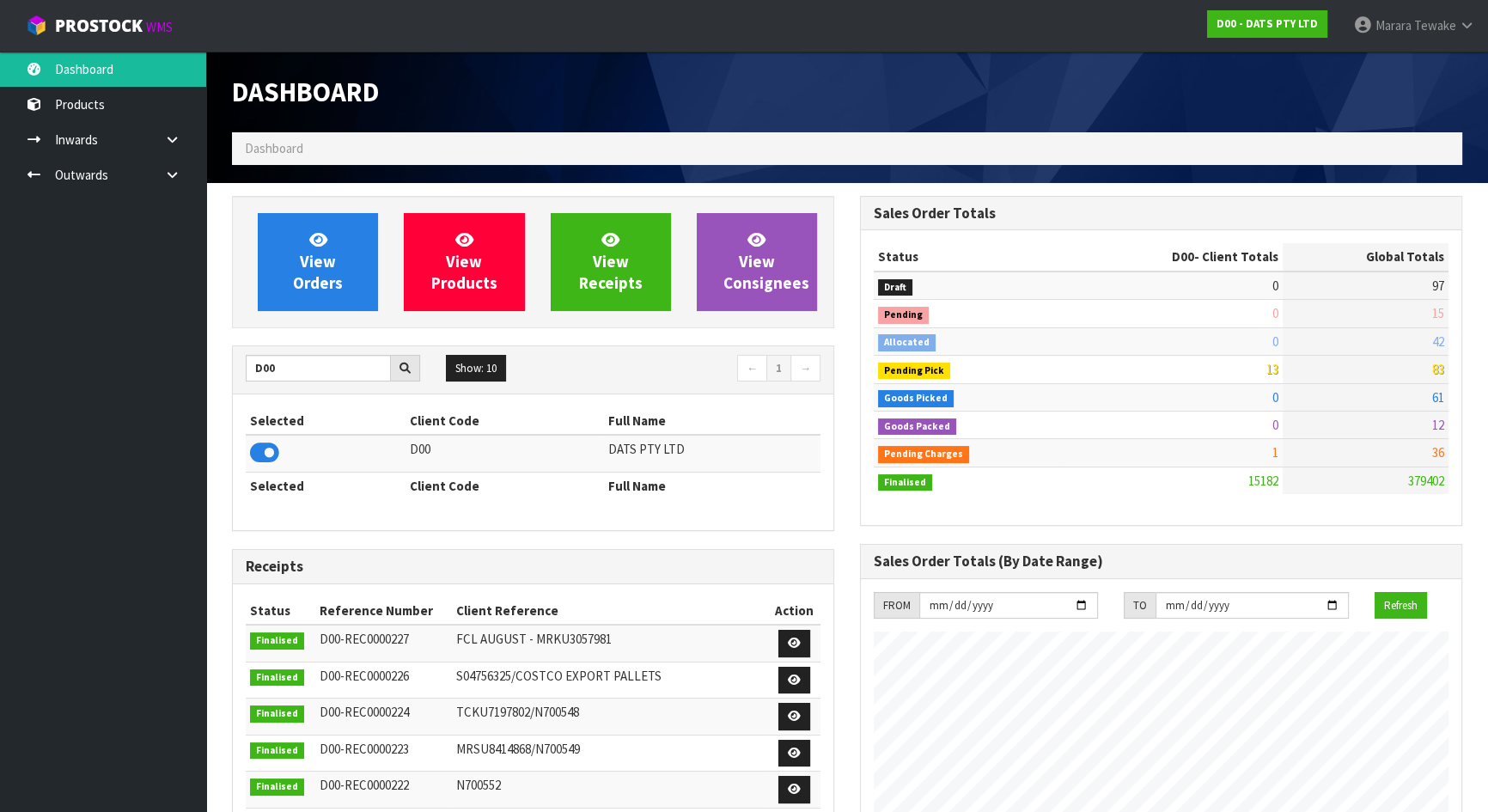
scroll to position [1299, 627]
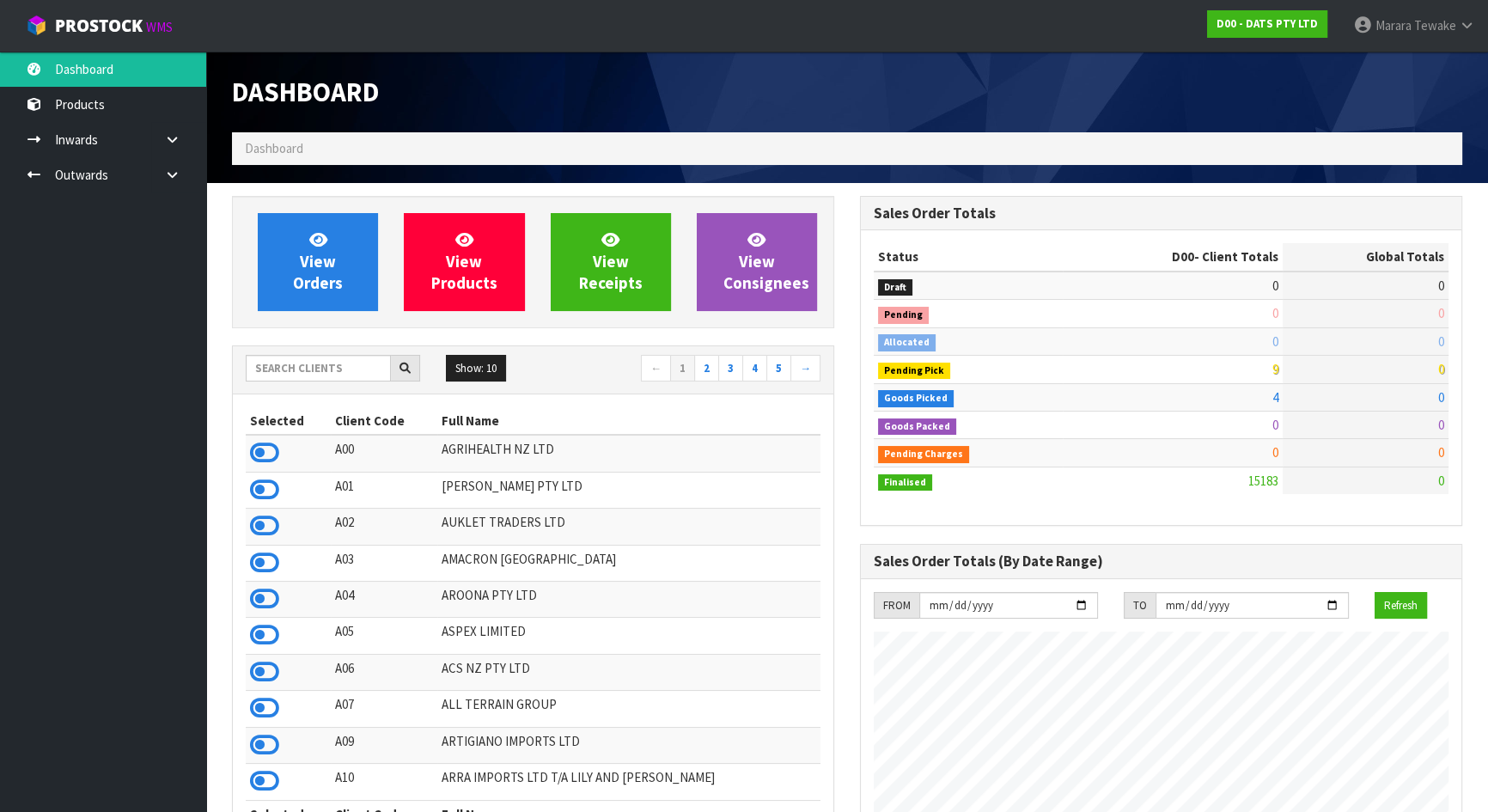
scroll to position [1299, 627]
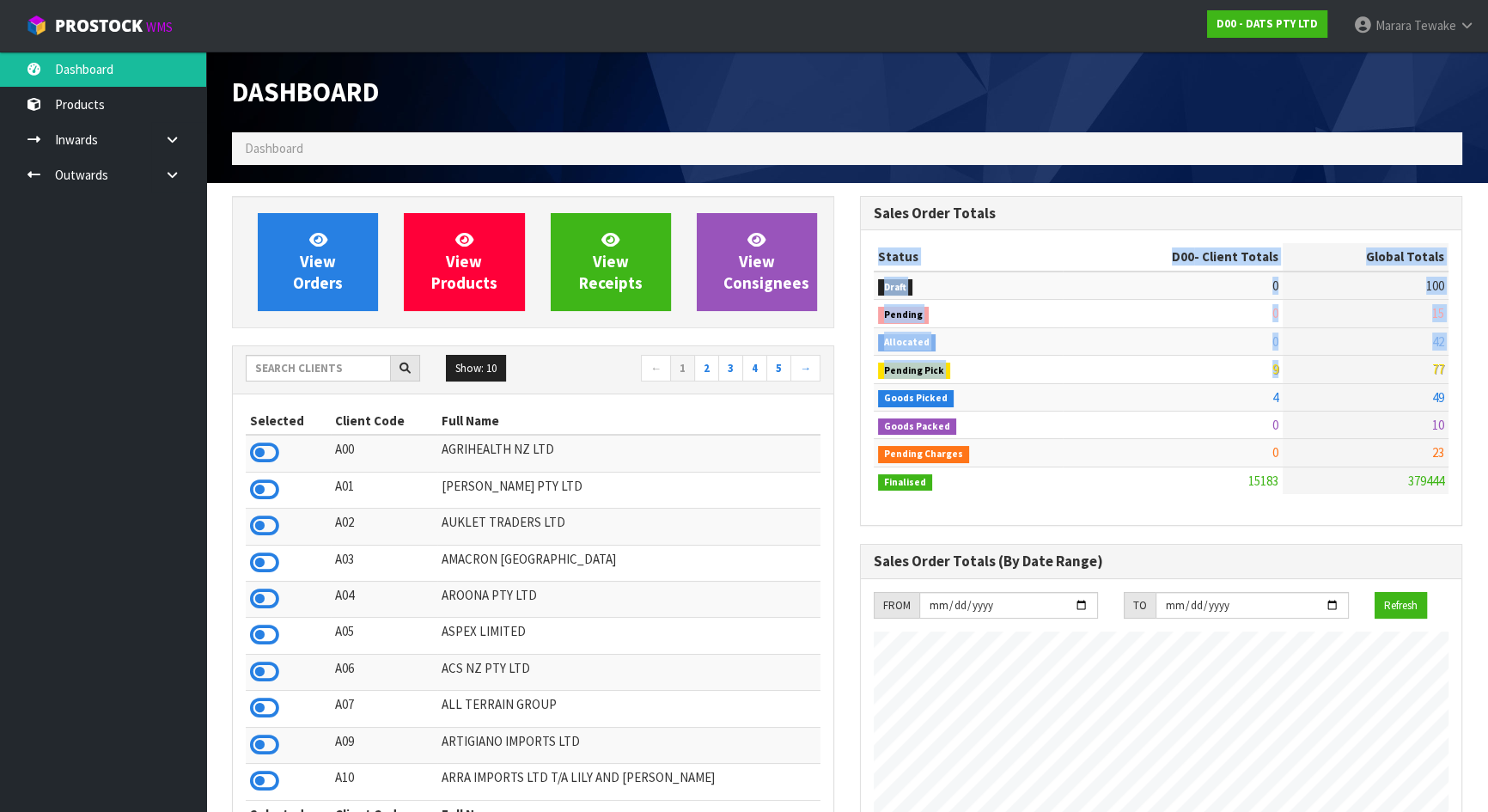
drag, startPoint x: 1426, startPoint y: 369, endPoint x: 1449, endPoint y: 369, distance: 23.0
click at [1449, 369] on div "Status D00 - Client Totals Global Totals Draft 0 100 Pending 0 15 Allocated 0 4…" at bounding box center [1161, 377] width 600 height 295
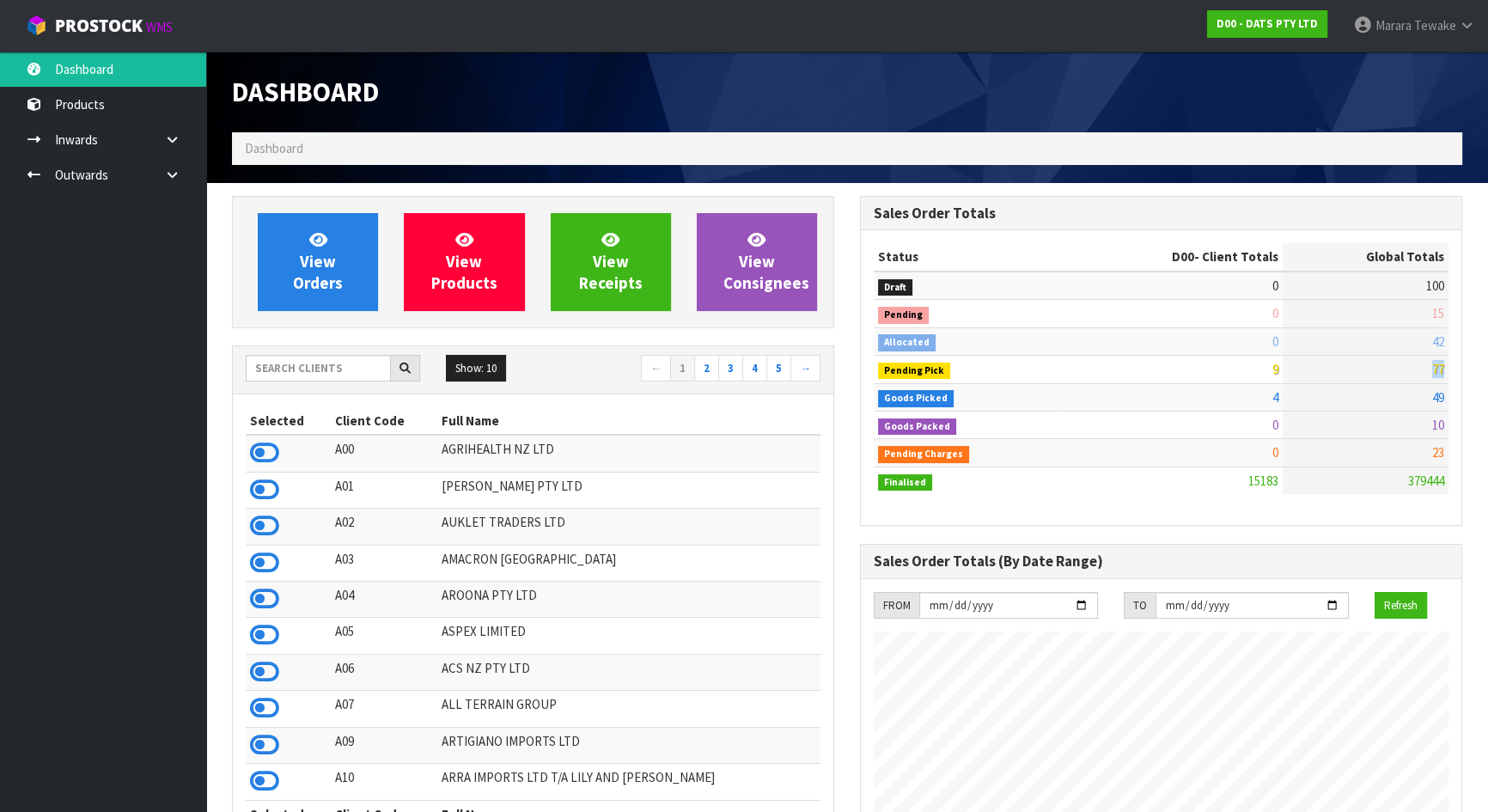
drag, startPoint x: 1448, startPoint y: 369, endPoint x: 1433, endPoint y: 360, distance: 17.5
click at [1423, 361] on td "77" at bounding box center [1365, 370] width 166 height 28
click at [308, 358] on input "text" at bounding box center [318, 368] width 145 height 27
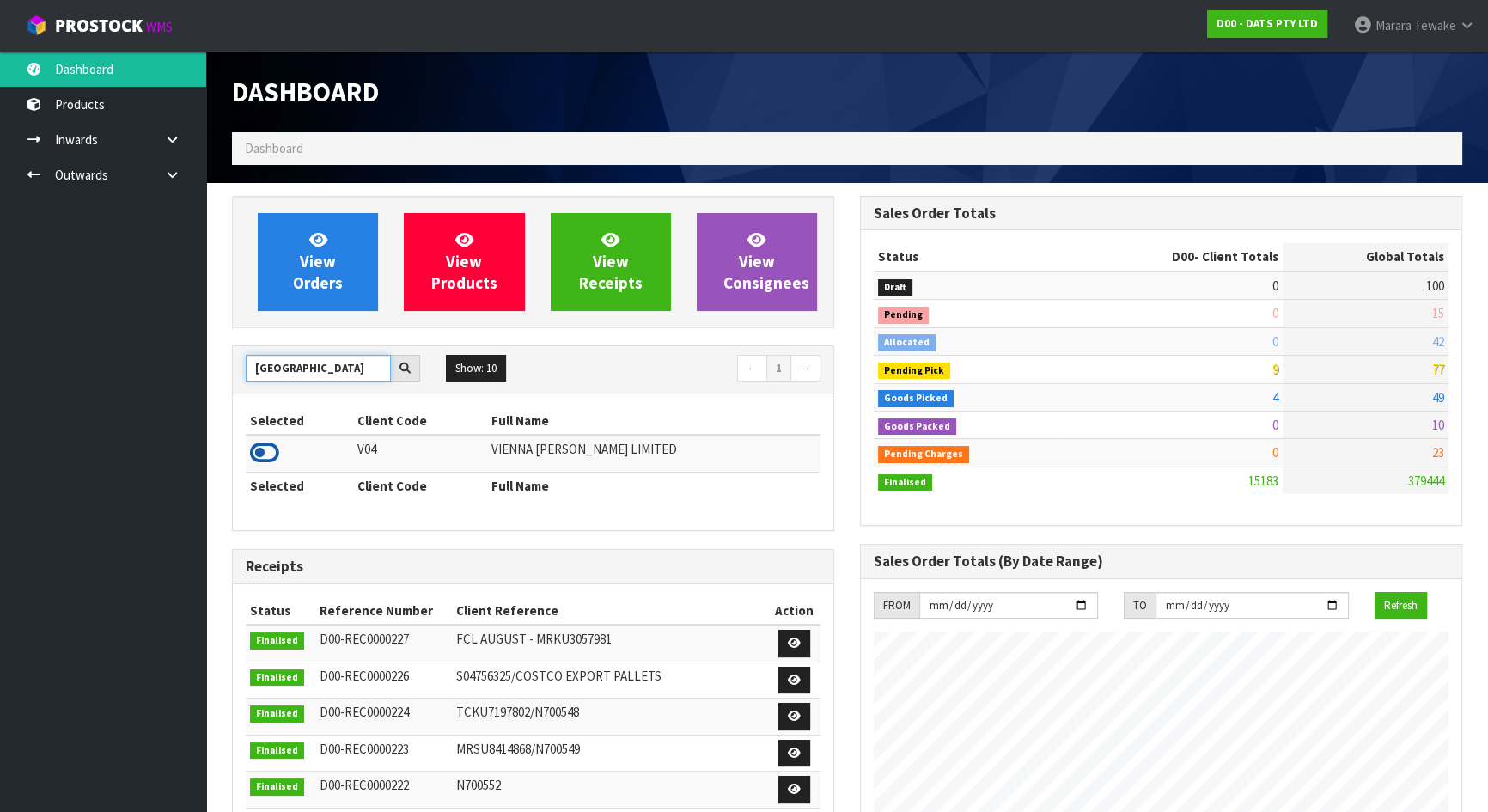
type input "VIENNA"
click at [252, 455] on td at bounding box center [299, 453] width 108 height 37
click at [259, 455] on icon at bounding box center [265, 453] width 29 height 26
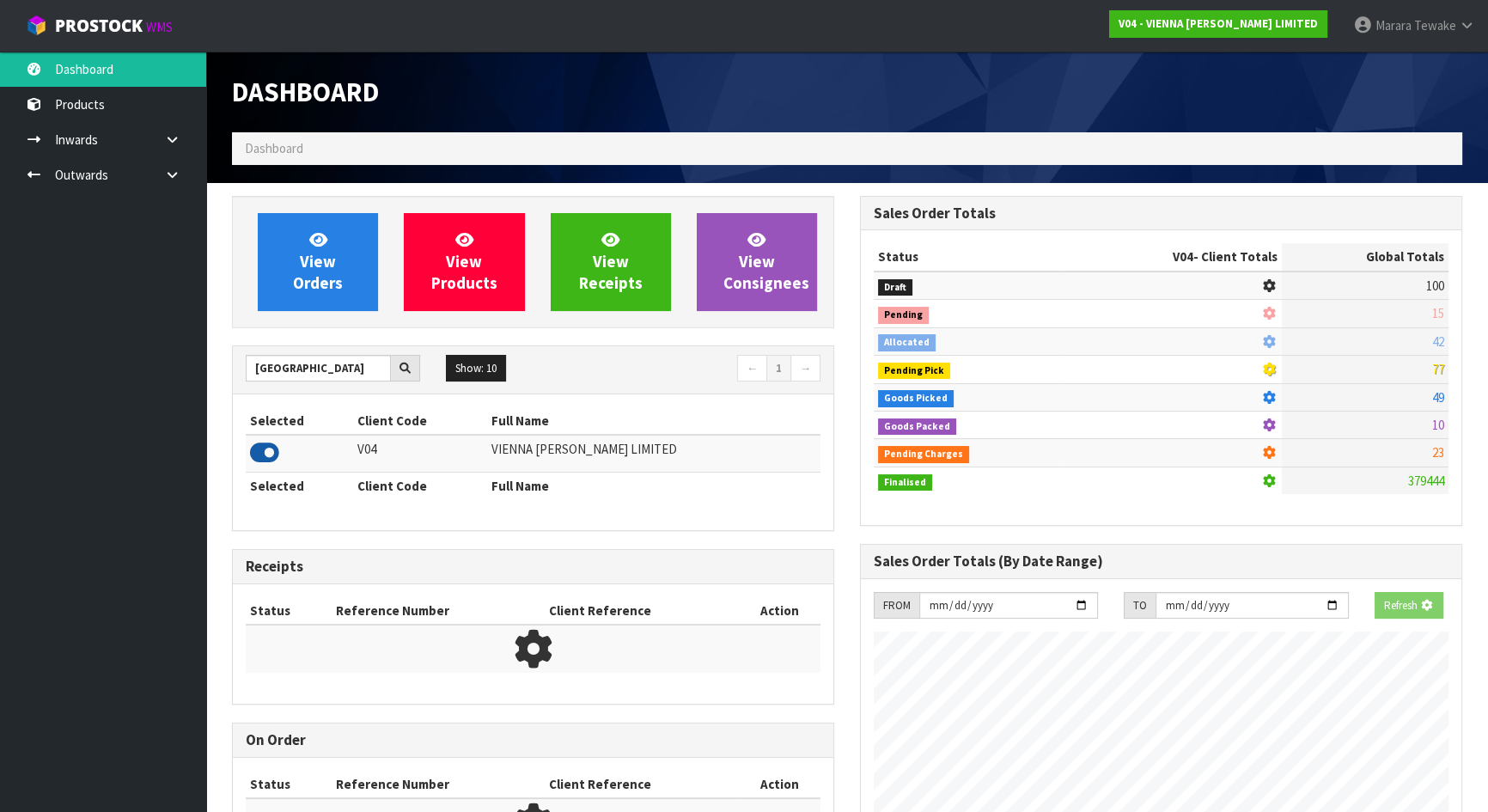
scroll to position [1354, 627]
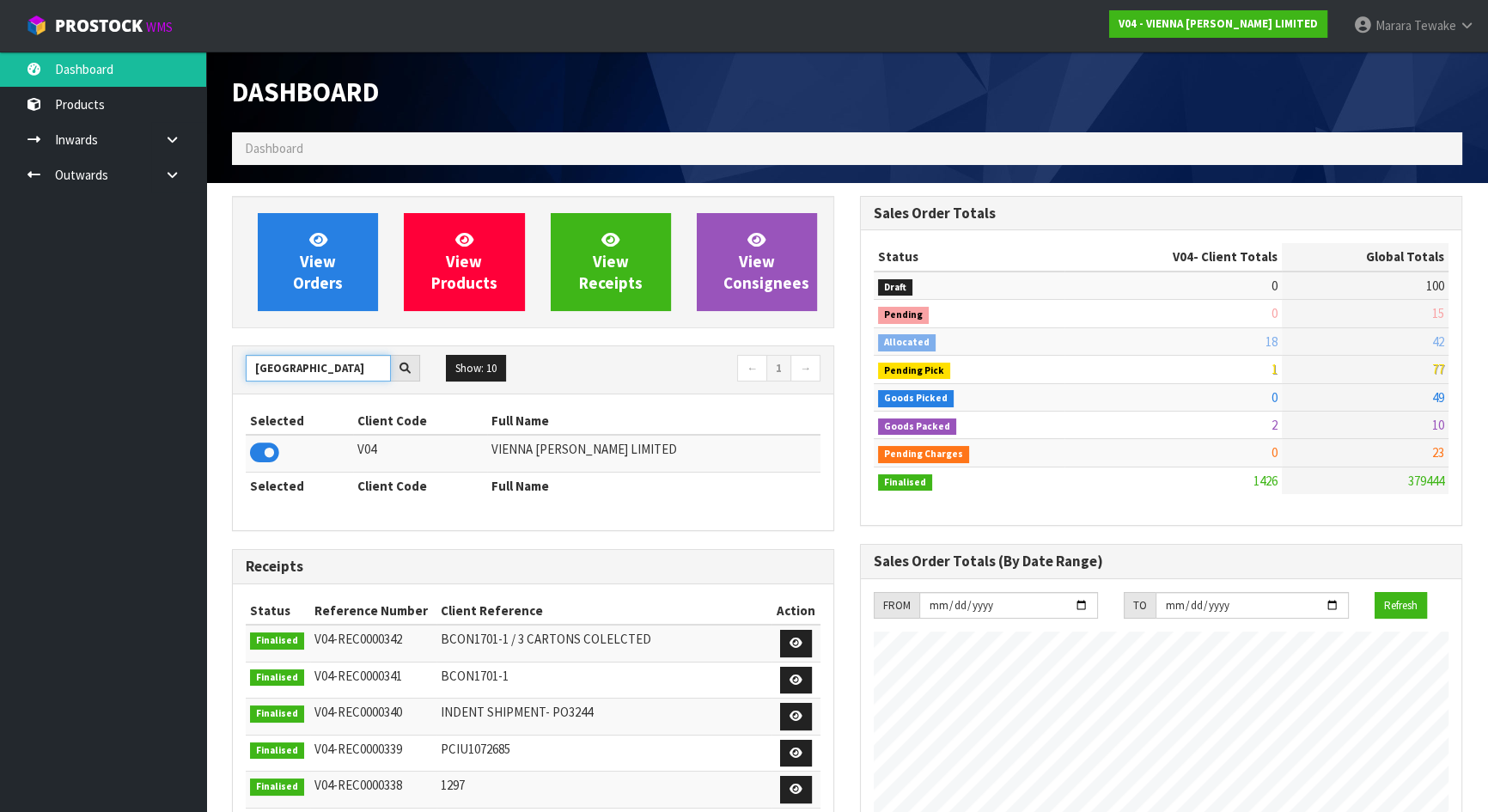
drag, startPoint x: 310, startPoint y: 364, endPoint x: 191, endPoint y: 335, distance: 122.5
click at [224, 348] on div "View Orders View Products View Receipts View Consignees VIENNA Show: 10 5 10 25…" at bounding box center [534, 695] width 628 height 998
